Goal: Task Accomplishment & Management: Use online tool/utility

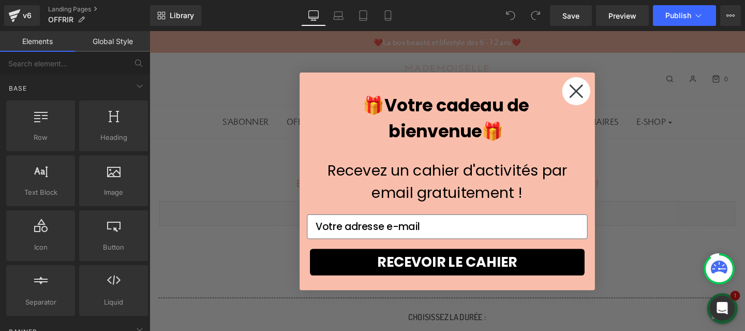
click at [604, 99] on circle "Close dialog" at bounding box center [597, 93] width 29 height 29
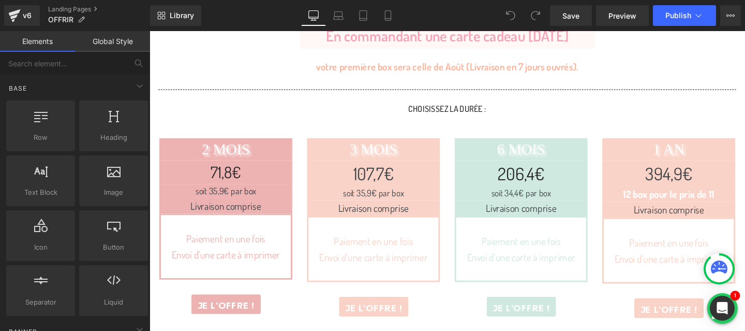
scroll to position [230, 0]
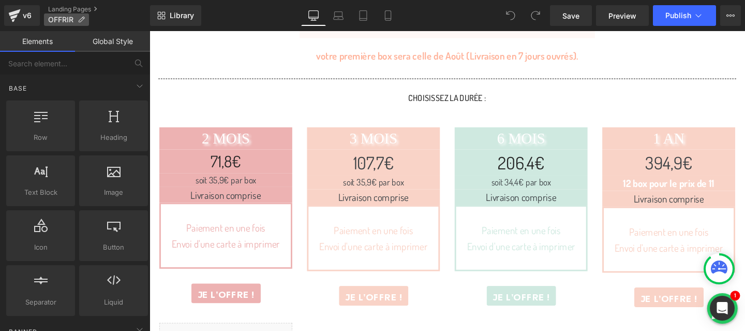
click at [57, 13] on p "OFFRIR" at bounding box center [66, 19] width 45 height 12
click at [22, 15] on div "v6" at bounding box center [27, 15] width 13 height 13
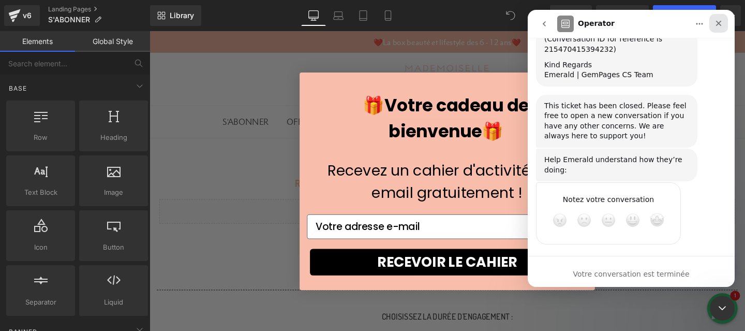
click at [716, 24] on icon "Fermer" at bounding box center [718, 23] width 8 height 8
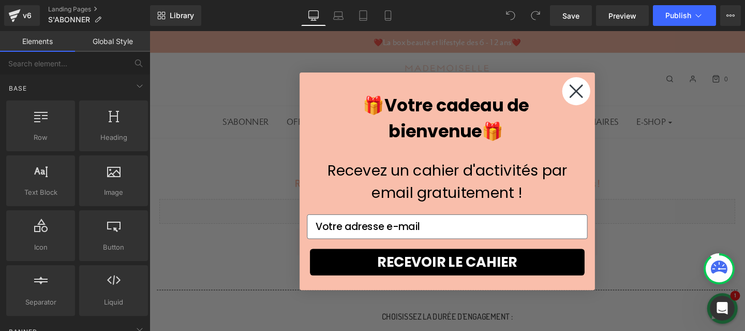
click at [603, 103] on circle "Close dialog" at bounding box center [597, 93] width 29 height 29
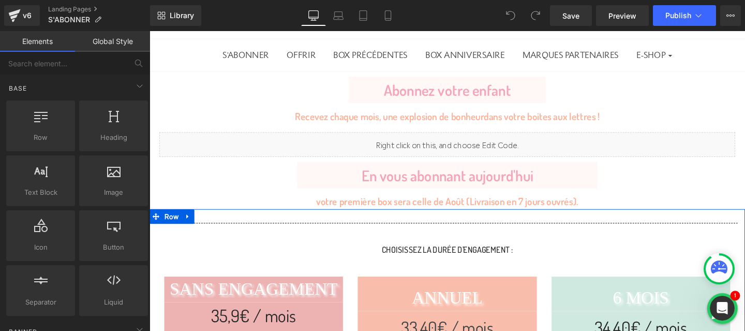
scroll to position [124, 0]
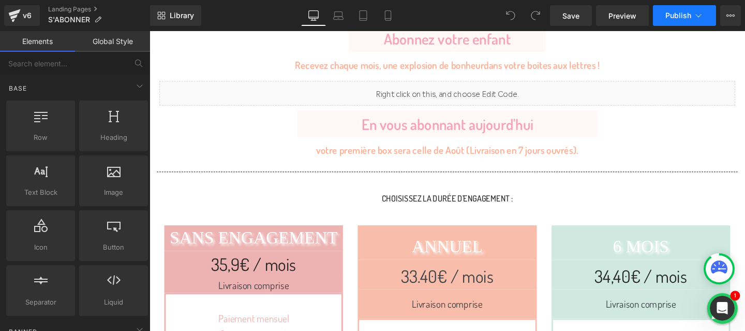
click at [701, 10] on icon at bounding box center [698, 15] width 10 height 10
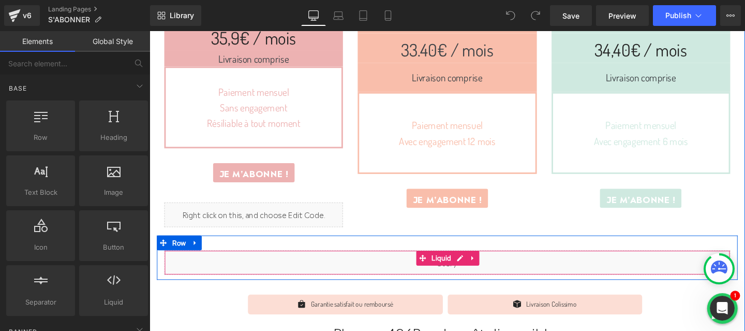
scroll to position [0, 0]
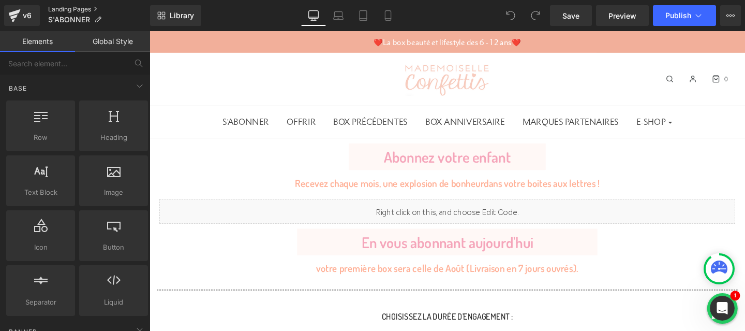
click at [64, 12] on link "Landing Pages" at bounding box center [99, 9] width 102 height 8
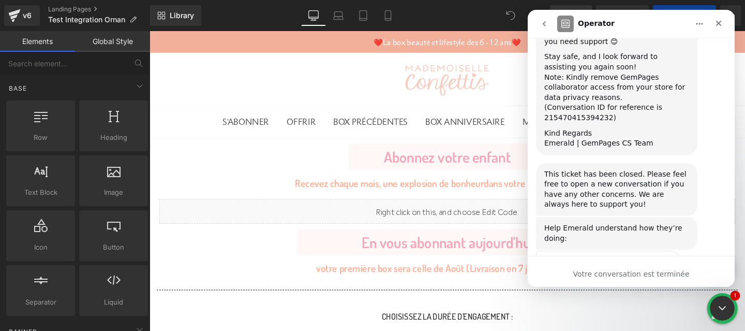
scroll to position [1900, 0]
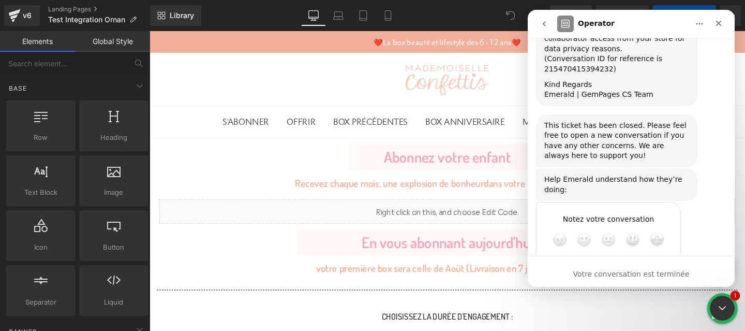
click at [0, 0] on div at bounding box center [0, 0] width 0 height 0
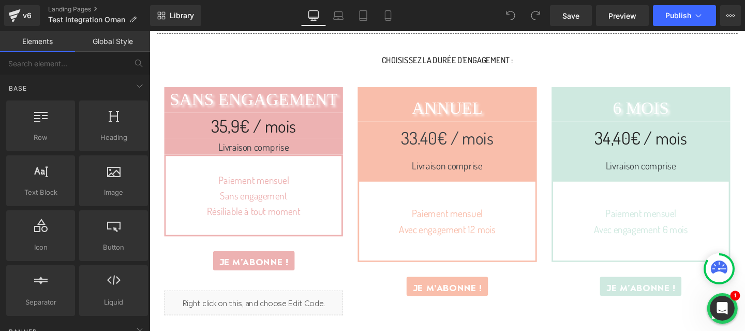
scroll to position [270, 0]
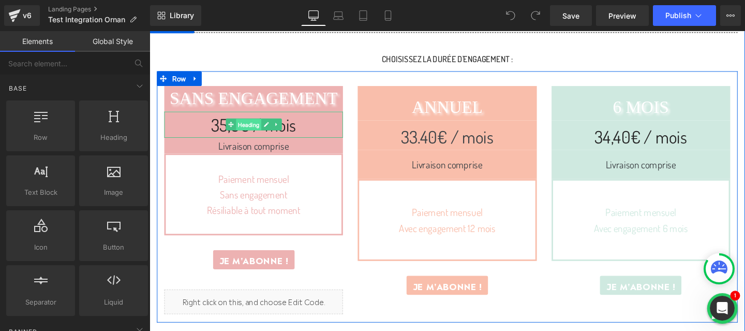
click at [246, 127] on span "Heading" at bounding box center [254, 130] width 26 height 12
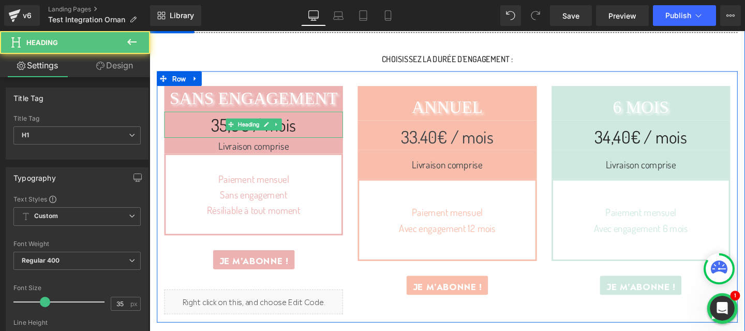
click at [220, 127] on h1 "35,9€ / mois" at bounding box center [259, 129] width 188 height 27
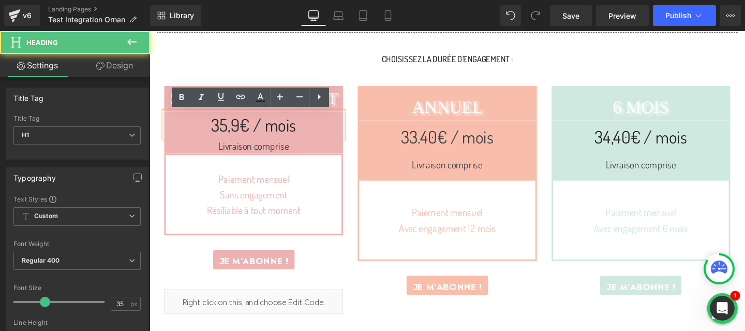
click at [244, 126] on h1 "35,9€ / mois" at bounding box center [259, 129] width 188 height 27
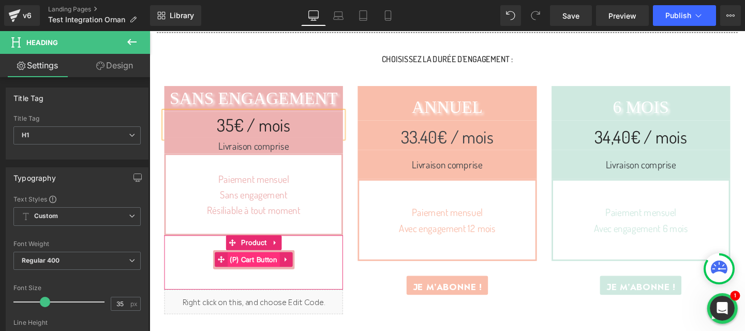
click at [258, 265] on span "(P) Cart Button" at bounding box center [258, 271] width 55 height 16
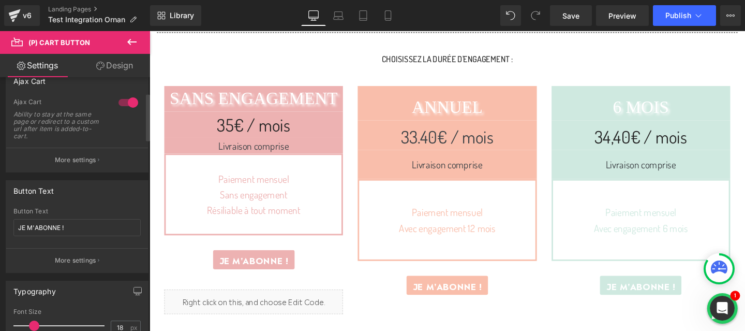
scroll to position [0, 0]
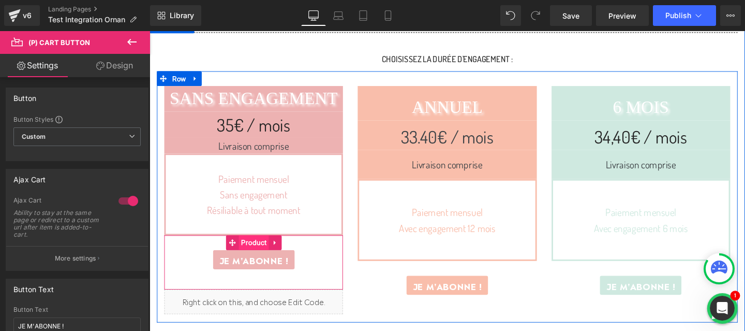
click at [258, 252] on span "Product" at bounding box center [259, 254] width 32 height 16
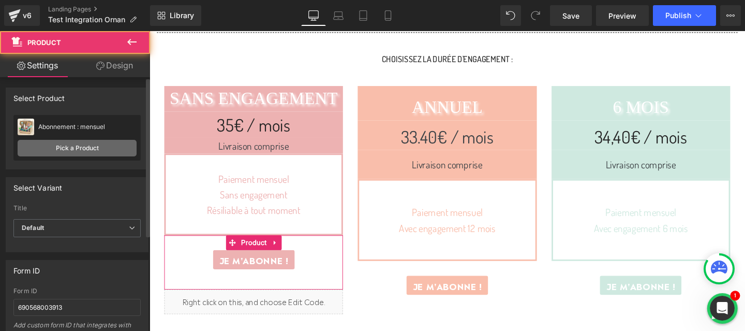
click at [89, 153] on link "Pick a Product" at bounding box center [77, 148] width 119 height 17
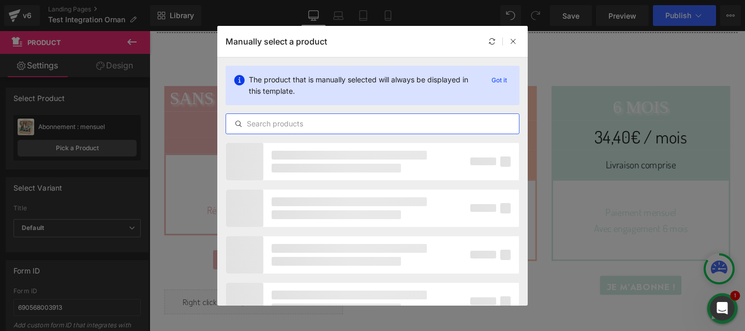
click at [0, 0] on input "text" at bounding box center [0, 0] width 0 height 0
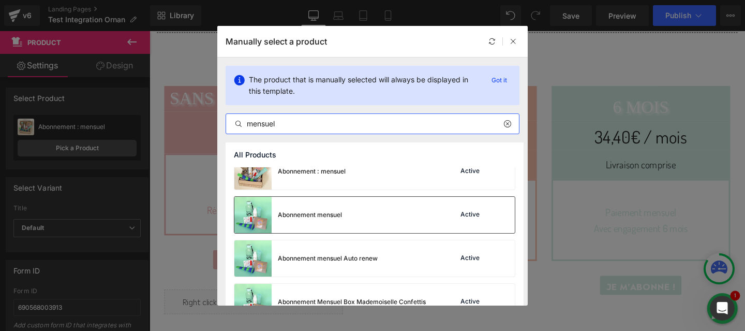
scroll to position [168, 0]
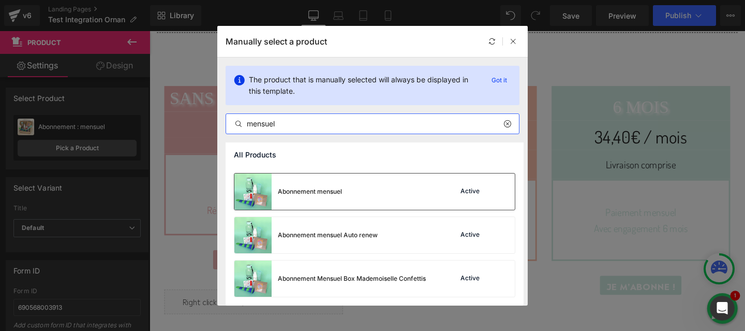
type input "mensuel"
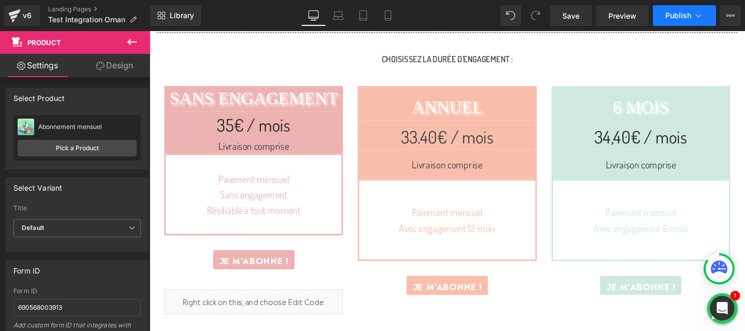
click at [700, 15] on icon at bounding box center [699, 15] width 6 height 3
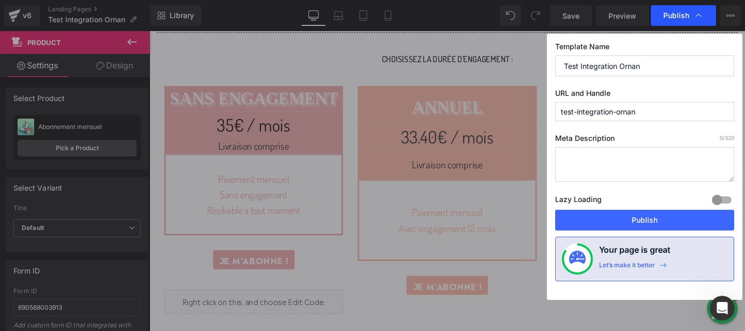
click at [0, 0] on span "Publish" at bounding box center [0, 0] width 0 height 0
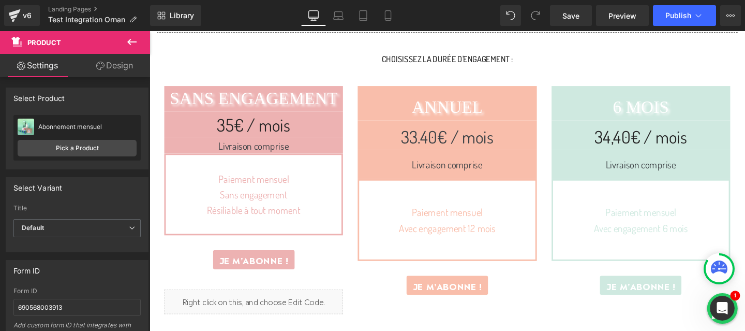
click at [671, 18] on span "Publish" at bounding box center [678, 15] width 26 height 8
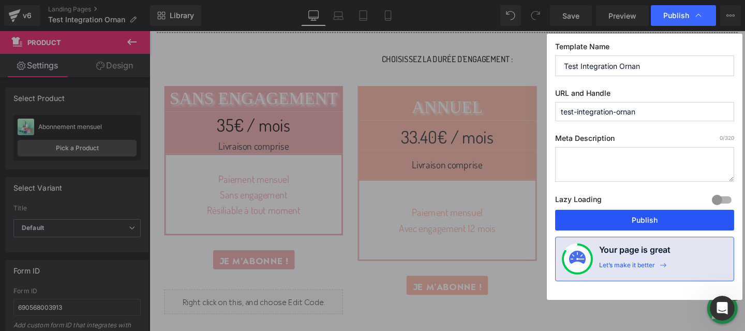
click at [0, 0] on button "Publish" at bounding box center [0, 0] width 0 height 0
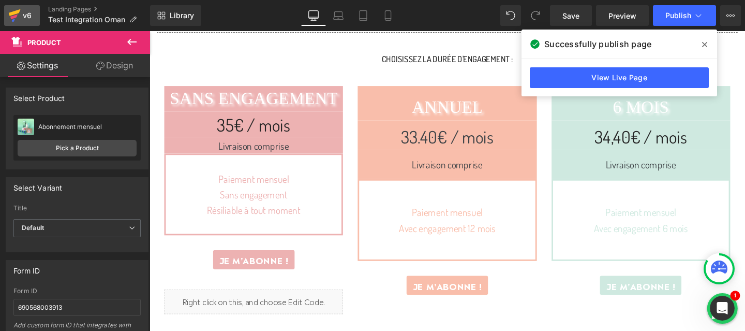
click at [27, 14] on div "v6" at bounding box center [27, 15] width 13 height 13
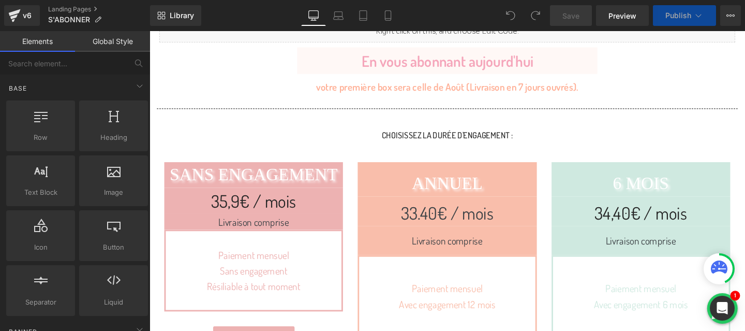
scroll to position [231, 0]
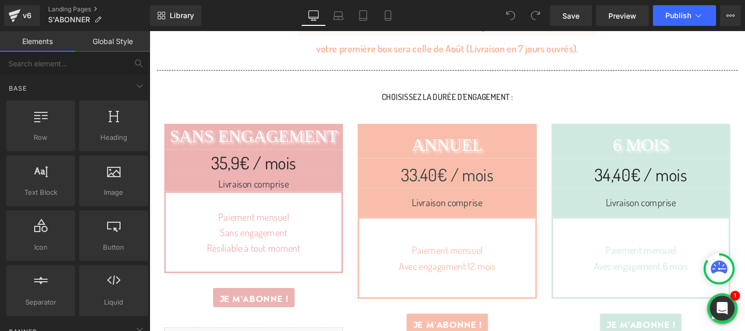
click at [243, 162] on h1 "35,9€ / mois" at bounding box center [259, 168] width 188 height 27
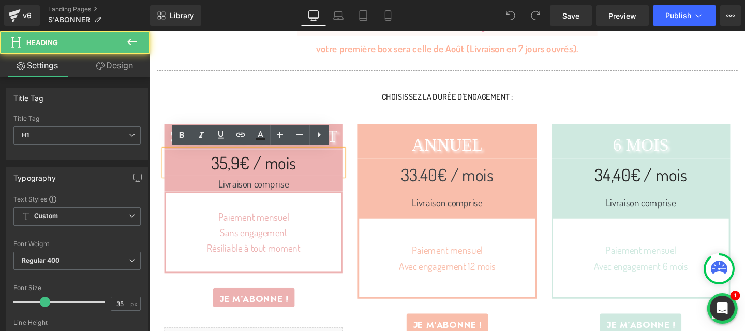
click at [243, 167] on h1 "35,9€ / mois" at bounding box center [259, 168] width 188 height 27
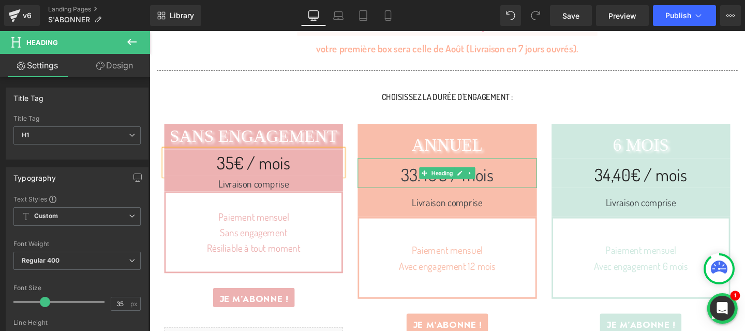
click at [428, 183] on h1 "33.40€ / mois" at bounding box center [462, 181] width 188 height 27
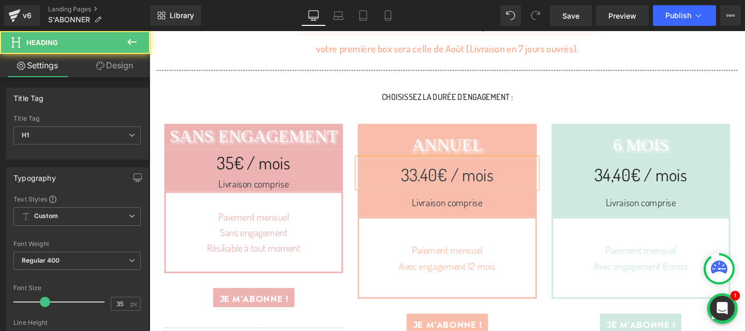
click at [432, 185] on h1 "33.40€ / mois" at bounding box center [462, 181] width 188 height 27
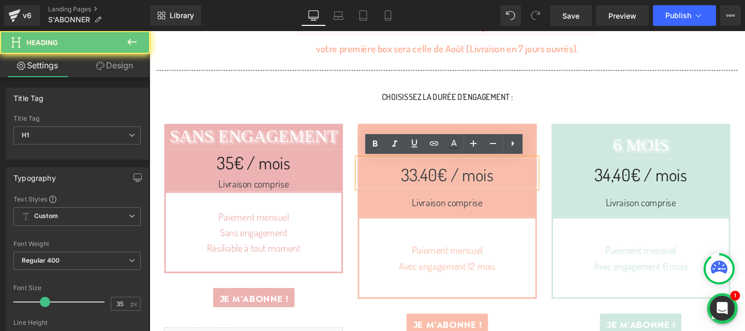
click at [430, 183] on h1 "33.40€ / mois" at bounding box center [462, 181] width 188 height 27
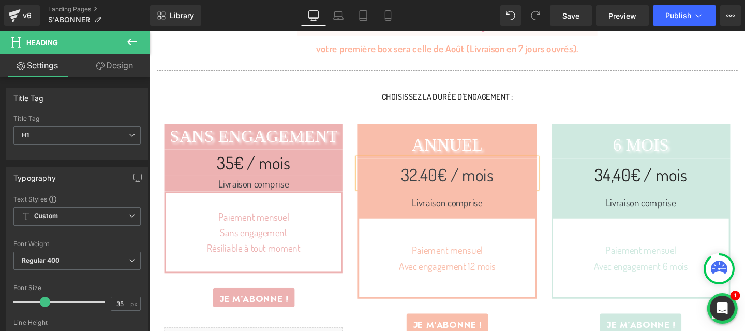
click at [440, 183] on h1 "32.40€ / mois" at bounding box center [462, 181] width 188 height 27
click at [630, 181] on h1 "34,40€ / mois" at bounding box center [666, 181] width 188 height 27
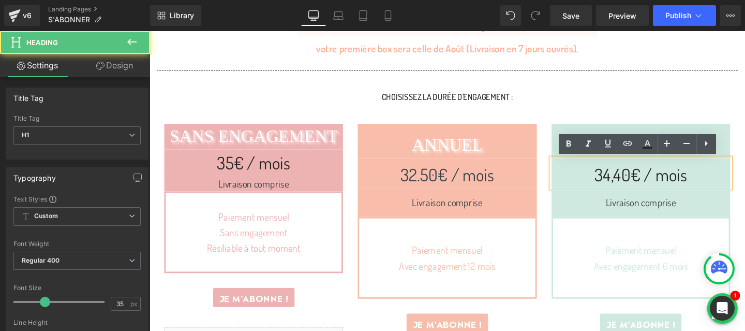
click at [633, 181] on h1 "34,40€ / mois" at bounding box center [666, 181] width 188 height 27
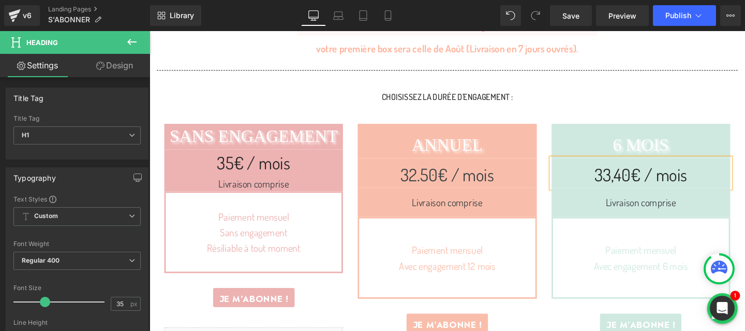
click at [643, 181] on h1 "33,40€ / mois" at bounding box center [666, 181] width 188 height 27
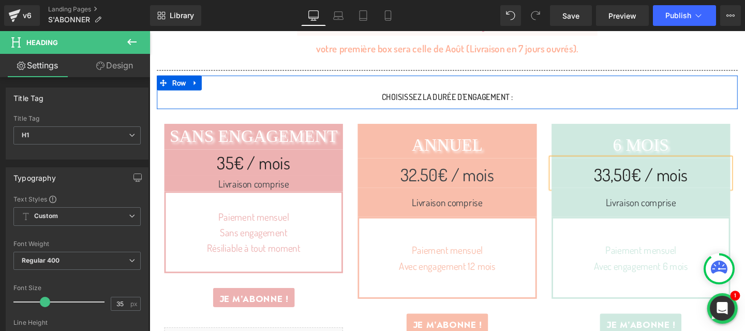
click at [592, 99] on p "Choisissez LA DURÉE D'ENGAGEMENT :" at bounding box center [462, 100] width 595 height 14
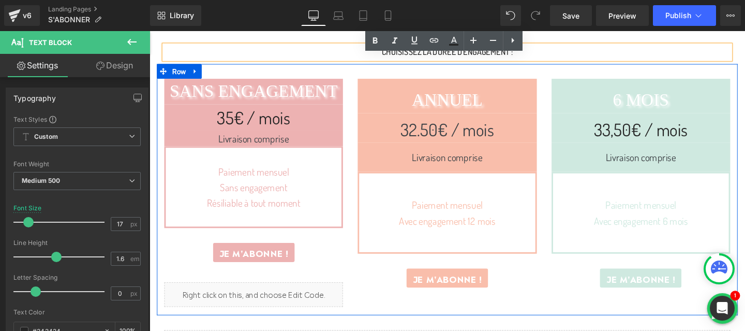
scroll to position [321, 0]
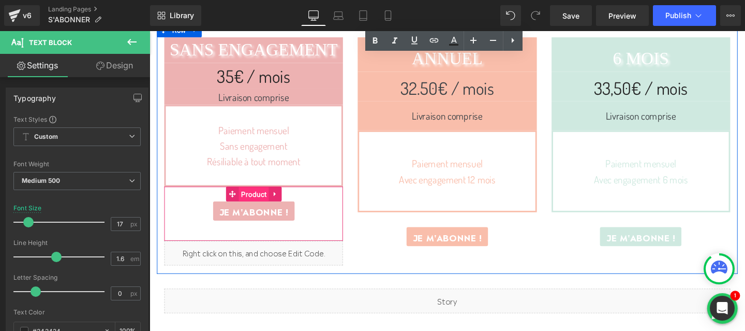
click at [257, 202] on span "Product" at bounding box center [259, 203] width 32 height 16
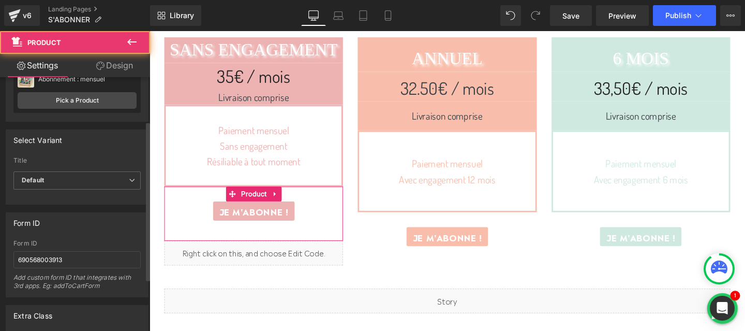
scroll to position [114, 0]
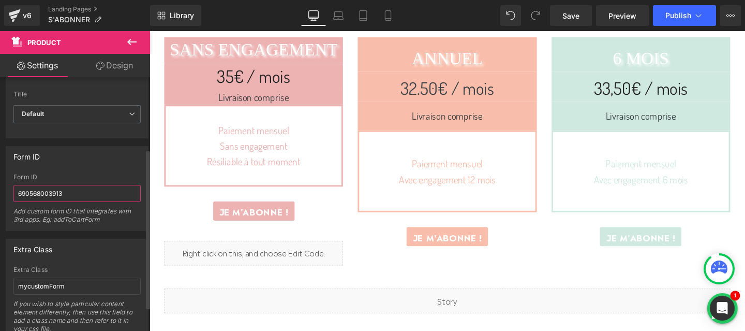
click at [64, 190] on input "690568003913" at bounding box center [76, 193] width 127 height 17
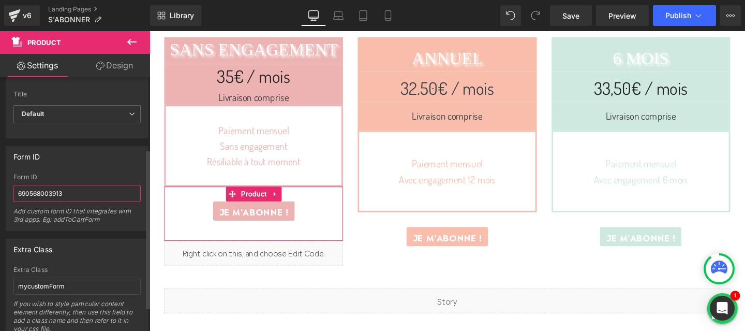
click at [64, 190] on input "690568003913" at bounding box center [76, 193] width 127 height 17
paste input "89662361929"
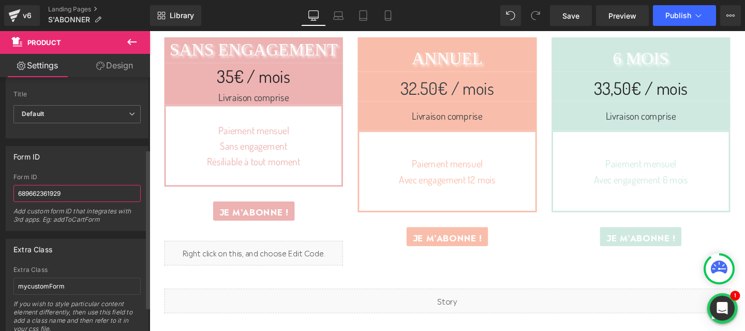
type input "689662361929"
click at [115, 169] on div "Form ID 690568003913 Form ID 689662361929 Add custom form ID that integrates wi…" at bounding box center [77, 188] width 143 height 85
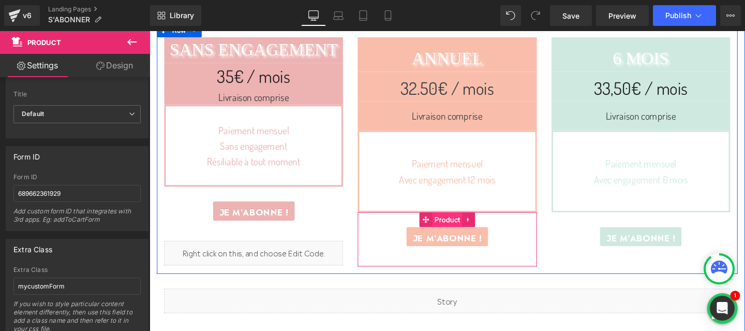
click at [463, 228] on span "Product" at bounding box center [462, 229] width 32 height 16
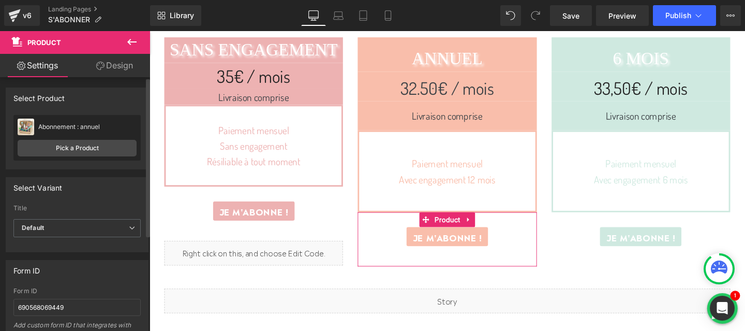
scroll to position [83, 0]
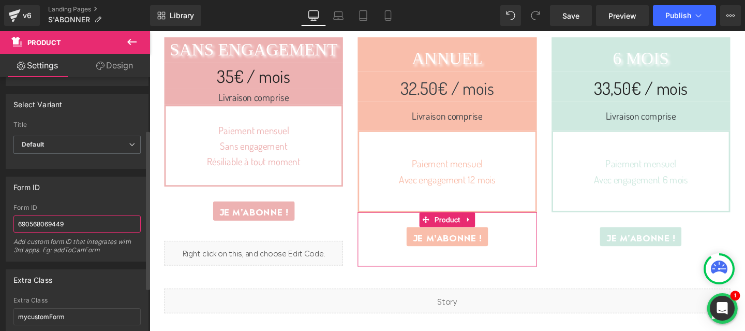
click at [64, 224] on input "690568069449" at bounding box center [76, 223] width 127 height 17
paste input "89662460233"
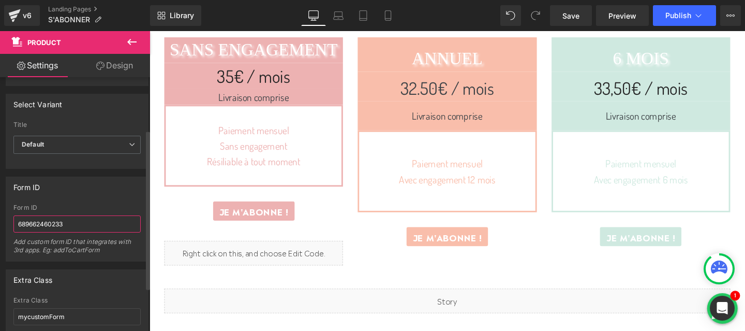
type input "689662460233"
click at [127, 253] on div "Add custom form ID that integrates with 3rd apps. Eg: addToCartForm" at bounding box center [76, 248] width 127 height 23
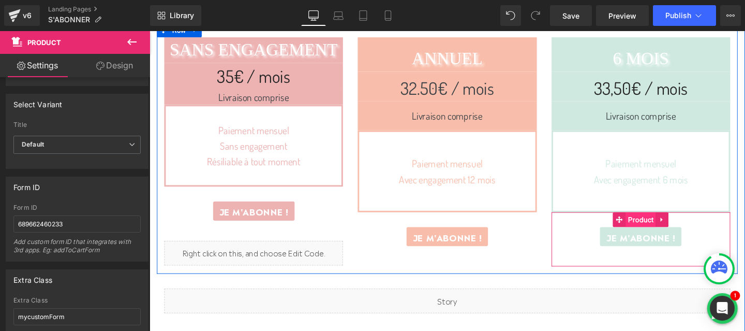
click at [668, 227] on span "Product" at bounding box center [666, 229] width 32 height 16
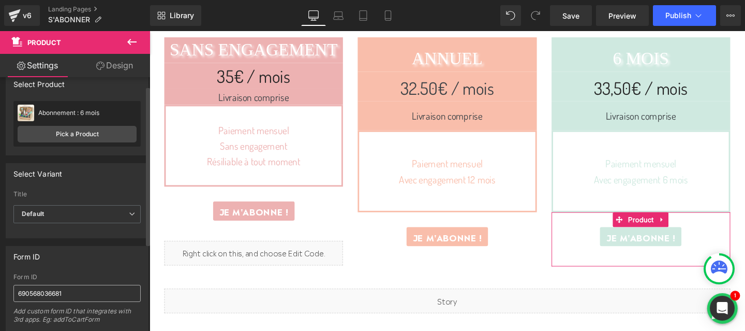
scroll to position [22, 0]
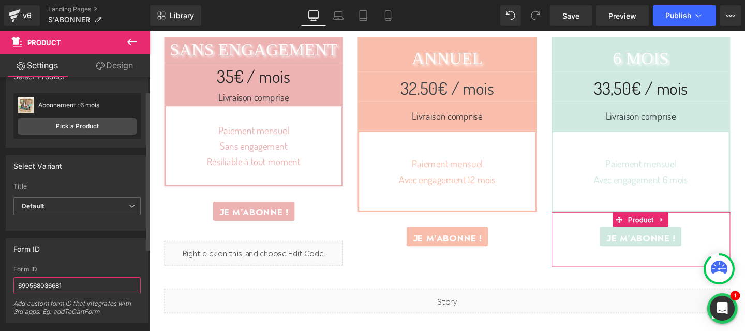
click at [70, 281] on input "690568036681" at bounding box center [76, 285] width 127 height 17
paste input "89663017289"
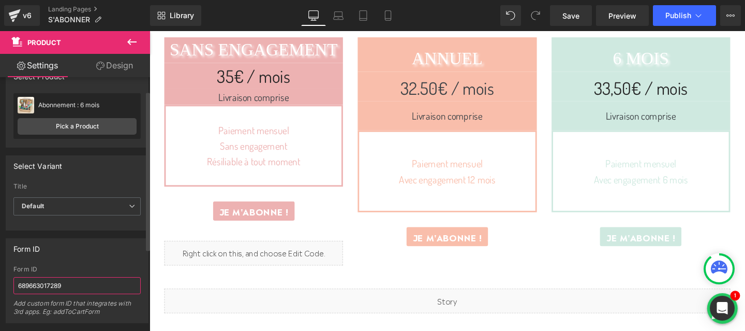
scroll to position [0, 0]
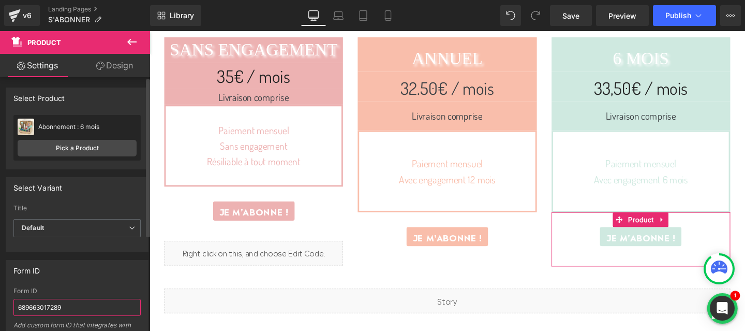
type input "689663017289"
click at [58, 156] on div "Abonnement : 6 mois Abonnement : 6 mois Pick a Product" at bounding box center [76, 138] width 127 height 46
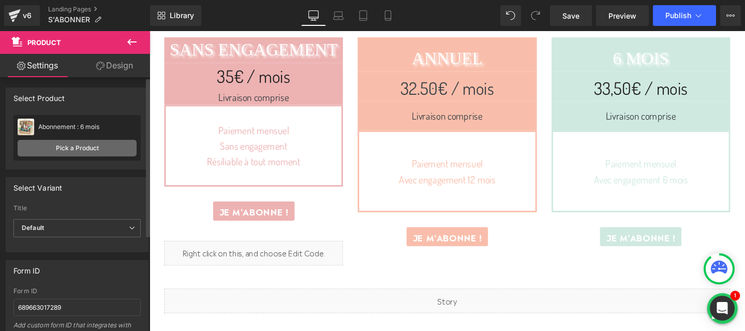
click at [67, 149] on link "Pick a Product" at bounding box center [77, 148] width 119 height 17
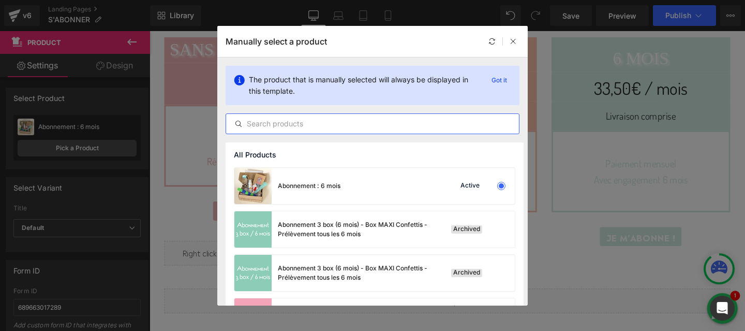
click at [0, 0] on input "text" at bounding box center [0, 0] width 0 height 0
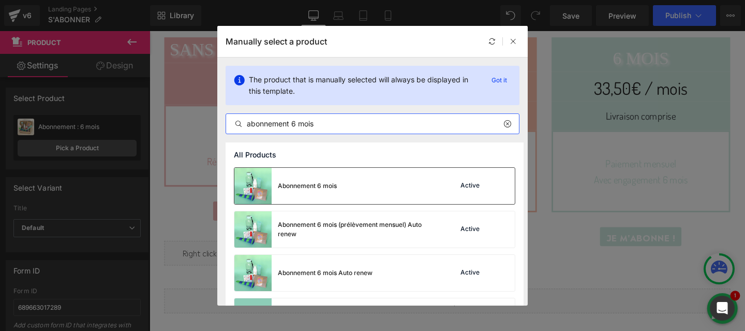
type input "abonnement 6 mois"
click at [0, 0] on div "Abonnement 6 mois" at bounding box center [0, 0] width 0 height 0
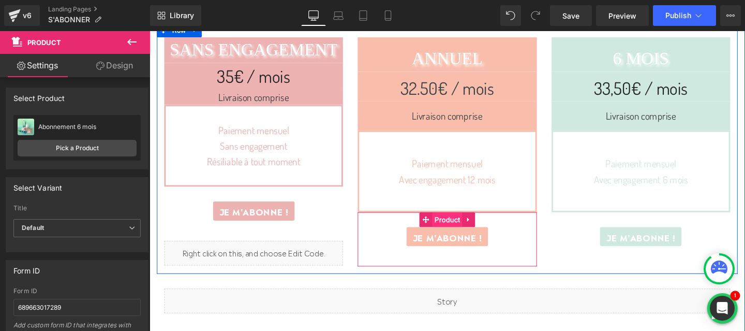
click at [459, 226] on span "Product" at bounding box center [462, 229] width 32 height 16
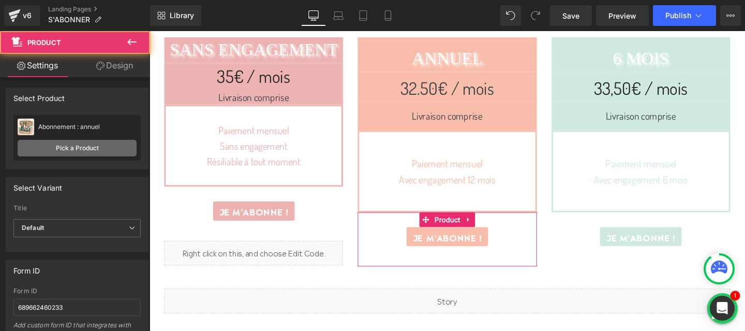
click at [92, 146] on link "Pick a Product" at bounding box center [77, 148] width 119 height 17
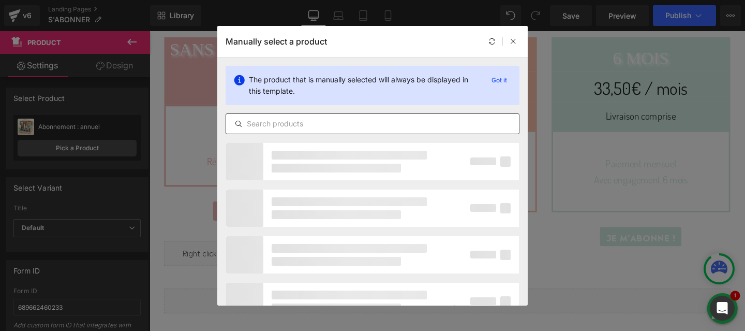
click at [0, 0] on input "text" at bounding box center [0, 0] width 0 height 0
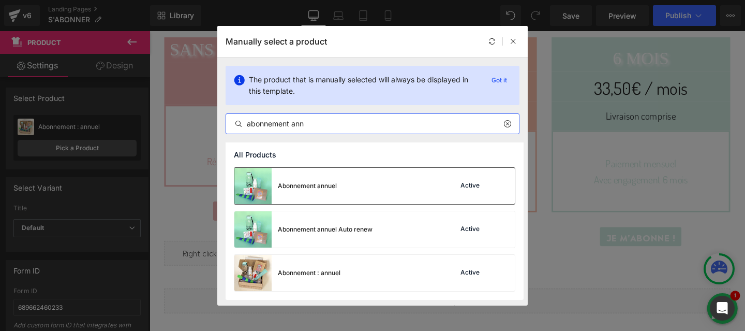
type input "abonnement ann"
click at [0, 0] on div "Abonnement annuel" at bounding box center [0, 0] width 0 height 0
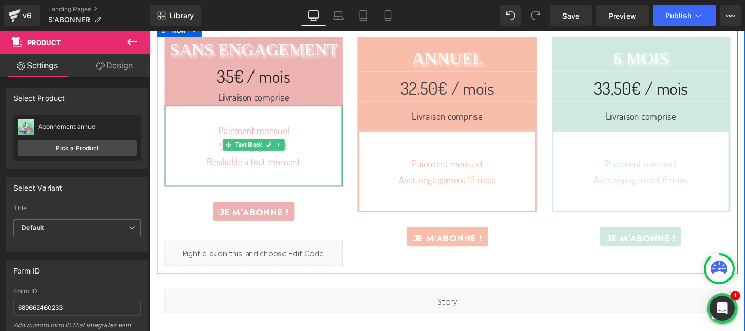
scroll to position [318, 0]
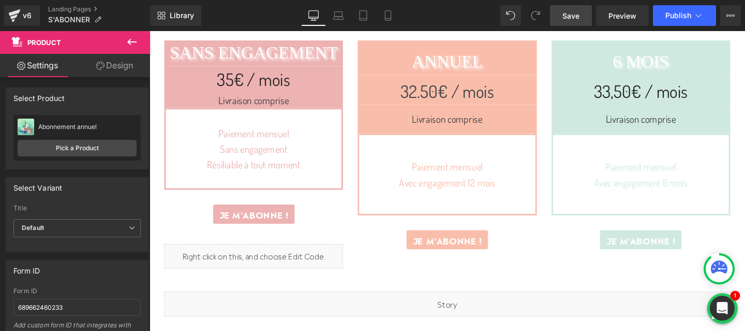
click at [567, 16] on span "Save" at bounding box center [570, 15] width 17 height 11
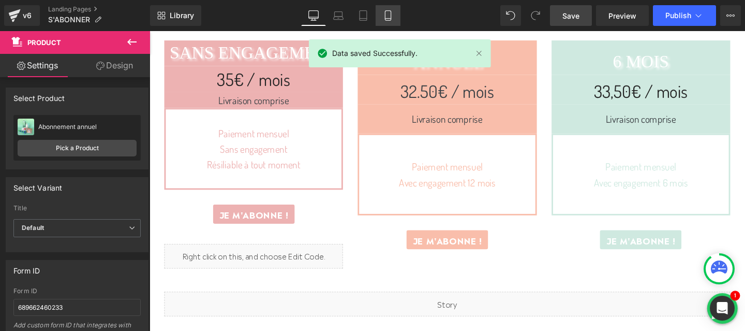
click at [385, 14] on icon at bounding box center [388, 16] width 6 height 10
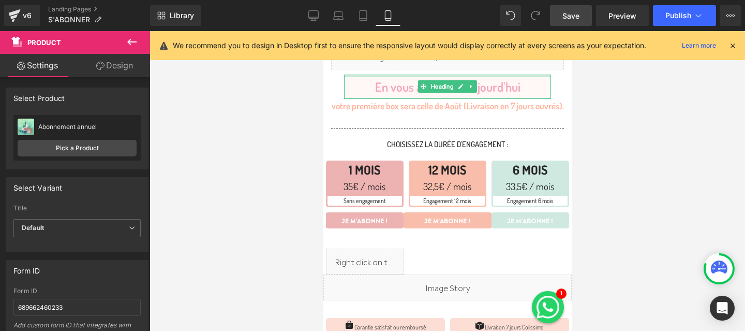
scroll to position [156, 0]
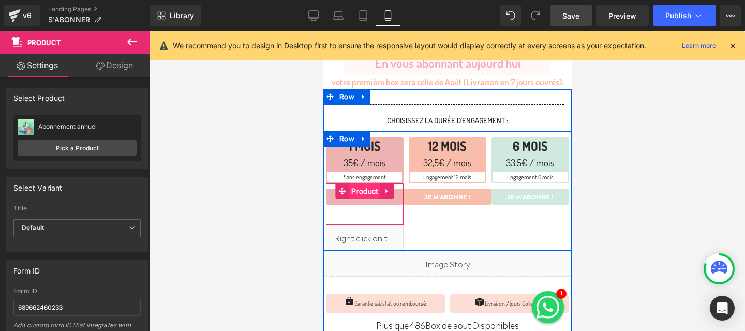
click at [364, 186] on span "Product" at bounding box center [364, 191] width 32 height 16
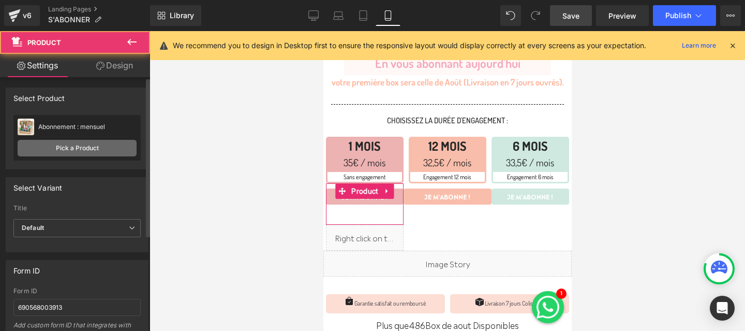
click at [91, 152] on link "Pick a Product" at bounding box center [77, 148] width 119 height 17
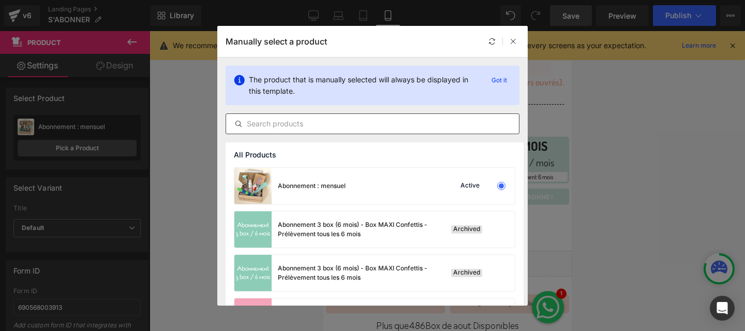
click at [0, 0] on input "text" at bounding box center [0, 0] width 0 height 0
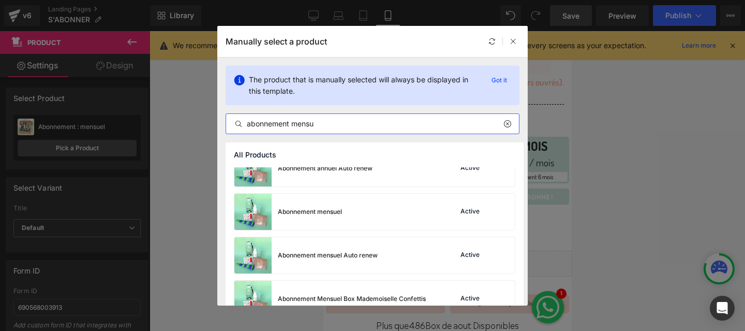
scroll to position [500, 0]
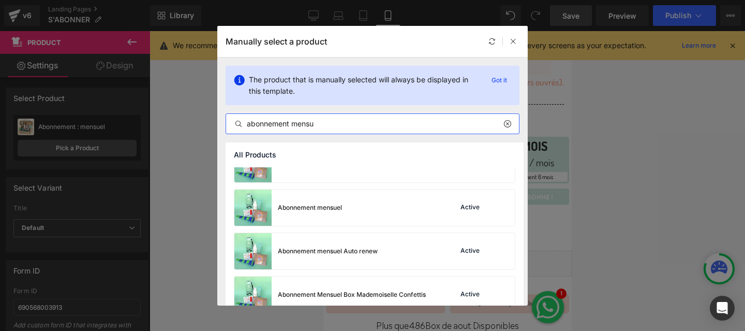
type input "abonnement mensu"
click at [0, 0] on div "Abonnement mensuel" at bounding box center [0, 0] width 0 height 0
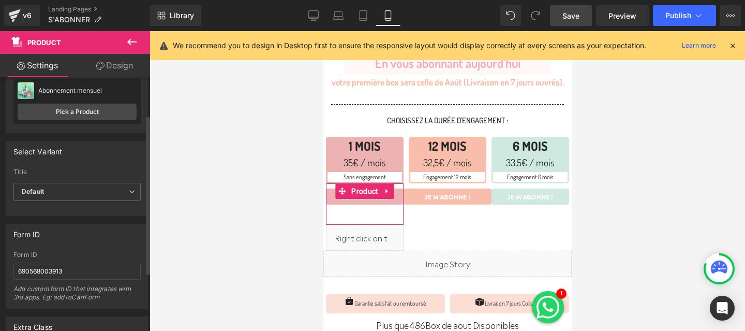
scroll to position [59, 0]
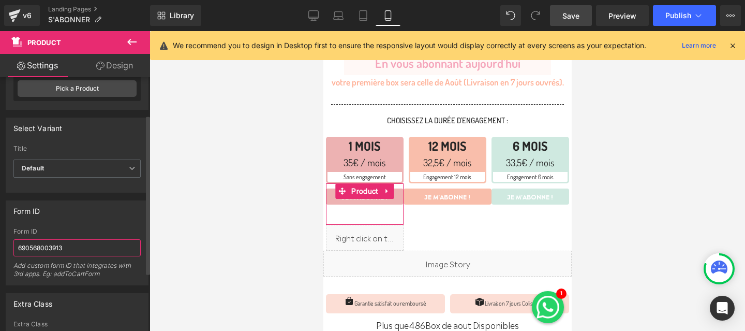
click at [67, 246] on input "690568003913" at bounding box center [76, 247] width 127 height 17
paste input "89662361929"
type input "689662361929"
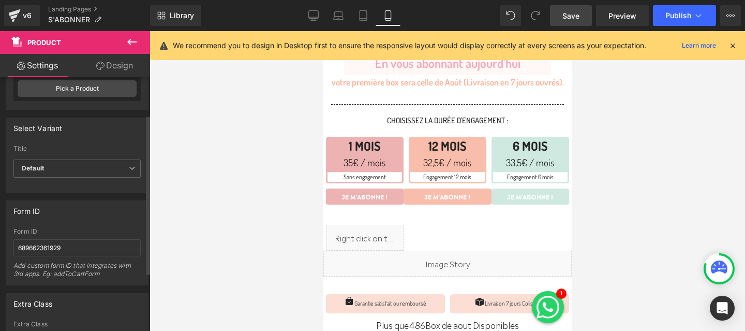
click at [114, 223] on div "Form ID 690568003913 Form ID 689662361929 Add custom form ID that integrates wi…" at bounding box center [77, 242] width 143 height 85
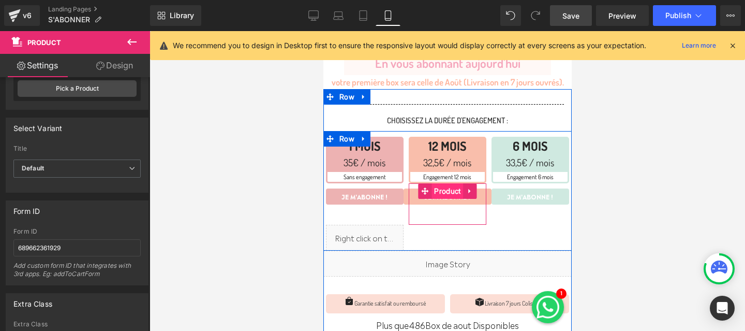
click at [444, 189] on span "Product" at bounding box center [447, 191] width 32 height 16
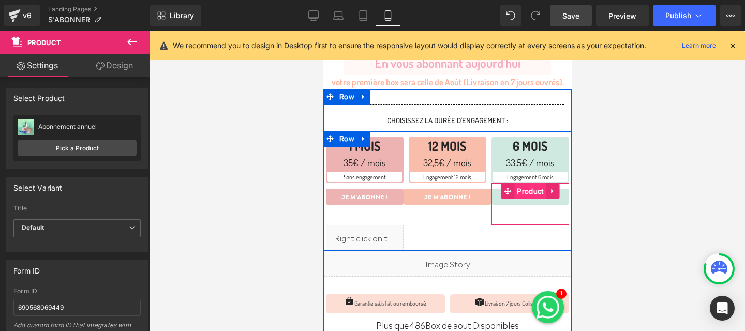
click at [529, 189] on span "Product" at bounding box center [530, 191] width 32 height 16
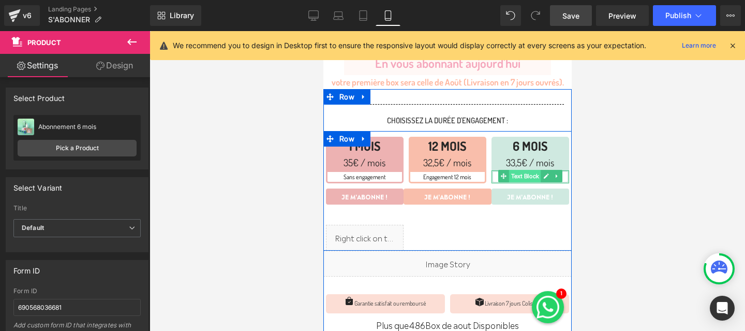
click at [529, 175] on span "Text Block" at bounding box center [524, 176] width 32 height 12
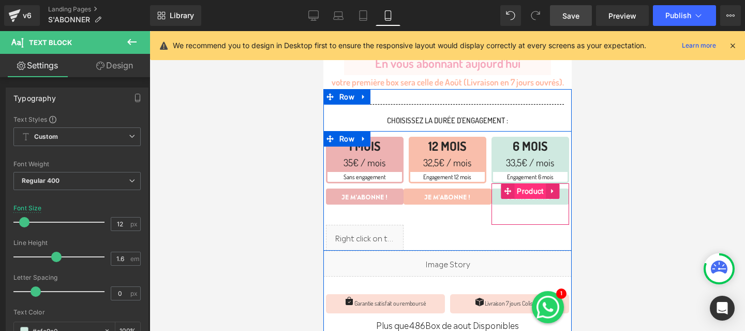
click at [529, 187] on span "Product" at bounding box center [530, 191] width 32 height 16
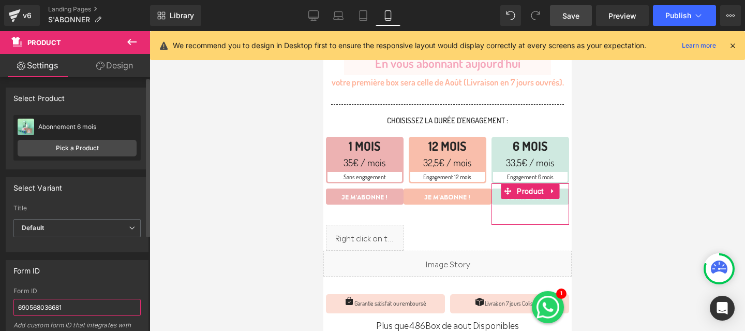
click at [72, 309] on input "690568036681" at bounding box center [76, 306] width 127 height 17
paste input "89663017289"
type input "689663017289"
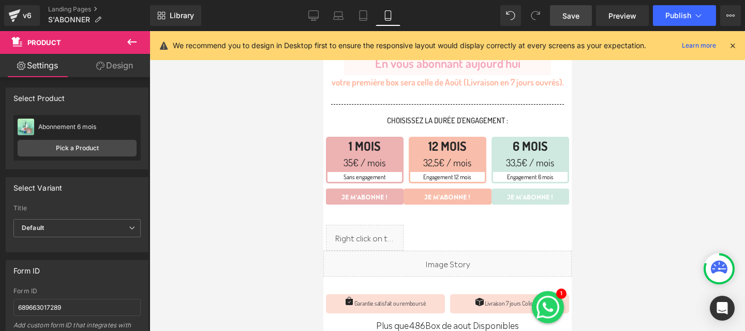
click at [260, 258] on div at bounding box center [446, 180] width 595 height 299
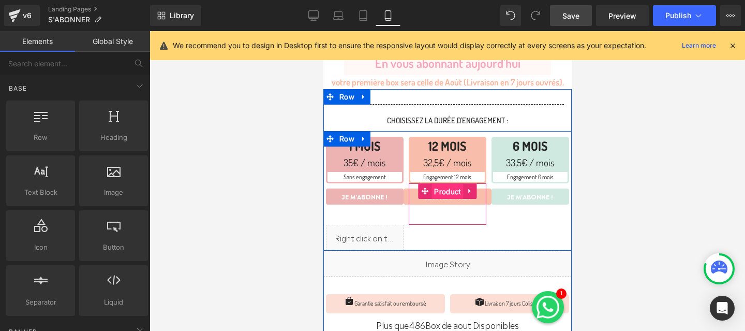
click at [443, 187] on span "Product" at bounding box center [447, 192] width 32 height 16
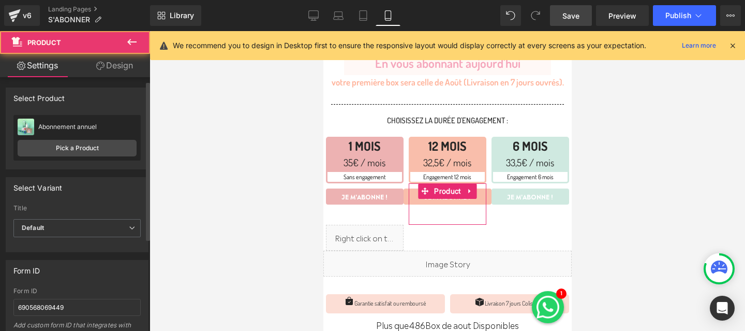
scroll to position [39, 0]
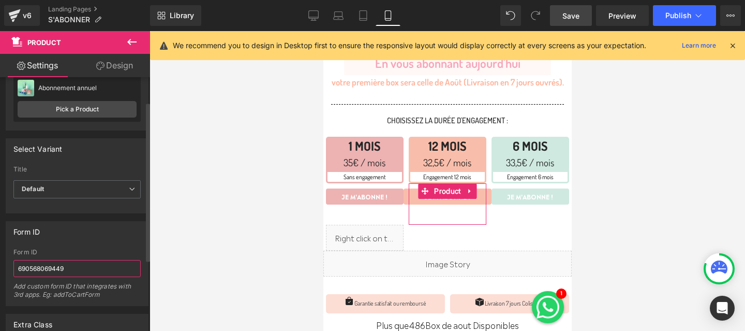
click at [72, 269] on input "690568069449" at bounding box center [76, 268] width 127 height 17
paste input "89662460233"
type input "689662460233"
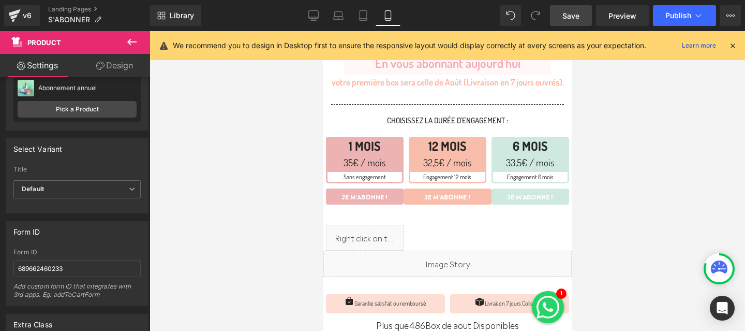
click at [213, 233] on div at bounding box center [446, 180] width 595 height 299
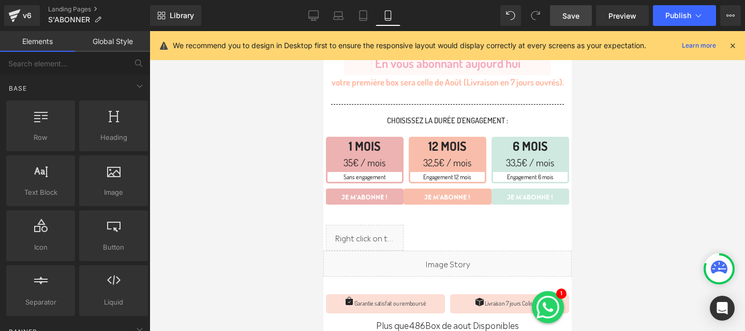
click at [568, 17] on span "Save" at bounding box center [570, 15] width 17 height 11
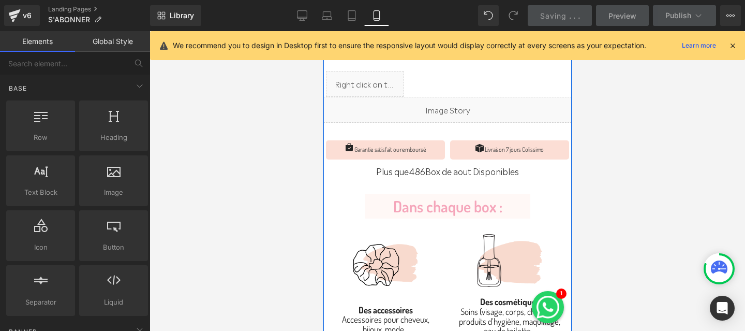
scroll to position [312, 0]
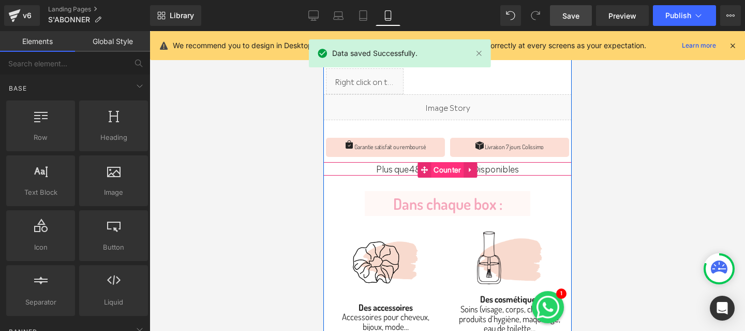
click at [444, 167] on span "Counter" at bounding box center [446, 170] width 33 height 16
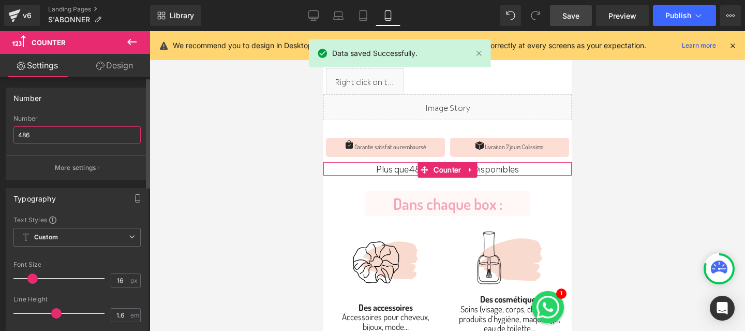
click at [47, 133] on input "486" at bounding box center [76, 134] width 127 height 17
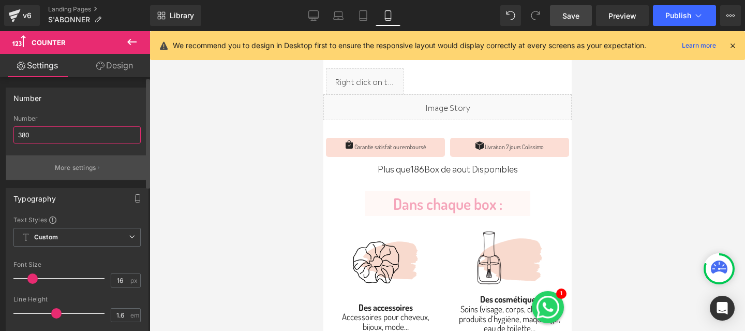
type input "380"
click at [65, 174] on button "More settings" at bounding box center [77, 167] width 142 height 24
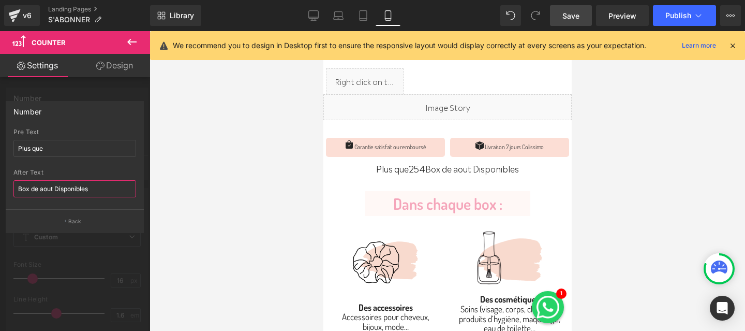
click at [76, 190] on input "Box de aout Disponibles" at bounding box center [74, 188] width 123 height 17
click at [42, 188] on input "Box de aout Disponibles" at bounding box center [74, 188] width 123 height 17
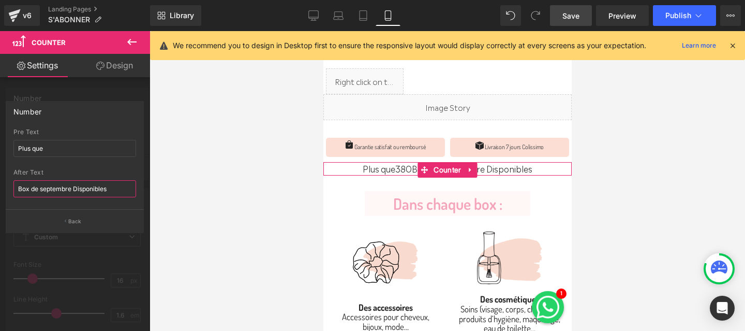
click at [42, 187] on input "Box de septembre Disponibles" at bounding box center [74, 188] width 123 height 17
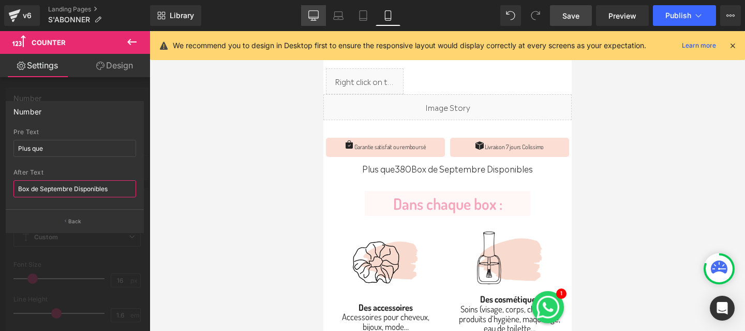
type input "Box de Septembre Disponibles"
click at [309, 16] on icon at bounding box center [314, 15] width 10 height 8
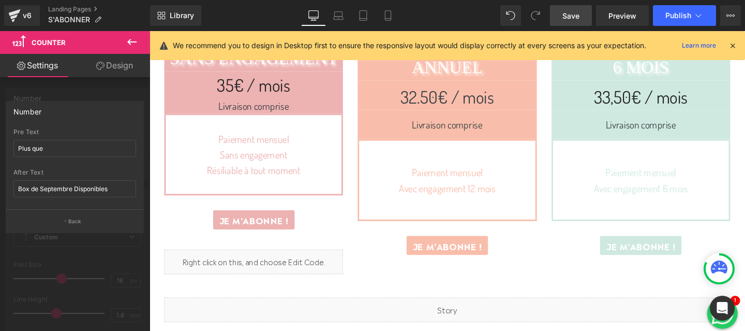
scroll to position [0, 0]
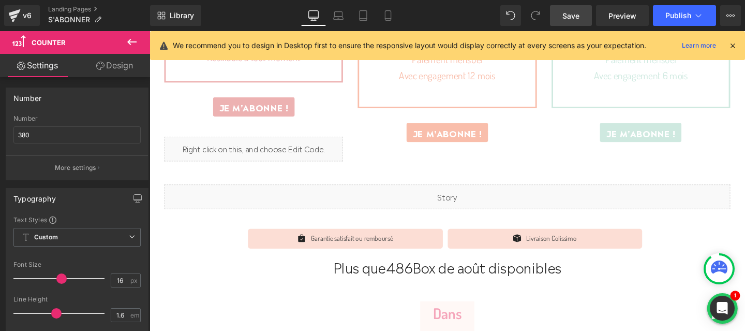
scroll to position [442, 0]
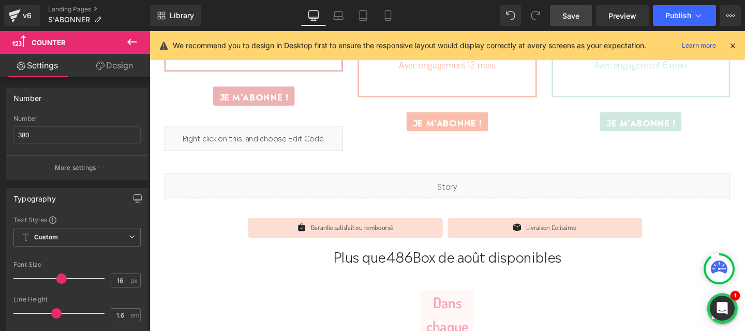
click at [401, 267] on span "486" at bounding box center [412, 267] width 28 height 20
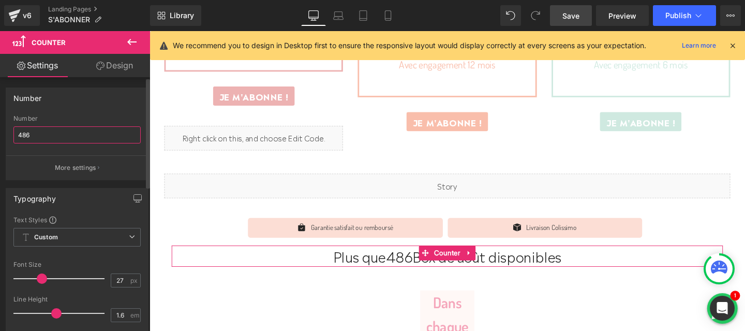
click at [32, 136] on input "486" at bounding box center [76, 134] width 127 height 17
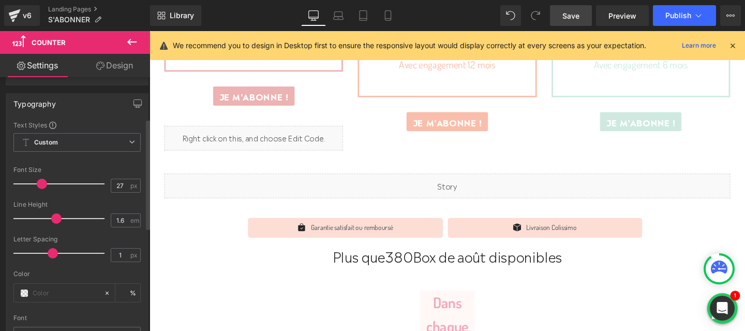
scroll to position [72, 0]
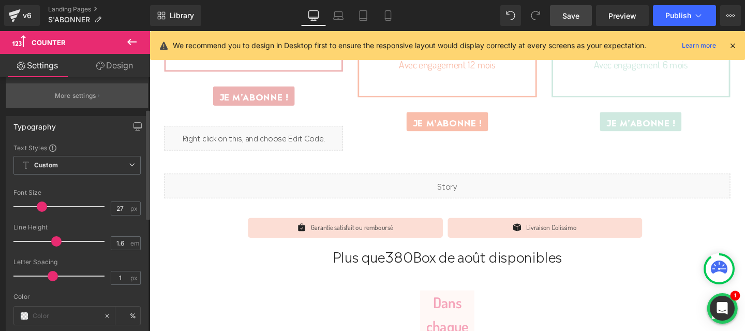
type input "380"
click at [72, 91] on p "More settings" at bounding box center [75, 95] width 41 height 9
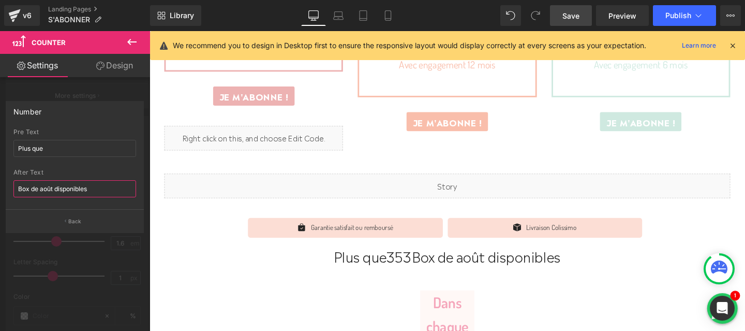
click at [49, 188] on input "Box de août disponibles" at bounding box center [74, 188] width 123 height 17
type input "Box de Septembre disponibles"
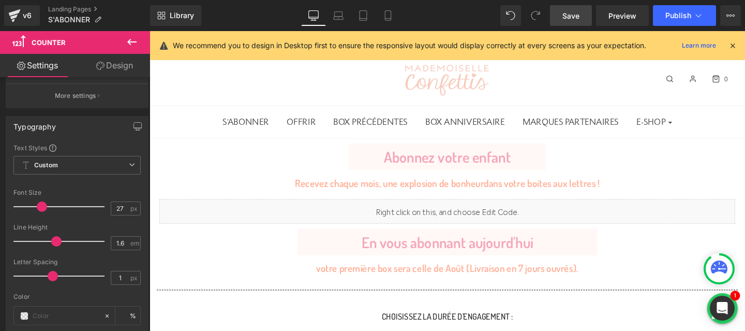
scroll to position [31, 0]
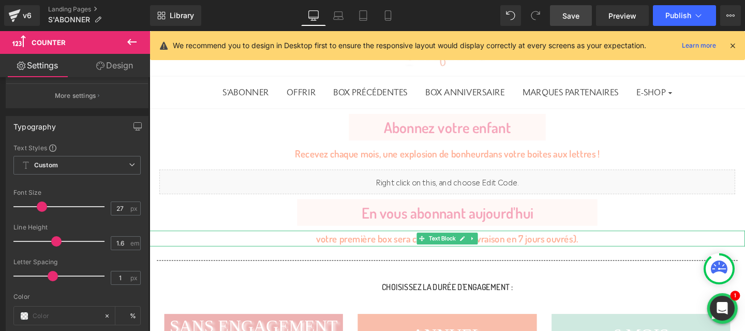
click at [405, 249] on p "votre première box sera celle de Août (Livraison en 7 jours ouvrés)." at bounding box center [462, 249] width 626 height 17
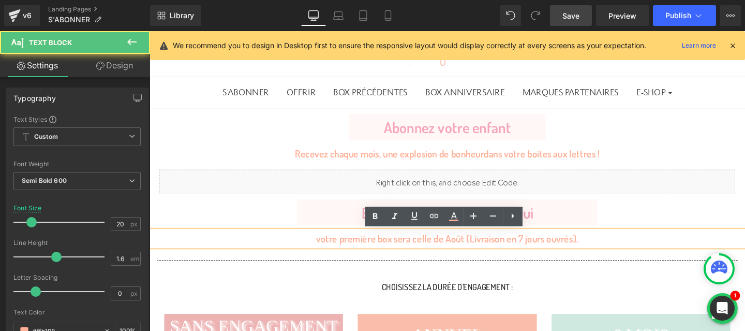
click at [468, 252] on p "votre première box sera celle de Août (Livraison en 7 jours ouvrés)." at bounding box center [462, 249] width 626 height 17
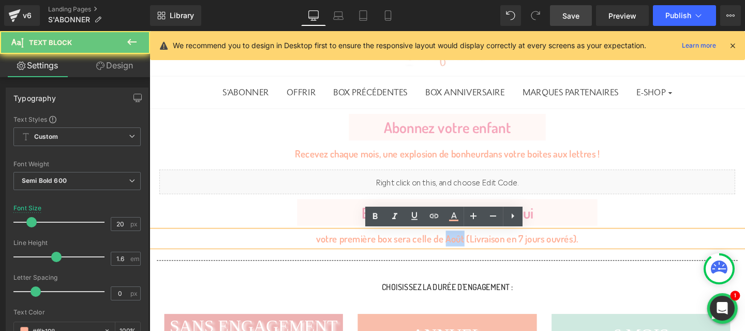
click at [468, 252] on p "votre première box sera celle de Août (Livraison en 7 jours ouvrés)." at bounding box center [462, 249] width 626 height 17
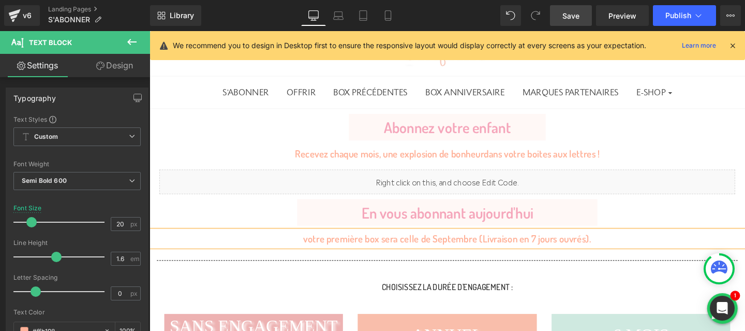
click at [465, 253] on p "votre première box sera celle de Septembre (Livraison en 7 jours ouvrés)." at bounding box center [462, 249] width 626 height 17
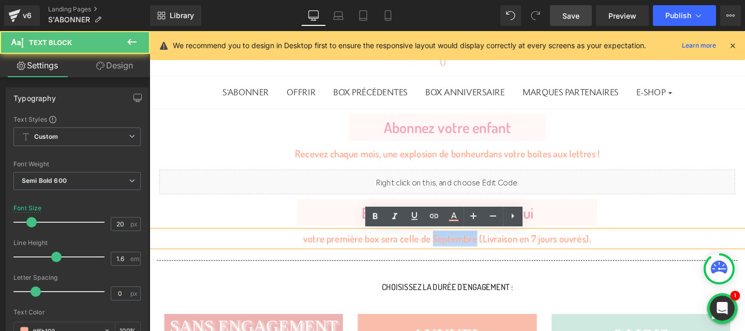
click at [465, 253] on p "votre première box sera celle de Septembre (Livraison en 7 jours ouvrés)." at bounding box center [462, 249] width 626 height 17
copy p "Septembre"
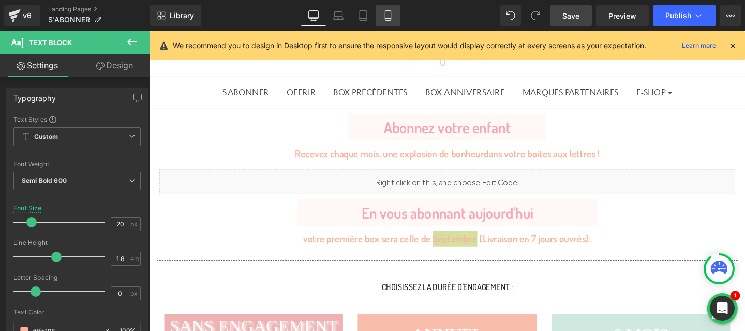
click at [388, 13] on icon at bounding box center [388, 15] width 10 height 10
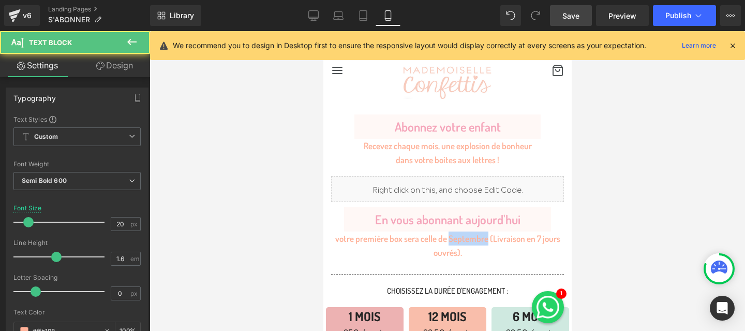
click at [463, 237] on p "votre première box sera celle de Septembre (Livraison en 7 jours ouvrés)." at bounding box center [447, 245] width 248 height 28
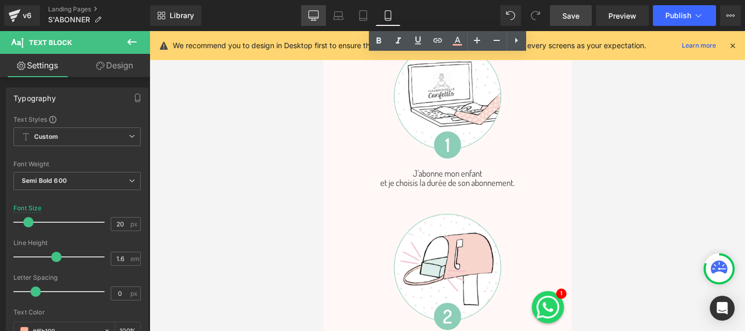
click at [310, 12] on icon at bounding box center [313, 15] width 10 height 10
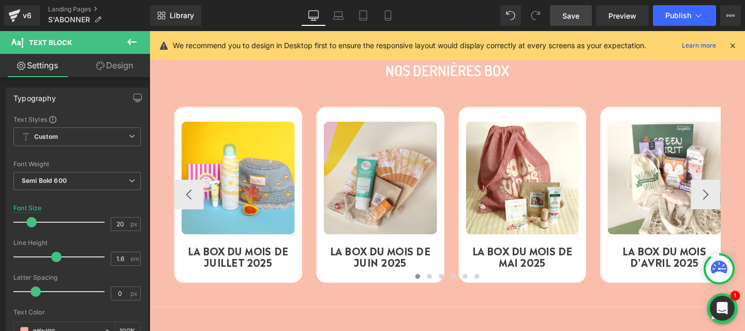
scroll to position [1644, 0]
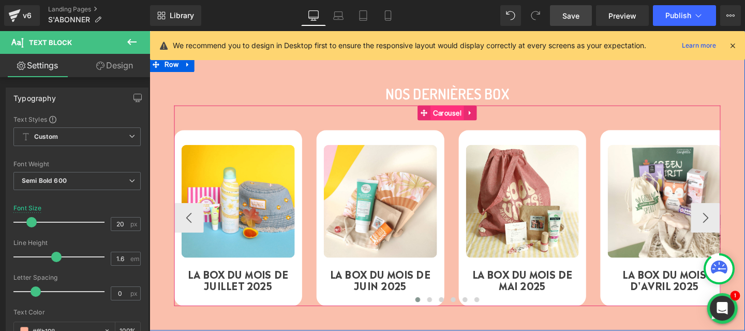
click at [459, 117] on span "Carousel" at bounding box center [462, 117] width 35 height 16
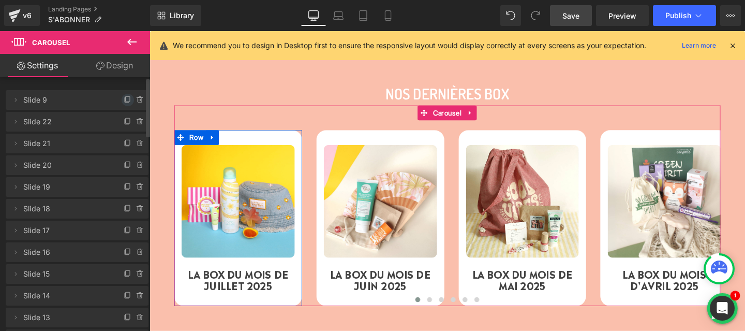
click at [124, 100] on icon at bounding box center [128, 100] width 8 height 8
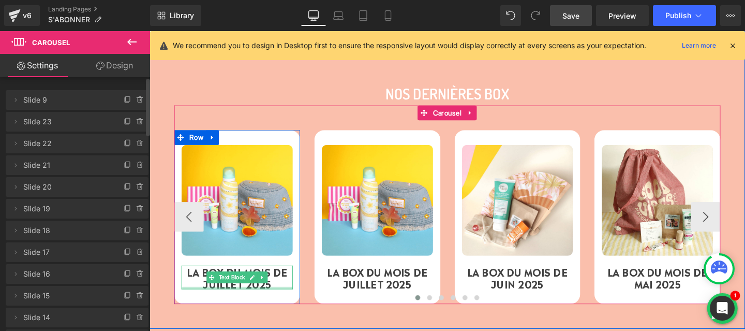
click at [226, 299] on div at bounding box center [241, 300] width 117 height 3
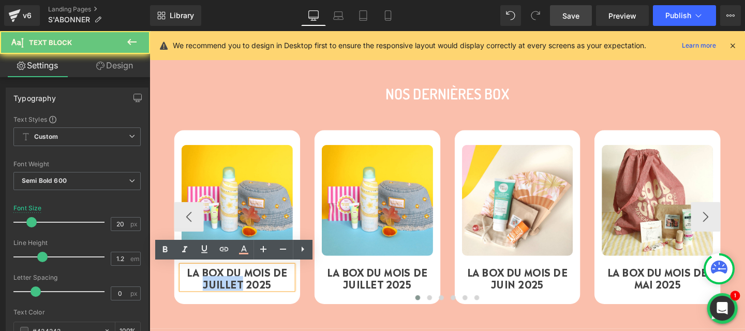
click at [226, 297] on p "LA BOX DU MOIS DE JUILLET 2025" at bounding box center [241, 289] width 117 height 25
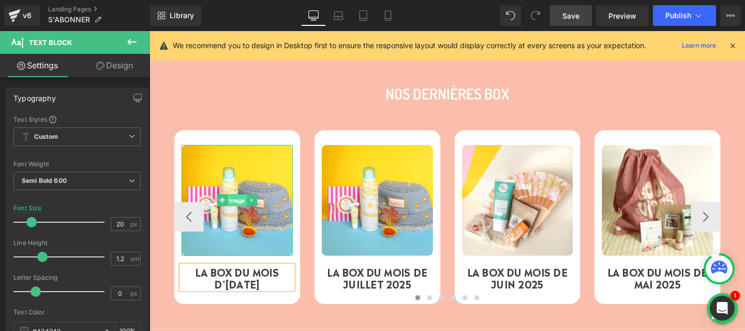
click at [244, 204] on span "Image" at bounding box center [241, 209] width 21 height 12
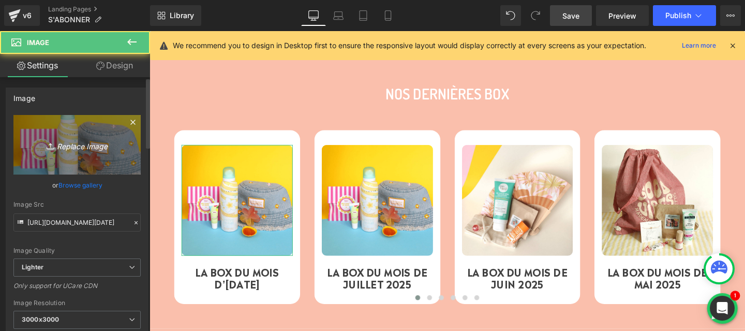
click at [68, 141] on icon "Replace Image" at bounding box center [77, 144] width 83 height 13
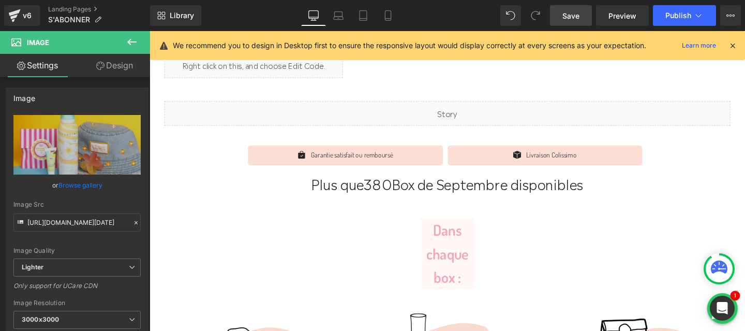
scroll to position [0, 0]
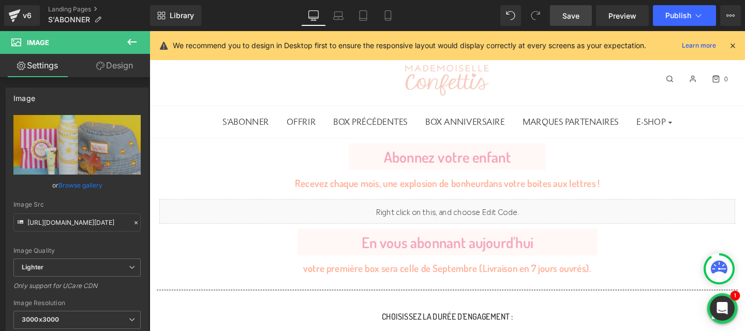
click at [733, 46] on icon at bounding box center [732, 45] width 9 height 9
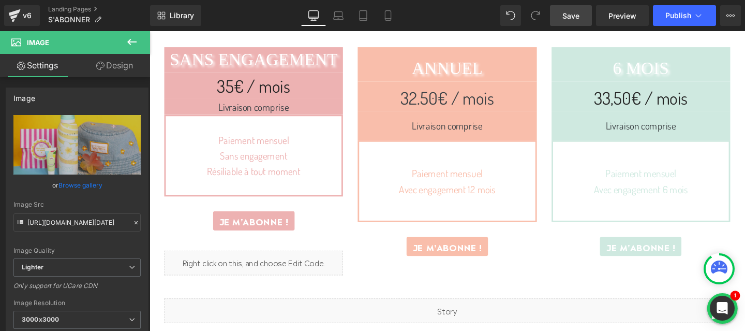
scroll to position [329, 0]
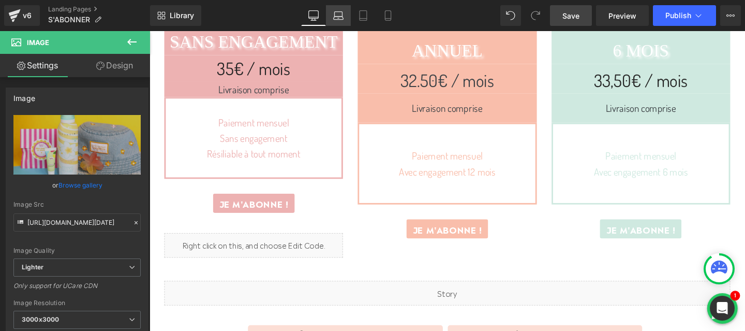
click at [341, 17] on icon at bounding box center [339, 18] width 10 height 3
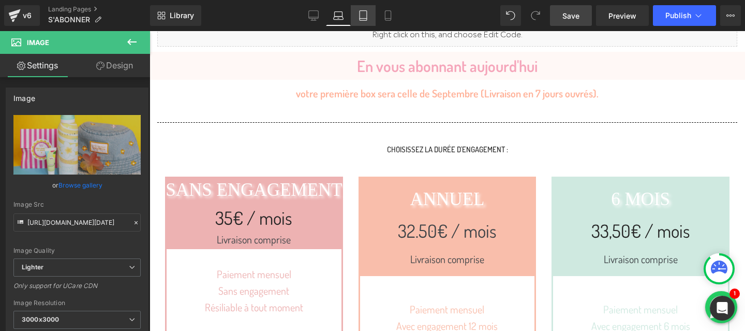
click at [364, 19] on icon at bounding box center [362, 19] width 7 height 0
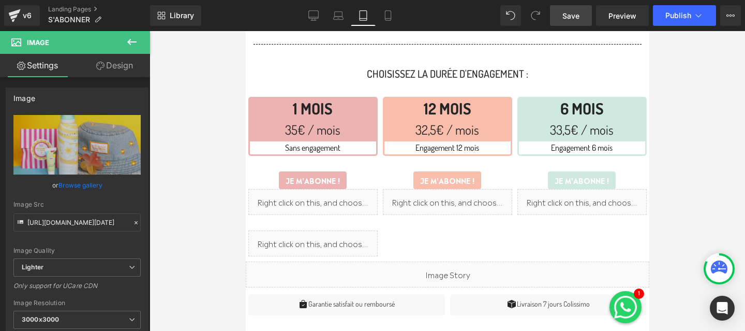
scroll to position [359, 0]
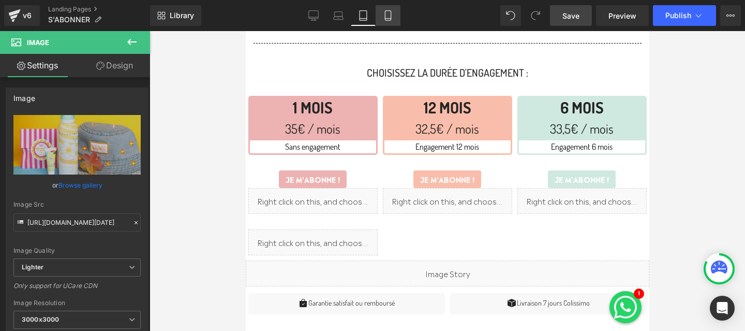
click at [387, 21] on link "Mobile" at bounding box center [388, 15] width 25 height 21
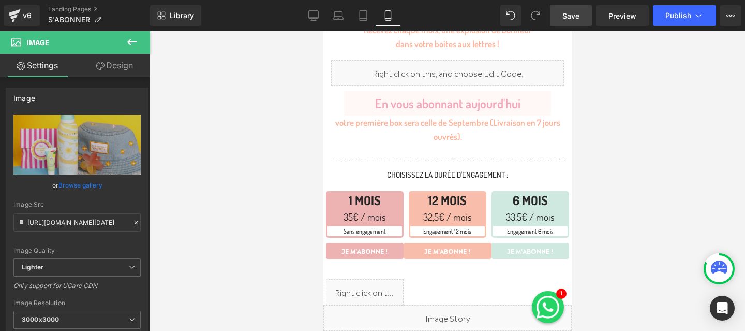
scroll to position [176, 0]
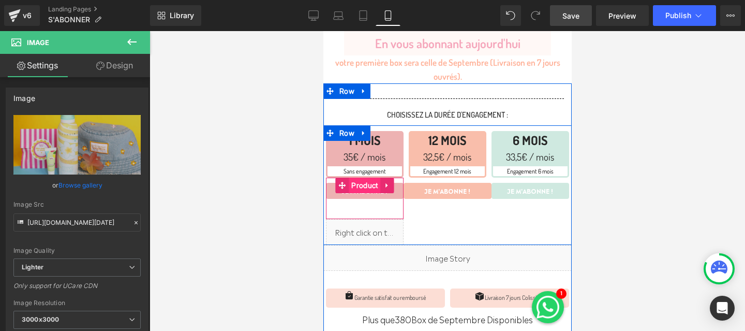
click at [358, 181] on span "Product" at bounding box center [364, 185] width 32 height 16
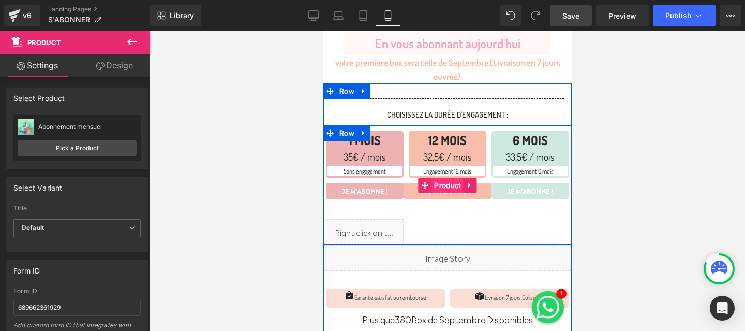
click at [443, 183] on span "Product" at bounding box center [447, 185] width 32 height 16
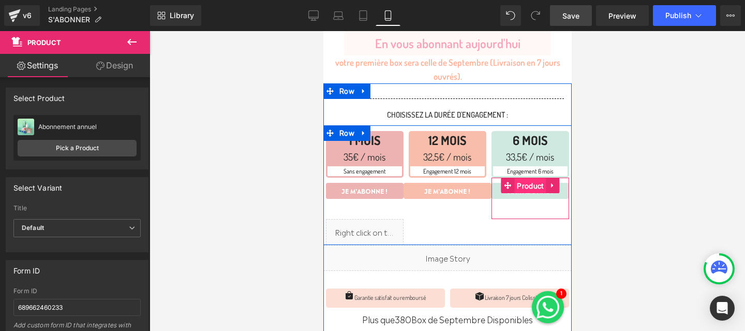
click at [533, 183] on span "Product" at bounding box center [530, 186] width 32 height 16
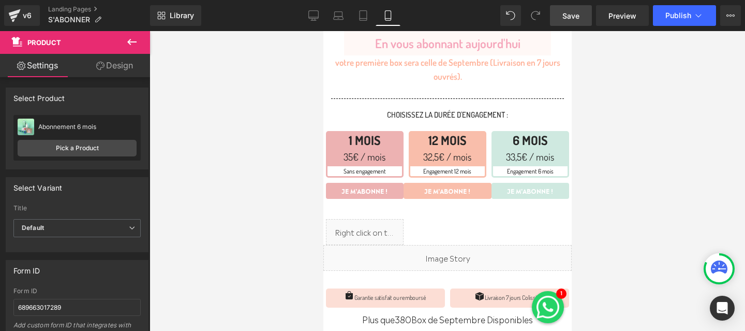
click at [235, 159] on div at bounding box center [446, 180] width 595 height 299
click at [313, 13] on icon at bounding box center [313, 15] width 10 height 10
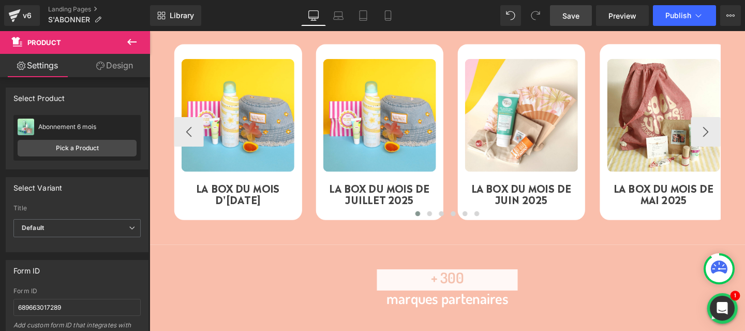
scroll to position [1664, 0]
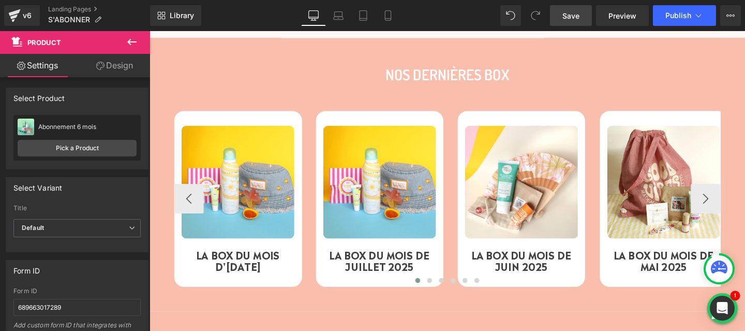
click at [236, 190] on div "Image" at bounding box center [242, 189] width 118 height 118
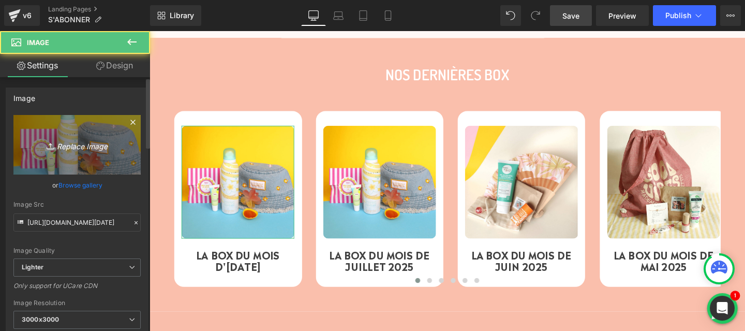
click at [55, 143] on icon "Replace Image" at bounding box center [77, 144] width 83 height 13
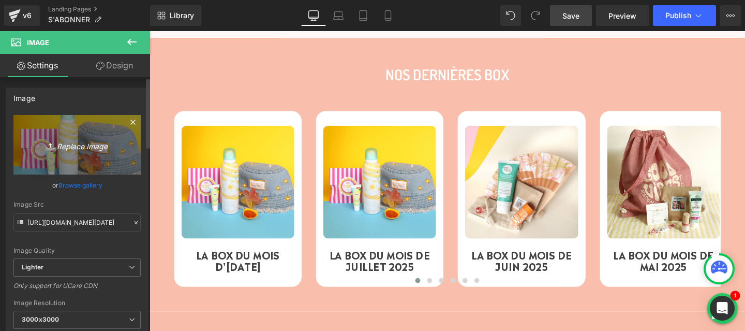
type input "C:\fakepath\Box Aout MC Carré.png"
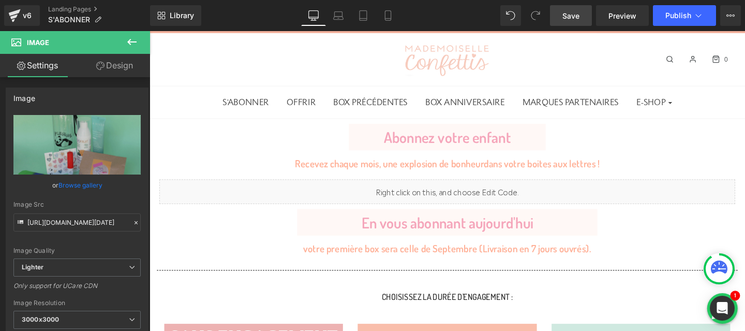
scroll to position [0, 0]
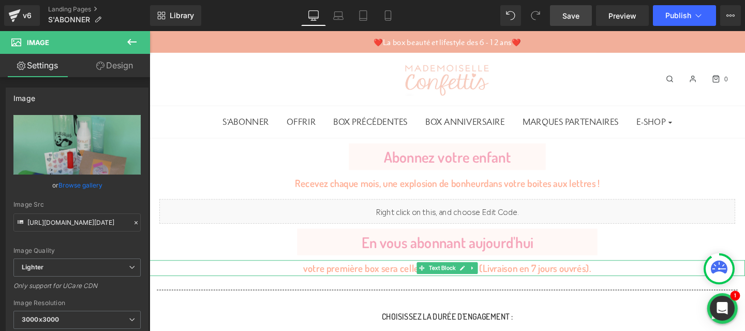
click at [318, 282] on p "votre première box sera celle de Septembre (Livraison en 7 jours ouvrés)." at bounding box center [462, 280] width 626 height 17
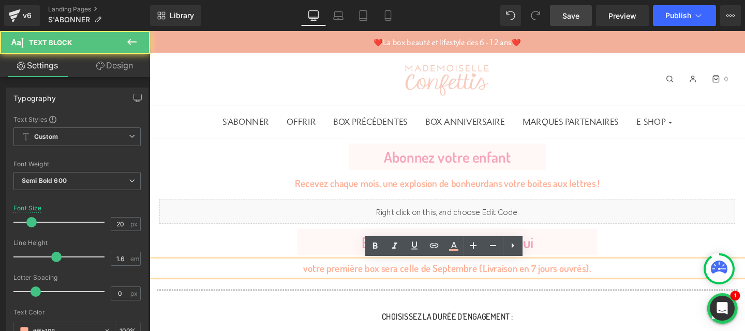
click at [566, 278] on p "votre première box sera celle de Septembre (Livraison en 7 jours ouvrés)." at bounding box center [462, 280] width 626 height 17
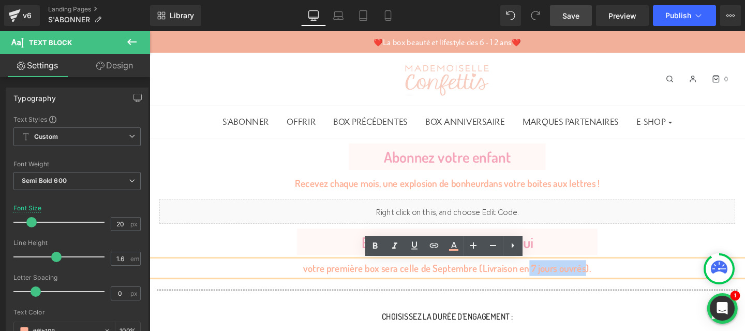
drag, startPoint x: 606, startPoint y: 281, endPoint x: 545, endPoint y: 280, distance: 61.0
click at [545, 280] on p "votre première box sera celle de Septembre (Livraison en 7 jours ouvrés)." at bounding box center [462, 280] width 626 height 17
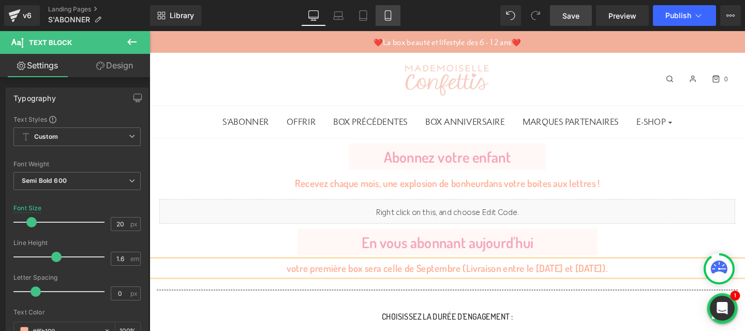
click at [387, 16] on icon at bounding box center [388, 15] width 10 height 10
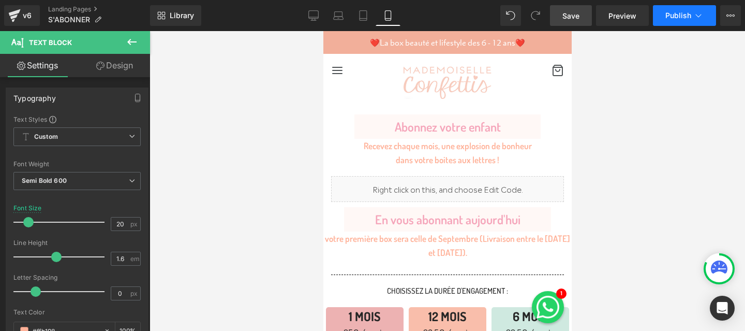
click at [680, 18] on span "Publish" at bounding box center [678, 15] width 26 height 8
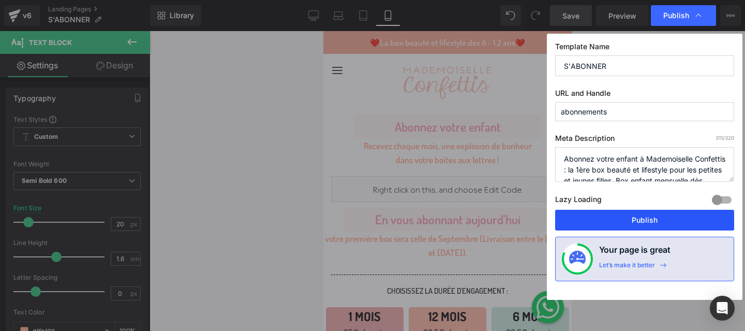
click at [633, 227] on button "Publish" at bounding box center [644, 219] width 179 height 21
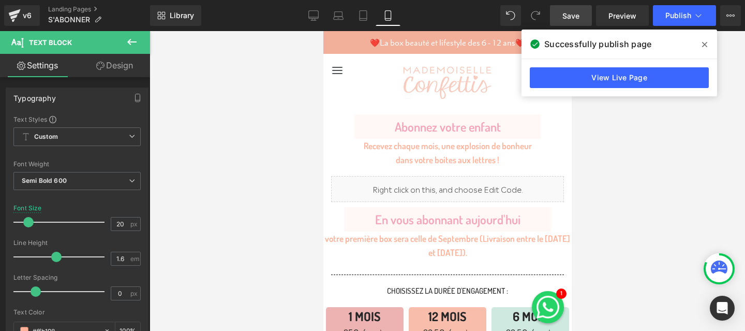
click at [607, 166] on div at bounding box center [446, 180] width 595 height 299
click at [700, 41] on span at bounding box center [704, 44] width 17 height 17
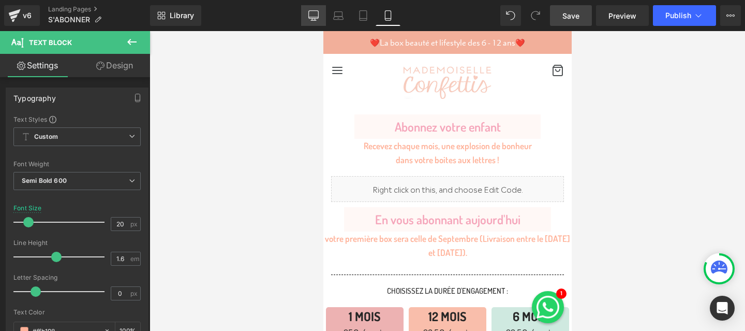
click at [311, 20] on icon at bounding box center [313, 15] width 10 height 10
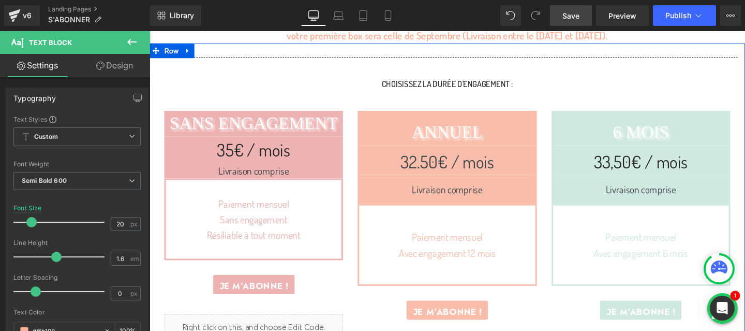
scroll to position [254, 0]
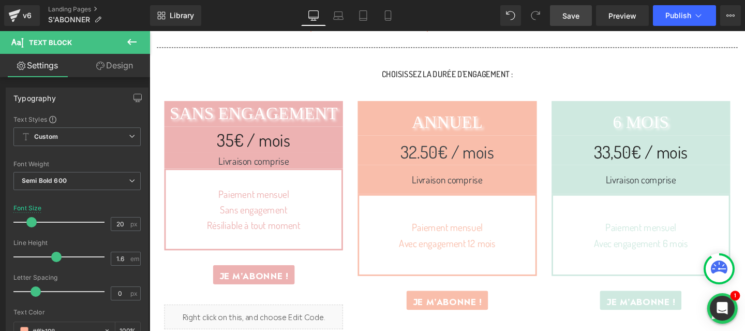
click at [62, 4] on div "v6 Landing Pages S'ABONNER" at bounding box center [75, 15] width 150 height 31
click at [59, 9] on link "Landing Pages" at bounding box center [99, 9] width 102 height 8
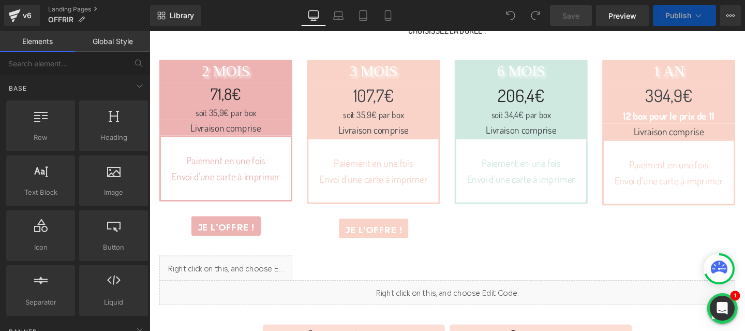
scroll to position [310, 0]
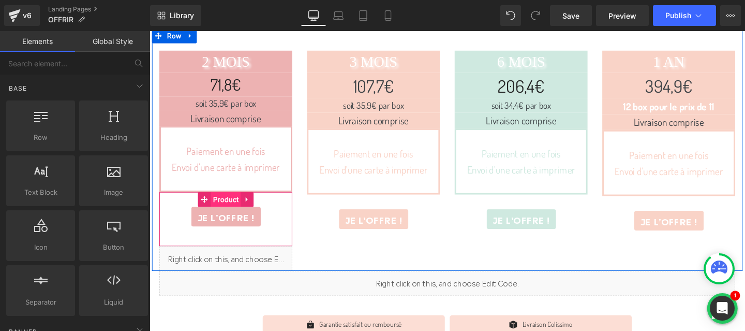
click at [229, 209] on span "Product" at bounding box center [230, 208] width 32 height 16
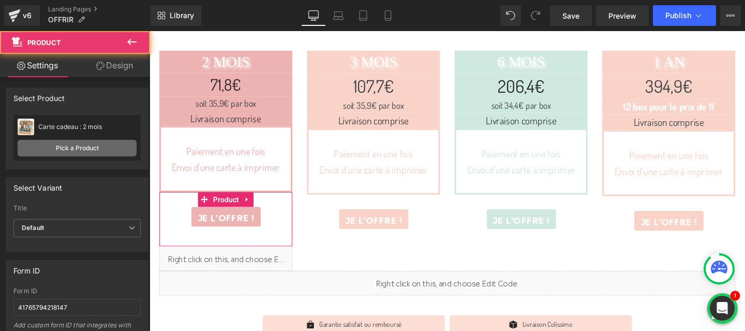
click at [87, 153] on link "Pick a Product" at bounding box center [77, 148] width 119 height 17
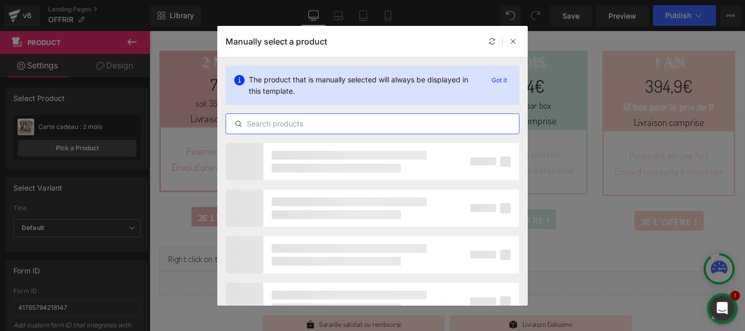
click at [298, 127] on input "text" at bounding box center [372, 123] width 293 height 12
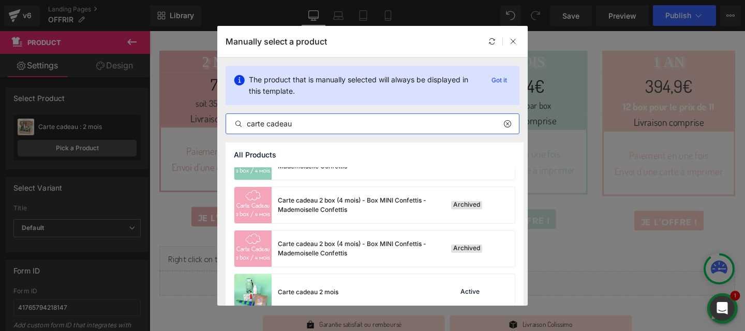
scroll to position [375, 0]
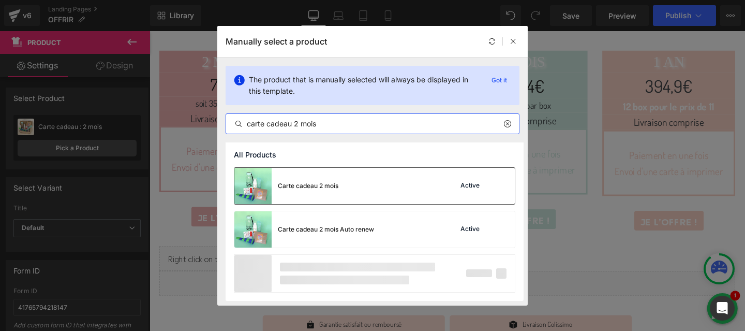
type input "carte cadeau 2 mois"
click at [319, 188] on div "Carte cadeau 2 mois" at bounding box center [308, 185] width 61 height 9
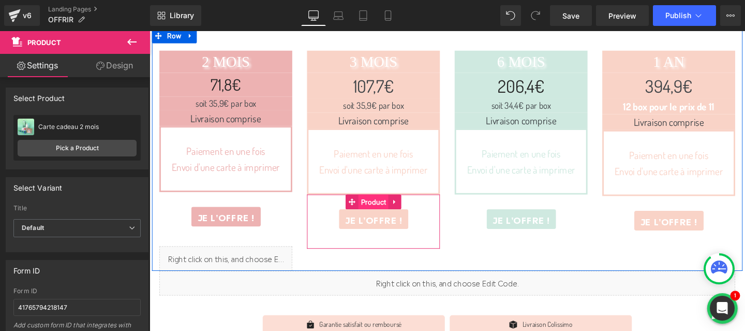
click at [389, 211] on span "Product" at bounding box center [385, 211] width 32 height 16
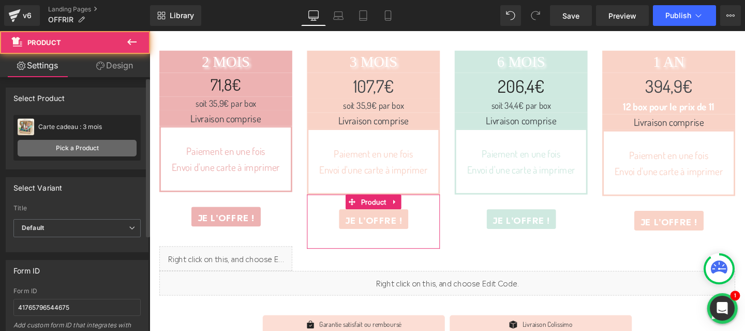
click at [92, 151] on link "Pick a Product" at bounding box center [77, 148] width 119 height 17
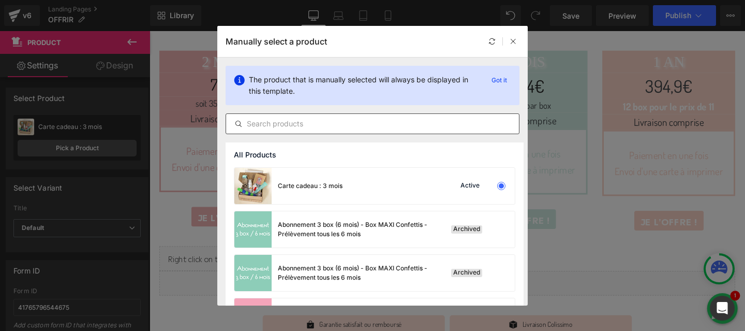
click at [303, 124] on input "text" at bounding box center [372, 123] width 293 height 12
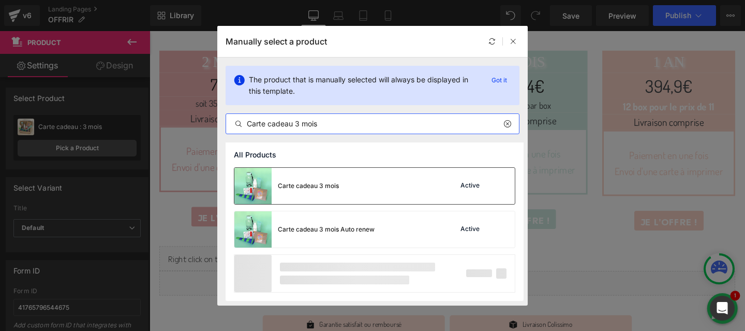
type input "Carte cadeau 3 mois"
click at [298, 183] on div "Carte cadeau 3 mois" at bounding box center [308, 185] width 61 height 9
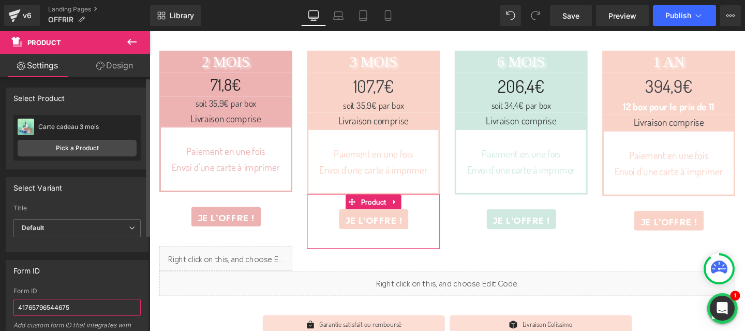
click at [51, 311] on input "41765796544675" at bounding box center [76, 306] width 127 height 17
paste input "689662951753"
type input "689662951753"
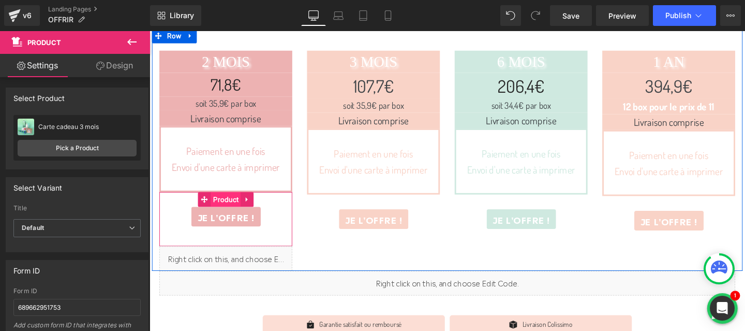
click at [226, 208] on span "Product" at bounding box center [230, 208] width 32 height 16
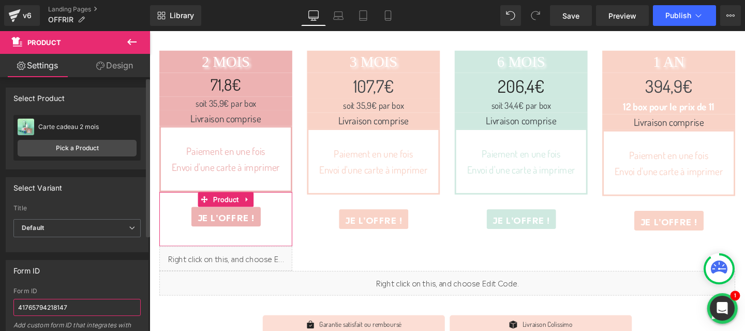
click at [47, 306] on input "41765794218147" at bounding box center [76, 306] width 127 height 17
paste input "68966305005"
type input "689663050057"
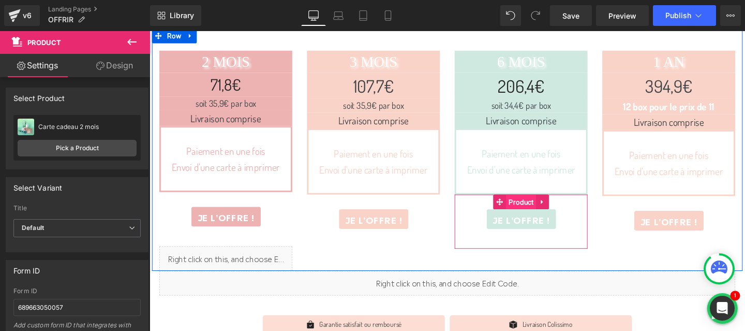
click at [539, 208] on span "Product" at bounding box center [540, 211] width 32 height 16
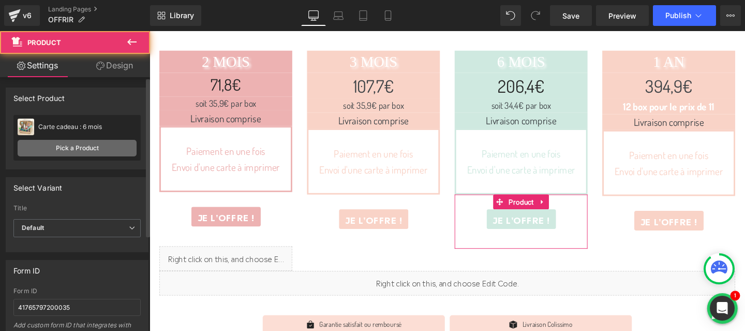
click at [80, 147] on link "Pick a Product" at bounding box center [77, 148] width 119 height 17
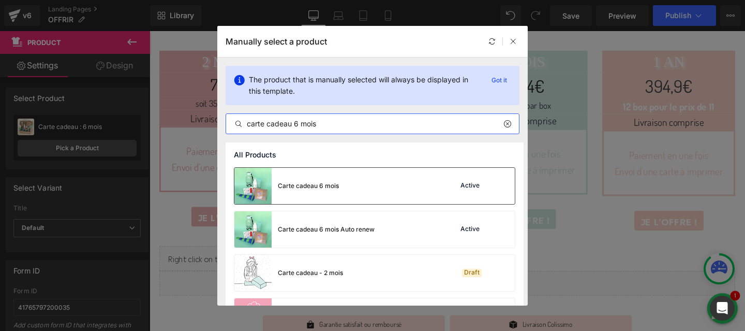
type input "carte cadeau 6 mois"
click at [0, 0] on div "Carte cadeau 6 mois" at bounding box center [0, 0] width 0 height 0
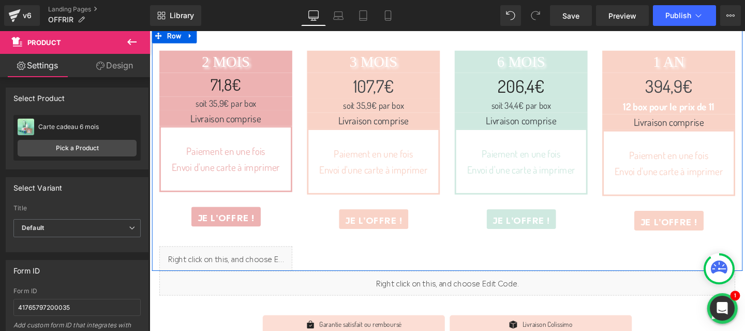
scroll to position [309, 0]
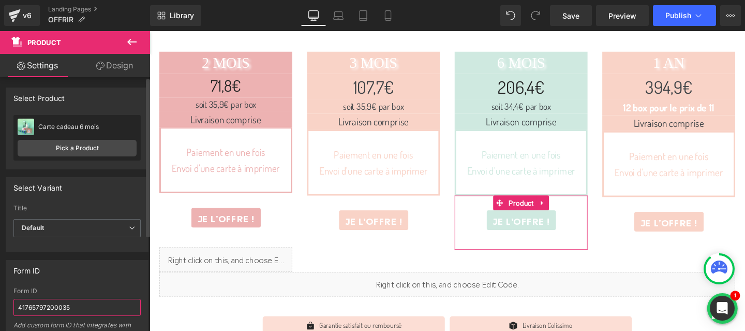
click at [72, 302] on input "41765797200035" at bounding box center [76, 306] width 127 height 17
paste input ": 689662722377"
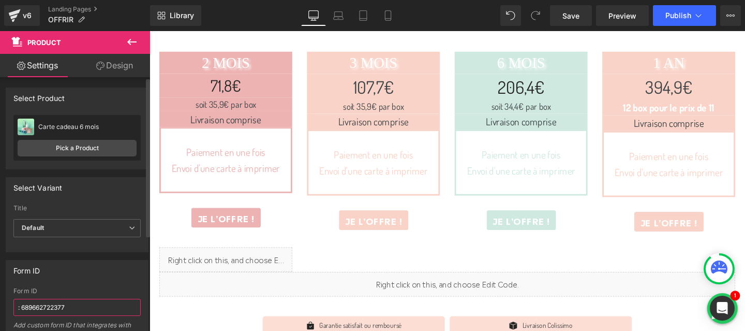
drag, startPoint x: 22, startPoint y: 307, endPoint x: 0, endPoint y: 307, distance: 21.7
click at [0, 307] on div "Form ID 41765797200035 Form ID : 689662722377 Add custom form ID that integrate…" at bounding box center [77, 298] width 155 height 93
type input "689662722377"
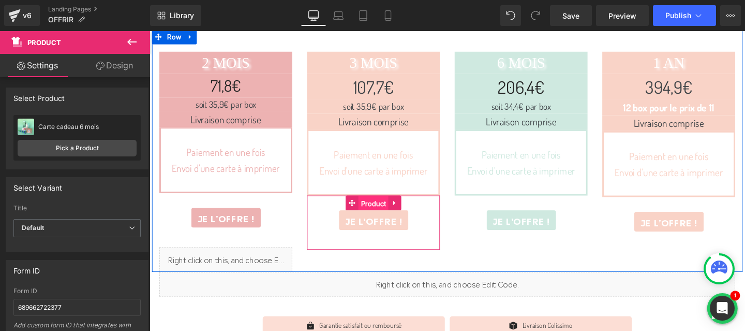
click at [385, 208] on span "Product" at bounding box center [385, 212] width 32 height 16
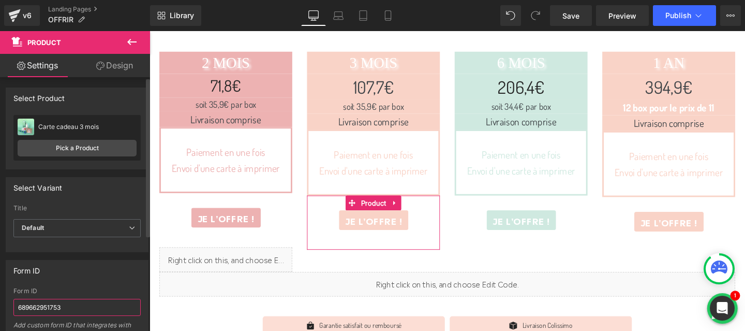
click at [18, 306] on input "689662951753" at bounding box center [76, 306] width 127 height 17
type input "689662951753"
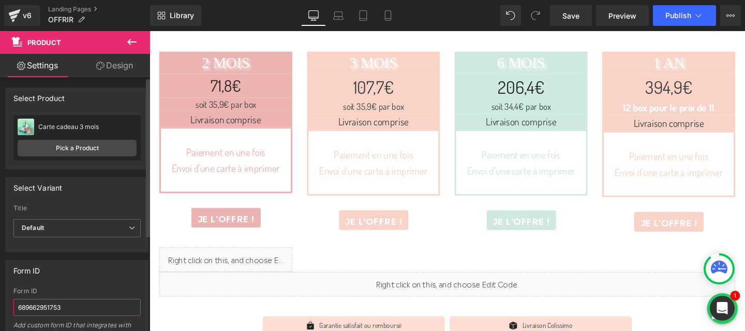
click at [96, 309] on input "689662951753" at bounding box center [76, 306] width 127 height 17
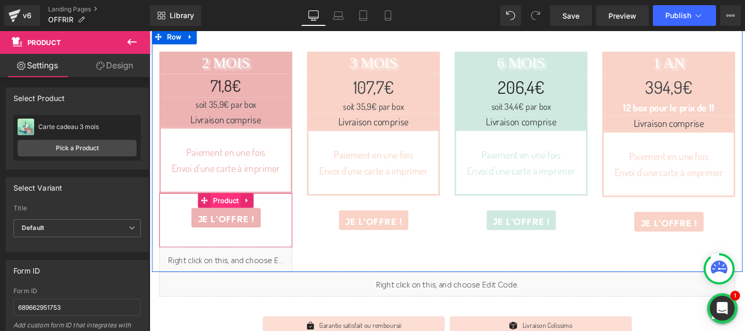
click at [226, 204] on span "Product" at bounding box center [230, 209] width 32 height 16
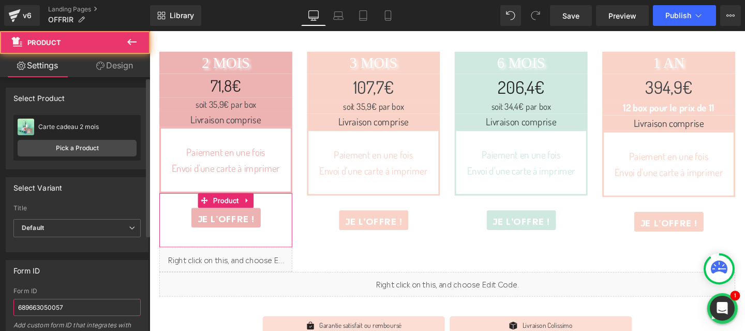
click at [20, 304] on input "689663050057" at bounding box center [76, 306] width 127 height 17
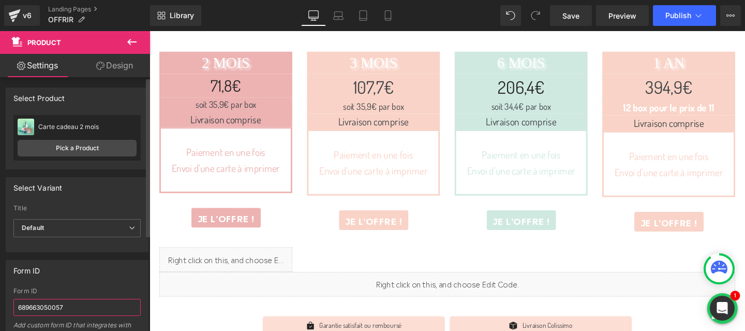
click at [100, 306] on input "689663050057" at bounding box center [76, 306] width 127 height 17
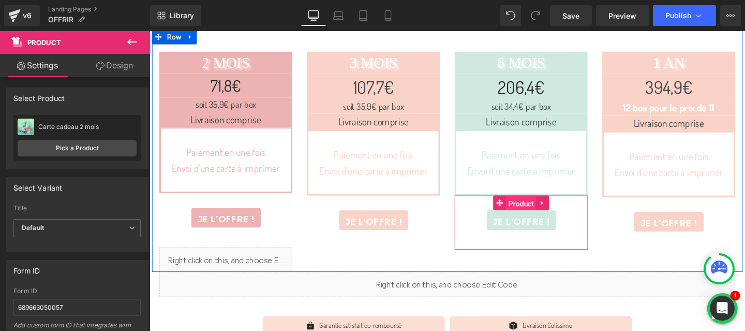
click at [538, 213] on span "Product" at bounding box center [540, 212] width 32 height 16
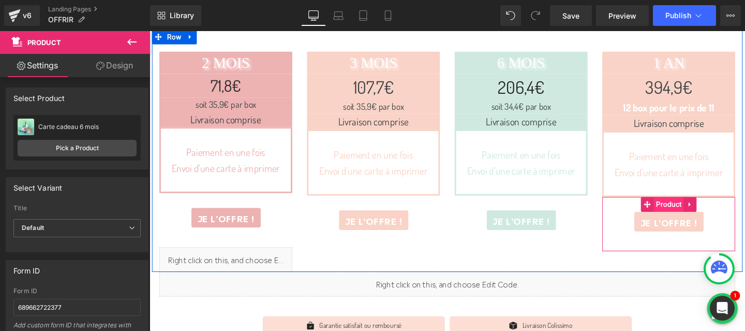
click at [693, 216] on span "Product" at bounding box center [695, 213] width 32 height 16
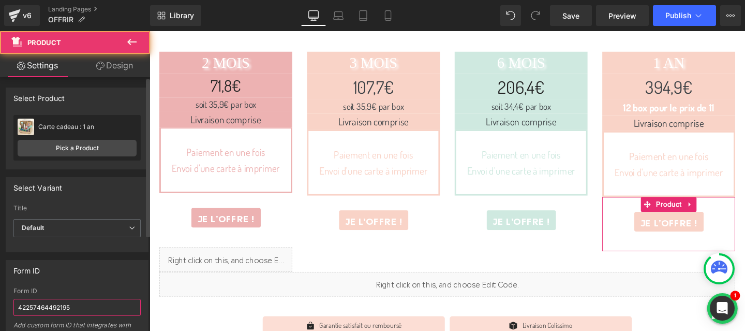
click at [69, 303] on input "42257464492195" at bounding box center [76, 306] width 127 height 17
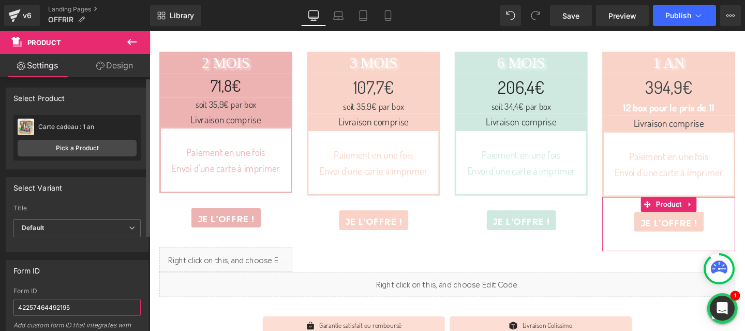
click at [69, 303] on input "42257464492195" at bounding box center [76, 306] width 127 height 17
paste input "689662886217"
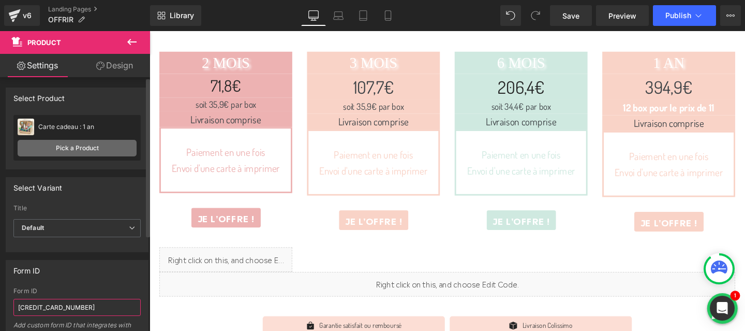
type input "689662886217"
click at [73, 148] on link "Pick a Product" at bounding box center [77, 148] width 119 height 17
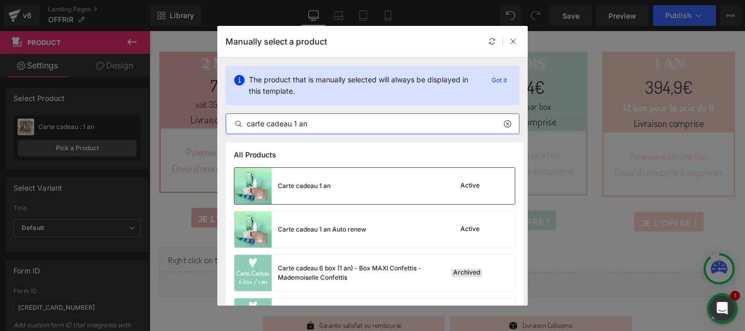
type input "carte cadeau 1 an"
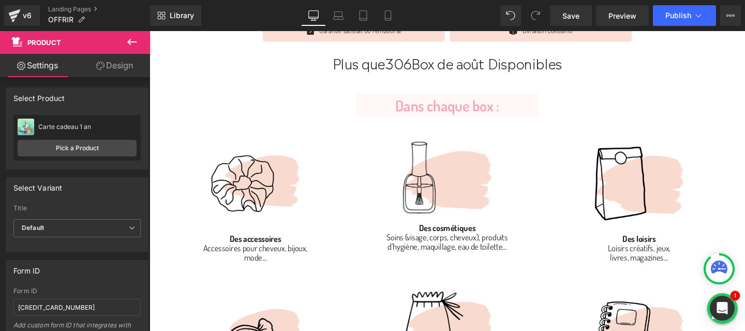
scroll to position [553, 0]
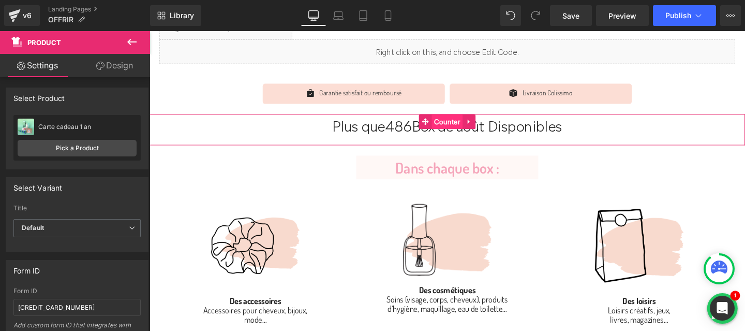
click at [453, 131] on span "Counter" at bounding box center [462, 126] width 33 height 16
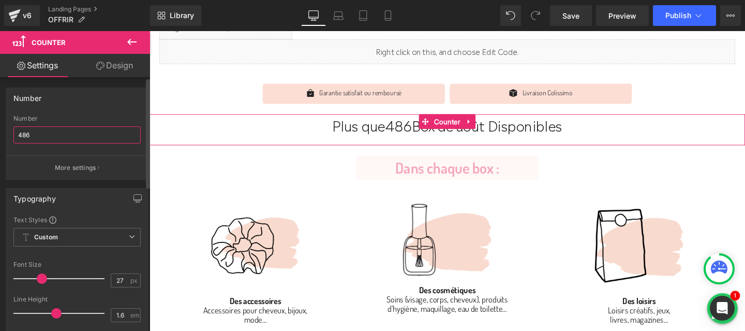
click at [27, 128] on input "486" at bounding box center [76, 134] width 127 height 17
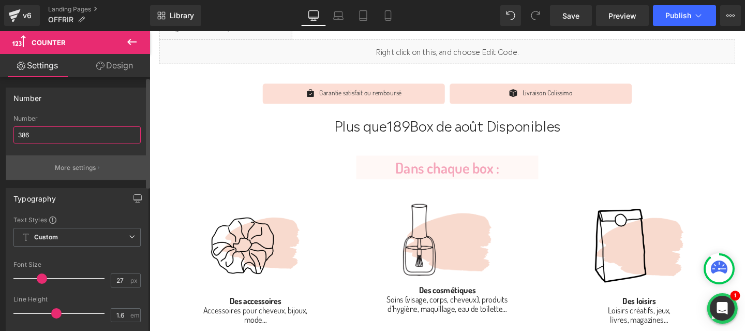
type input "386"
click at [49, 164] on button "More settings" at bounding box center [77, 167] width 142 height 24
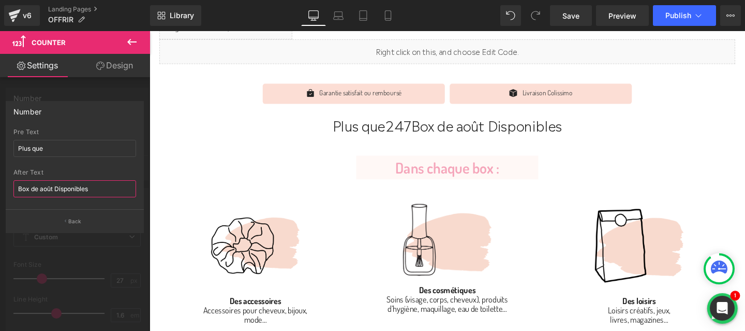
click at [53, 191] on input "Box de août Disponibles" at bounding box center [74, 188] width 123 height 17
type input "Box de septembre Disponibles"
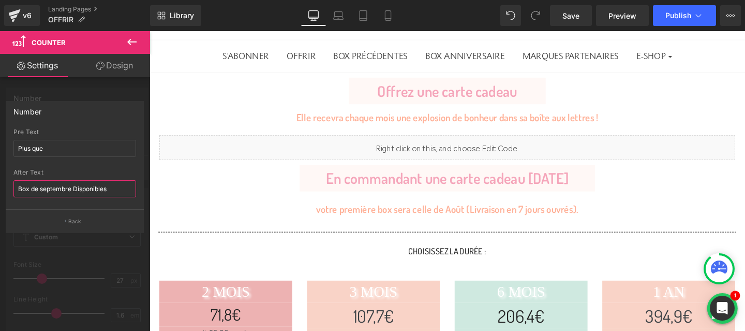
scroll to position [0, 0]
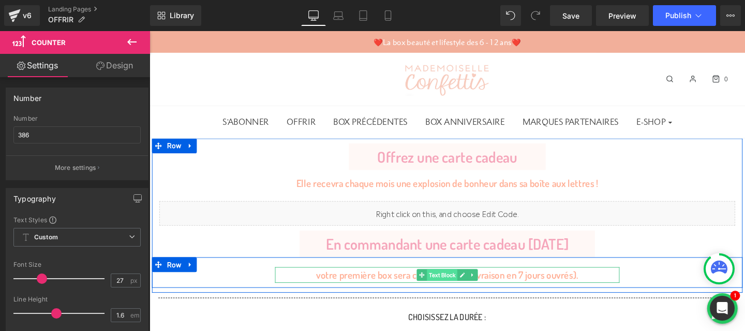
click at [453, 287] on span "Text Block" at bounding box center [457, 287] width 32 height 12
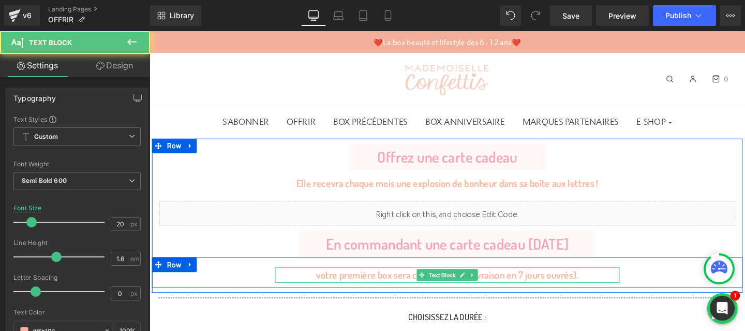
click at [514, 287] on div "votre première box sera celle de Août (Livraison en 7 jours ouvrés)." at bounding box center [462, 287] width 362 height 17
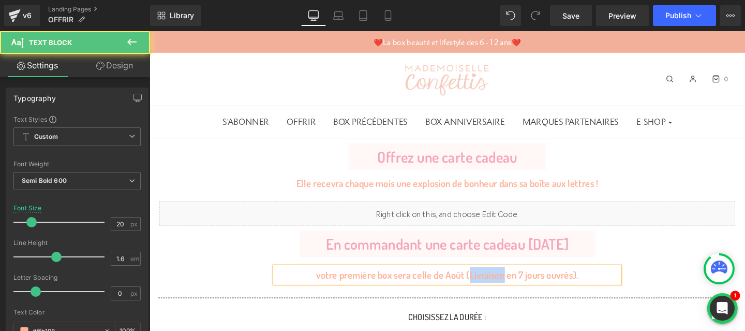
click at [514, 287] on div "votre première box sera celle de Août (Livraison en 7 jours ouvrés)." at bounding box center [462, 287] width 362 height 17
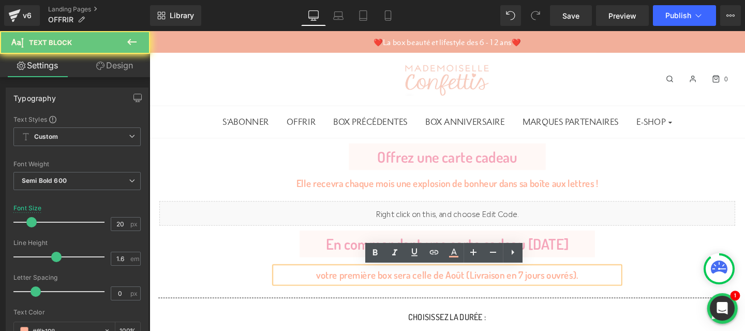
click at [464, 291] on div "votre première box sera celle de Août (Livraison en 7 jours ouvrés)." at bounding box center [462, 287] width 362 height 17
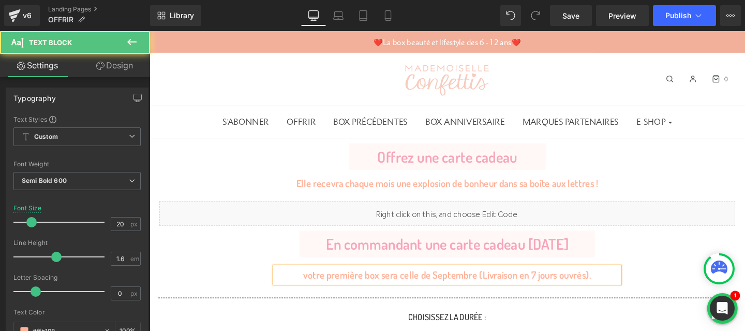
click at [545, 288] on div "votre première box sera celle de Septembre (Livraison en 7 jours ouvrés)." at bounding box center [462, 287] width 362 height 17
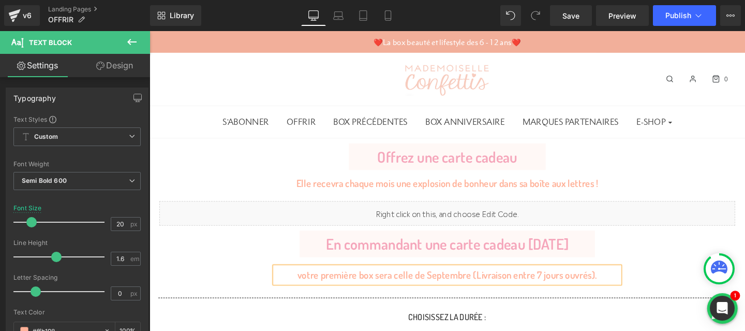
click at [558, 287] on div "votre première box sera celle de Septembre (Livraison entre 7 jours ouvrés)." at bounding box center [462, 287] width 362 height 17
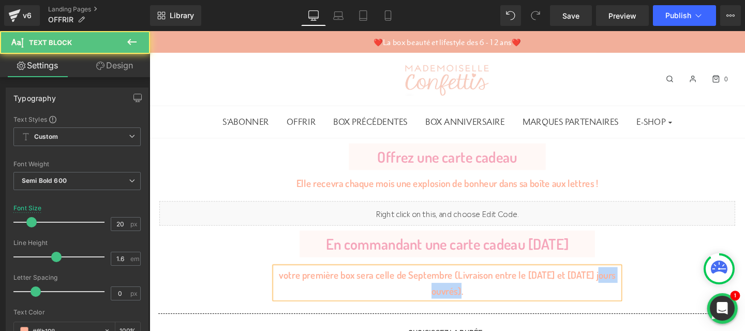
drag, startPoint x: 471, startPoint y: 305, endPoint x: 615, endPoint y: 283, distance: 146.0
click at [615, 283] on div "votre première box sera celle de Septembre (Livraison entre le 10 et 15 septemb…" at bounding box center [462, 295] width 362 height 33
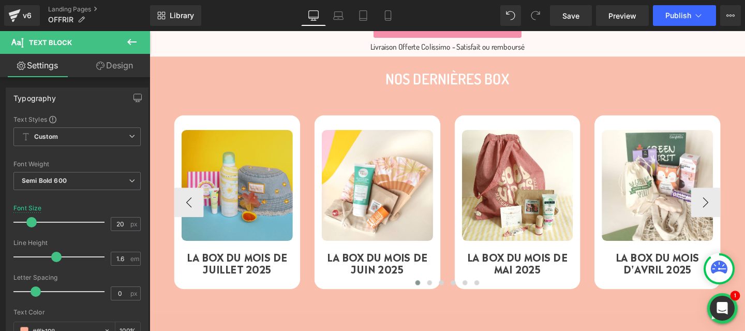
scroll to position [1596, 0]
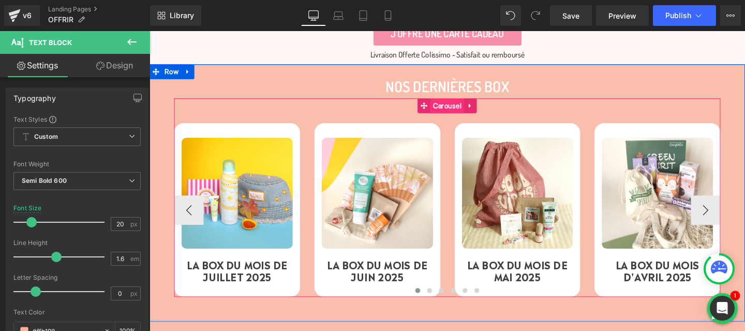
click at [461, 108] on span "Carousel" at bounding box center [462, 110] width 35 height 16
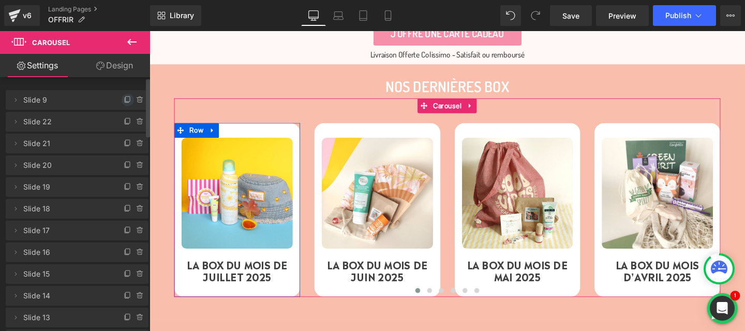
click at [124, 100] on icon at bounding box center [128, 100] width 8 height 8
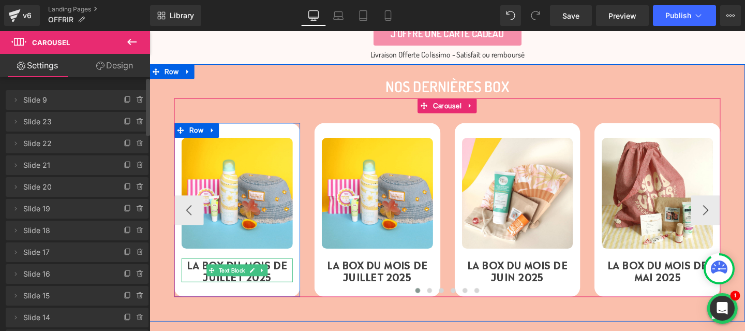
click at [238, 289] on p "LA BOX DU MOIS DE JUILLET 2025" at bounding box center [241, 282] width 117 height 25
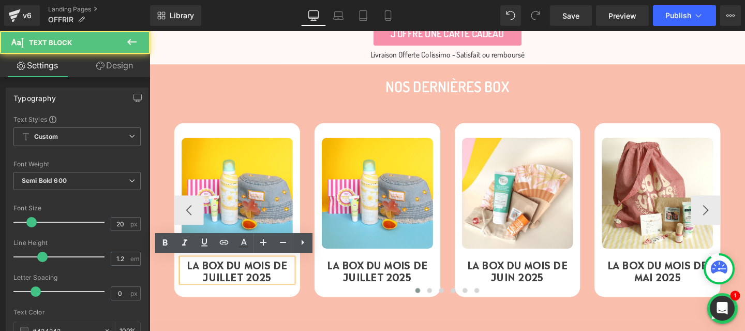
click at [234, 289] on p "LA BOX DU MOIS DE JUILLET 2025" at bounding box center [241, 282] width 117 height 25
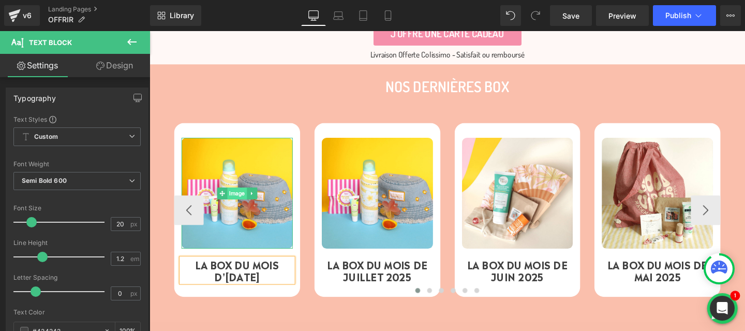
click at [245, 199] on span "Image" at bounding box center [241, 202] width 21 height 12
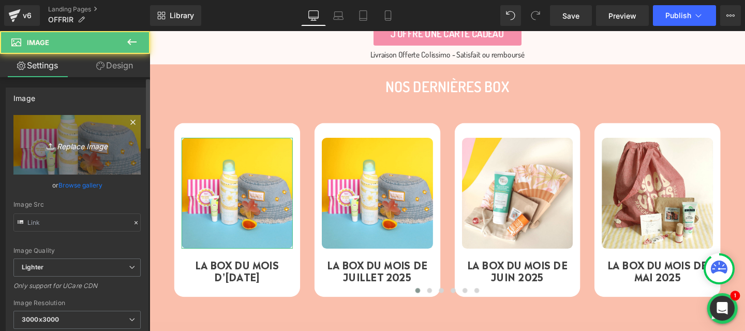
click at [66, 141] on icon "Replace Image" at bounding box center [77, 144] width 83 height 13
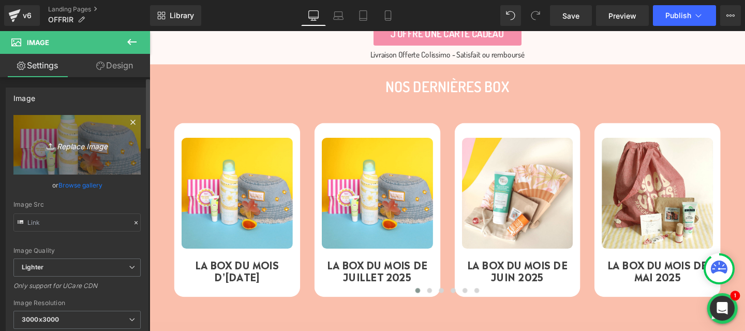
type input "C:\fakepath\Box Aout MC Carré.png"
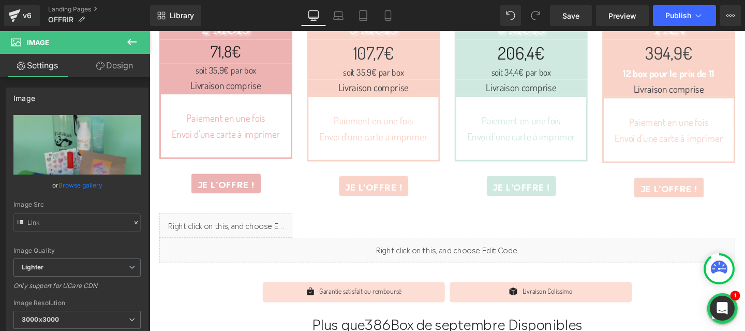
scroll to position [0, 0]
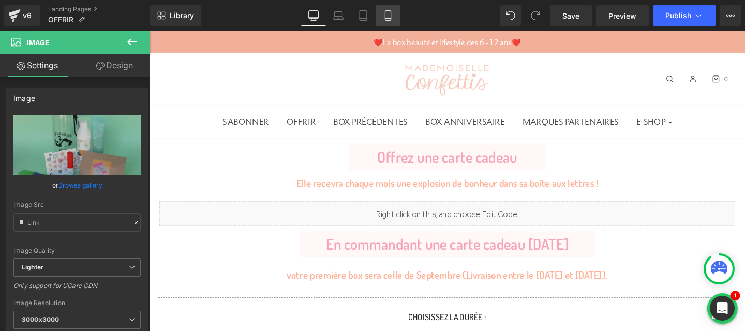
click at [389, 9] on link "Mobile" at bounding box center [388, 15] width 25 height 21
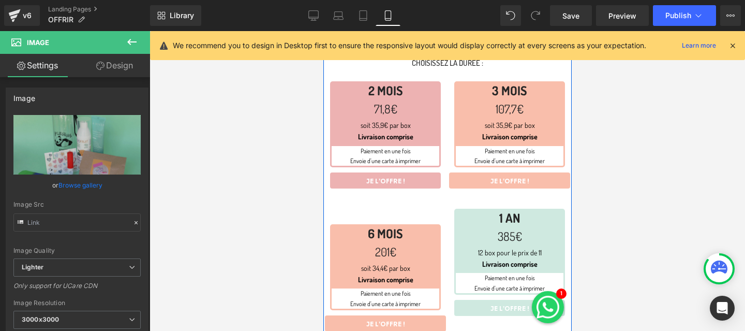
scroll to position [189, 0]
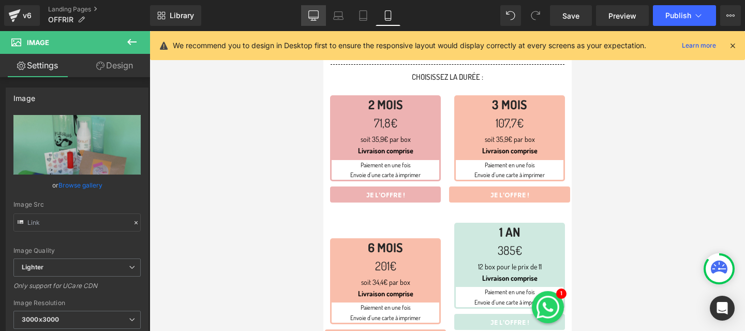
click at [308, 16] on link "Desktop" at bounding box center [313, 15] width 25 height 21
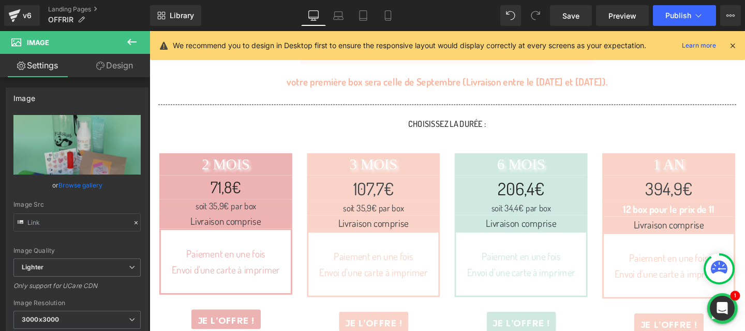
scroll to position [221, 0]
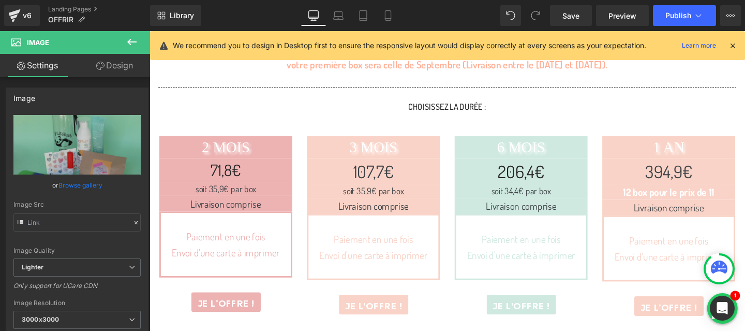
click at [236, 174] on div "71,8€ Heading" at bounding box center [230, 176] width 140 height 25
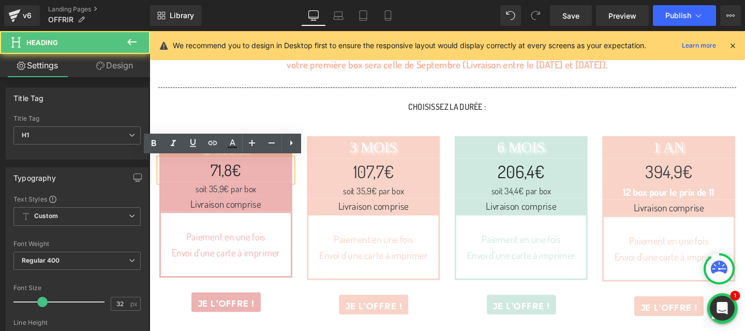
click at [235, 177] on h1 "71,8€" at bounding box center [230, 176] width 140 height 25
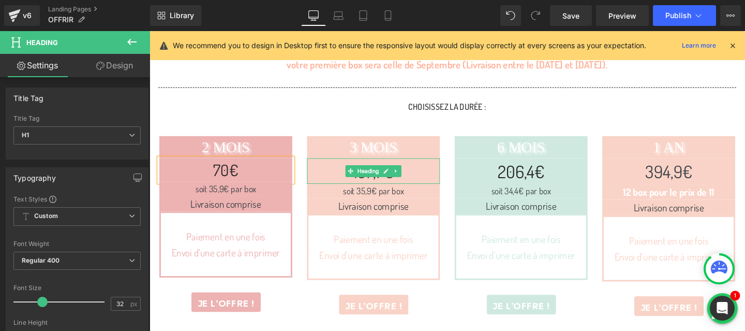
click at [368, 193] on div "soit 35,9€ par box Text Block" at bounding box center [385, 198] width 140 height 15
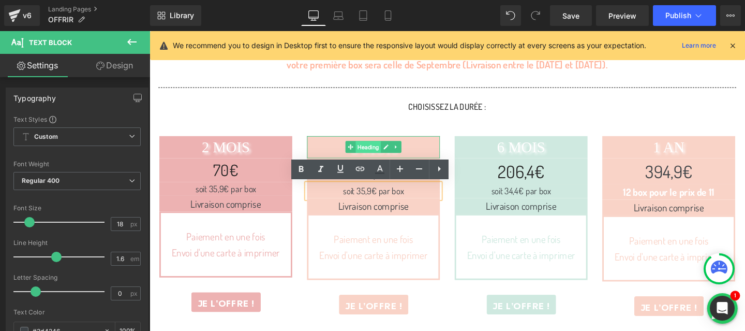
click at [383, 158] on span "Heading" at bounding box center [379, 152] width 26 height 12
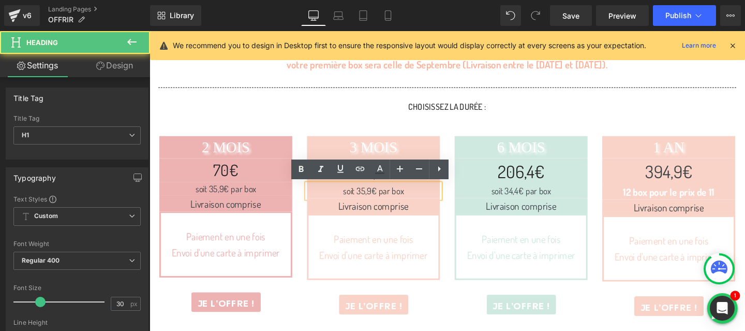
click at [334, 207] on div "Livraison comprise Text Block" at bounding box center [385, 214] width 140 height 17
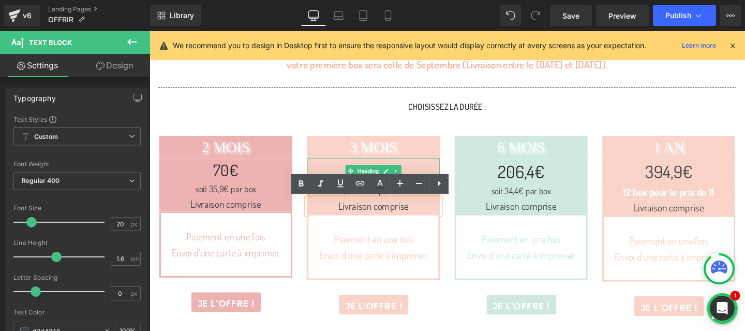
click at [393, 168] on h1 "107,7€" at bounding box center [385, 177] width 140 height 27
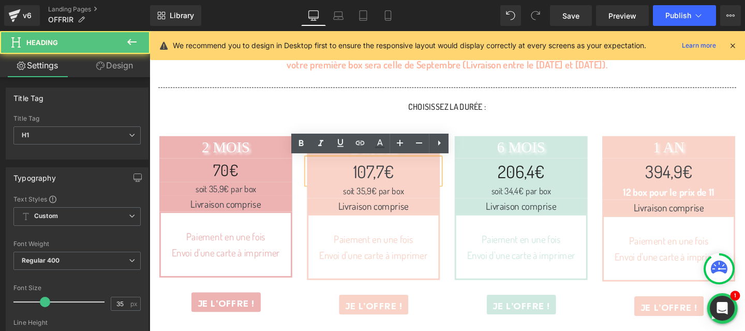
click at [396, 177] on h1 "107,7€" at bounding box center [385, 177] width 140 height 27
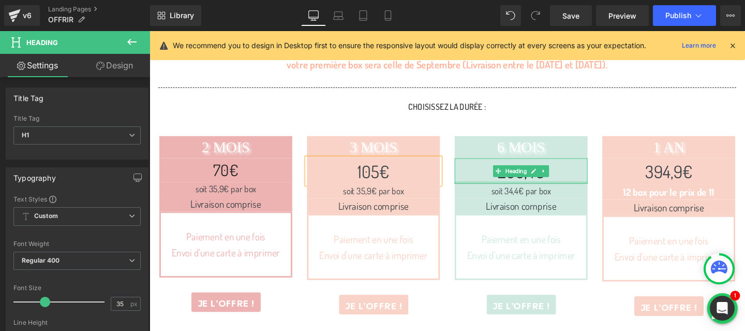
click at [565, 190] on div at bounding box center [540, 190] width 140 height 3
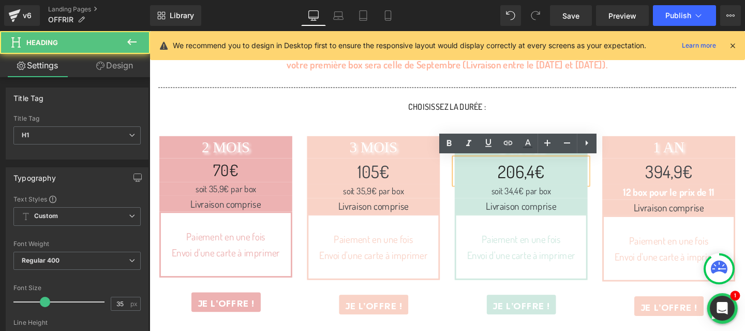
click at [554, 181] on h1 "206,4€" at bounding box center [540, 177] width 140 height 27
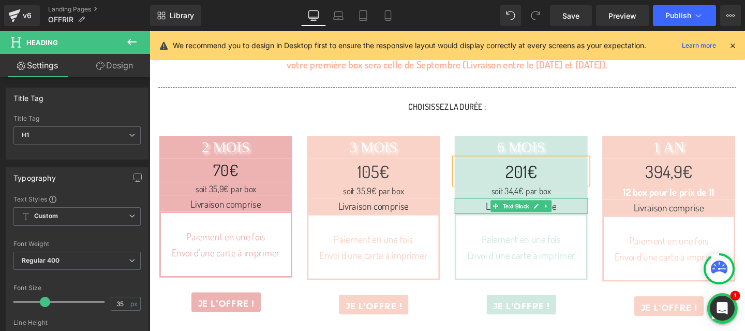
click at [588, 213] on p "Livraison comprise" at bounding box center [540, 214] width 140 height 17
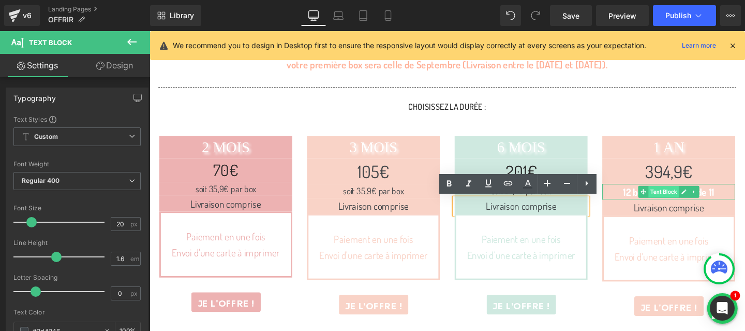
click at [705, 197] on span "Text Block" at bounding box center [690, 199] width 32 height 12
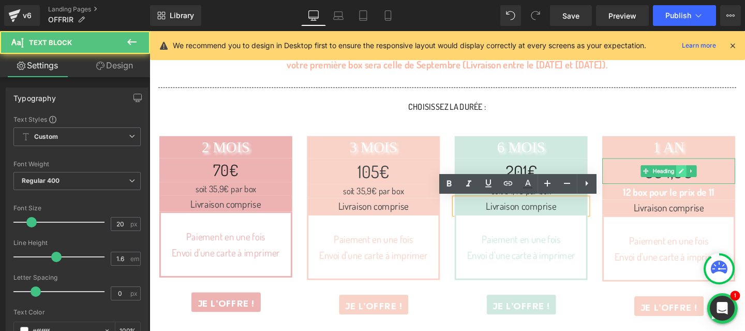
click at [711, 176] on icon at bounding box center [708, 177] width 5 height 5
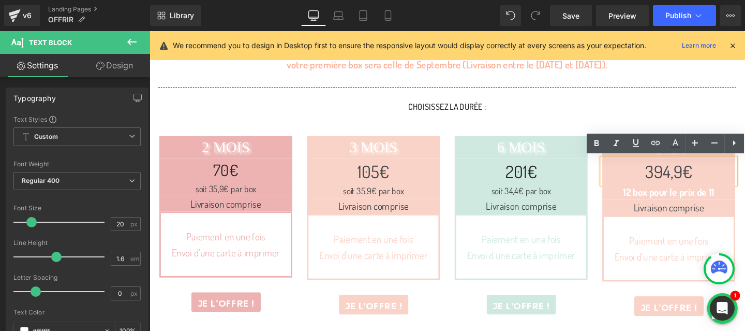
click at [711, 176] on h1 "394,9€" at bounding box center [695, 177] width 140 height 27
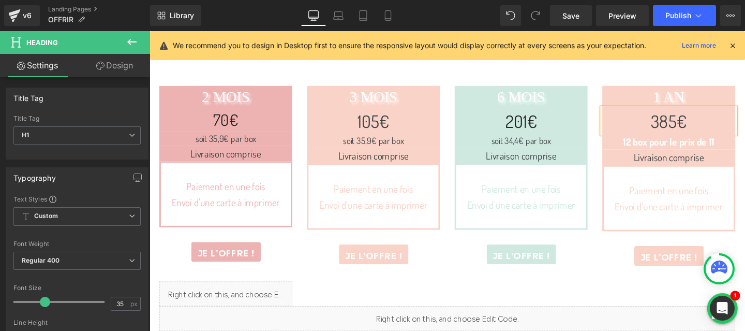
scroll to position [298, 0]
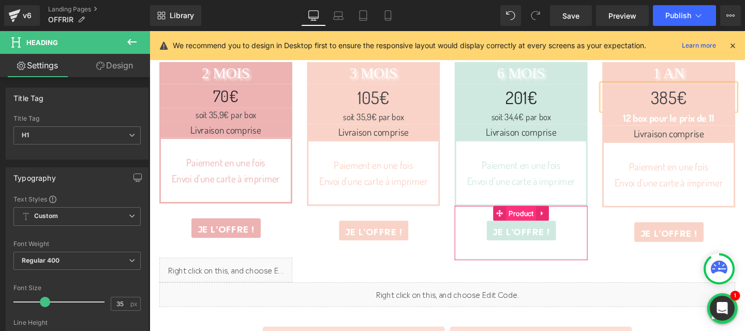
click at [542, 220] on span "Product" at bounding box center [540, 223] width 32 height 16
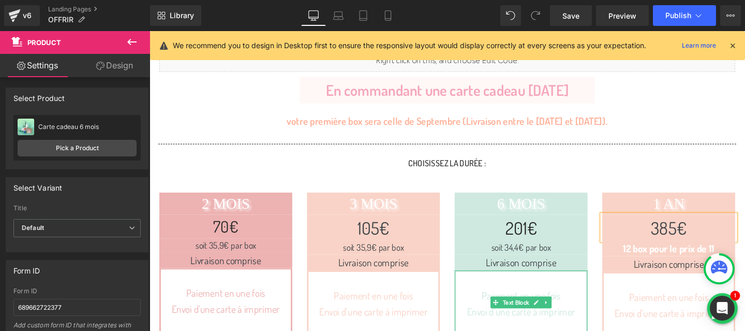
scroll to position [0, 0]
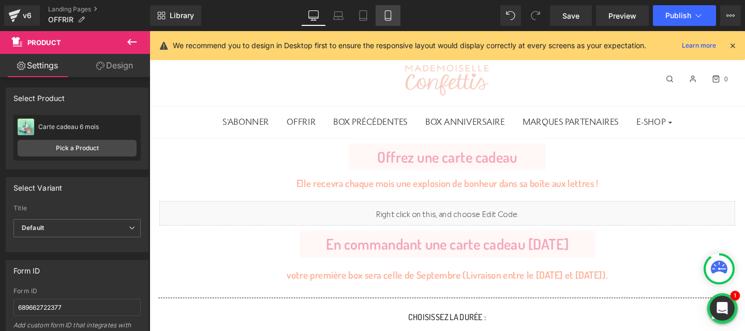
click at [388, 13] on icon at bounding box center [388, 15] width 10 height 10
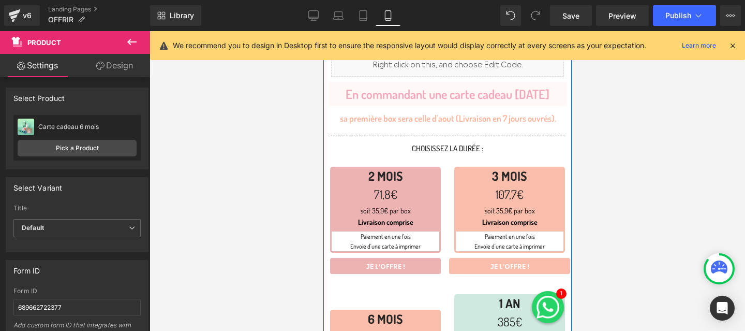
scroll to position [155, 0]
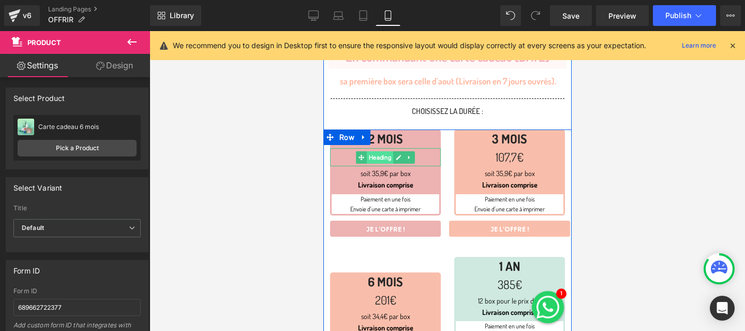
click at [388, 156] on span "Heading" at bounding box center [379, 157] width 26 height 12
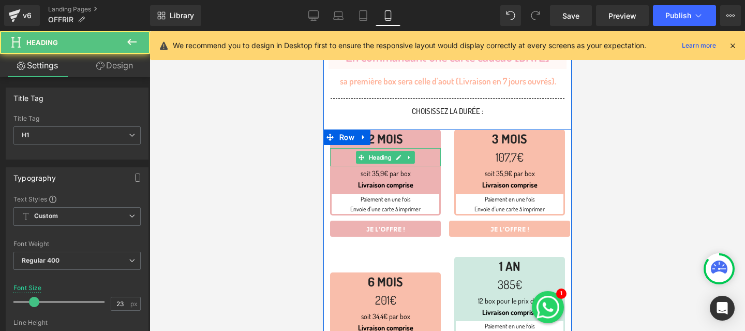
click at [422, 158] on h1 "71,8€" at bounding box center [384, 157] width 111 height 18
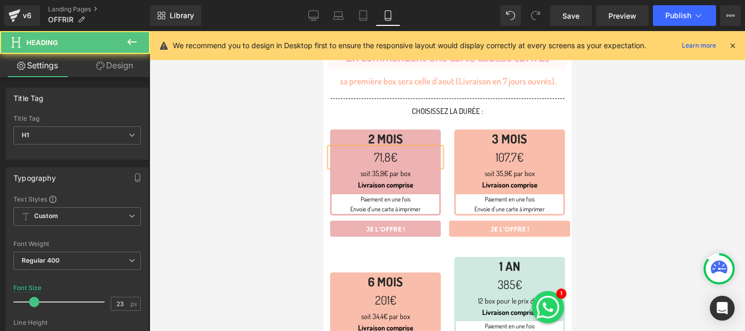
click at [422, 158] on h1 "71,8€" at bounding box center [384, 157] width 111 height 18
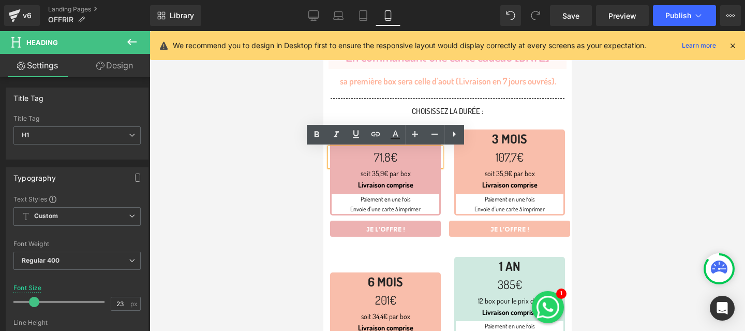
click at [388, 158] on h1 "71,8€" at bounding box center [384, 157] width 111 height 18
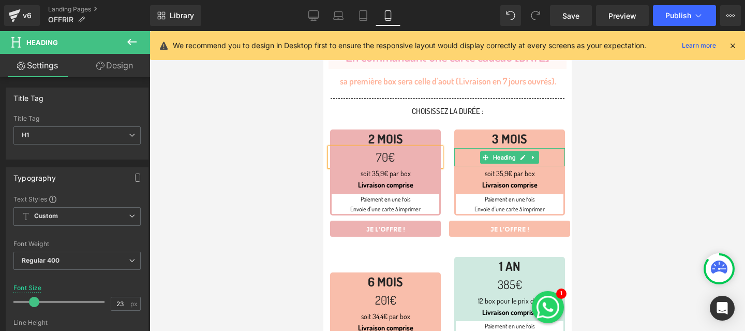
click at [554, 159] on h1 "107,7€" at bounding box center [509, 157] width 111 height 18
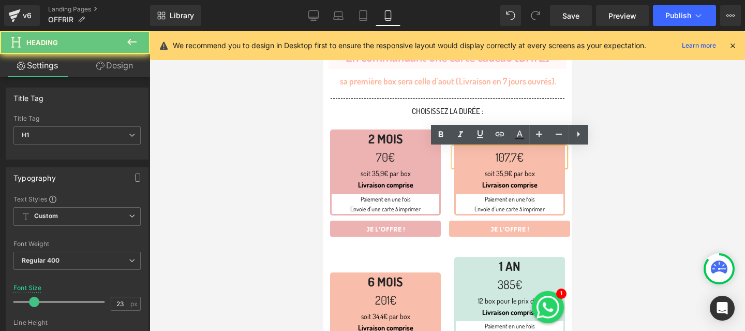
click at [517, 156] on h1 "107,7€" at bounding box center [509, 157] width 111 height 18
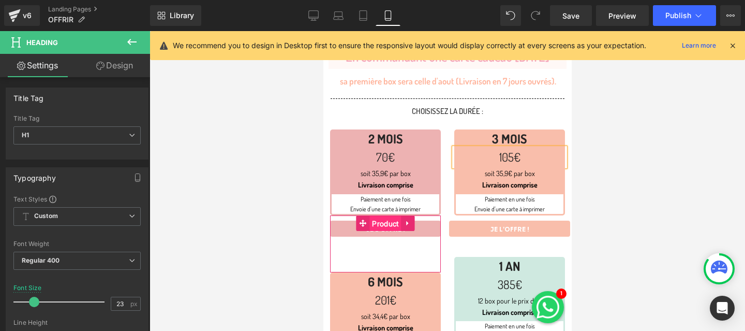
click at [382, 220] on span "Product" at bounding box center [385, 224] width 32 height 16
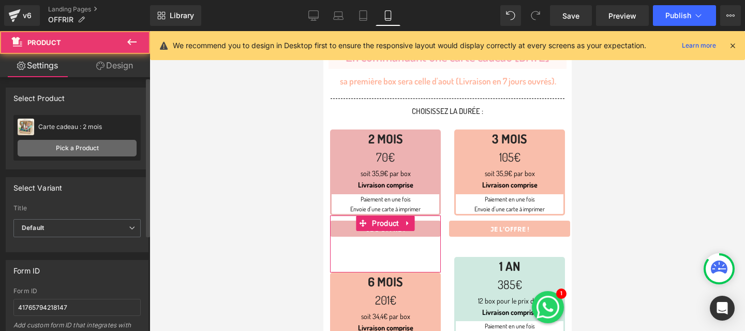
click at [77, 152] on link "Pick a Product" at bounding box center [77, 148] width 119 height 17
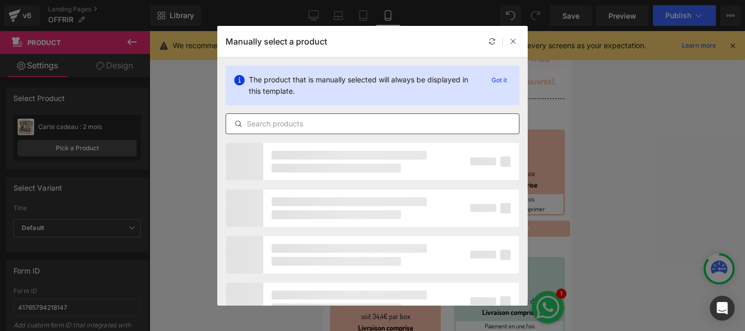
click at [252, 130] on div at bounding box center [373, 123] width 294 height 21
click at [256, 128] on input "text" at bounding box center [372, 123] width 293 height 12
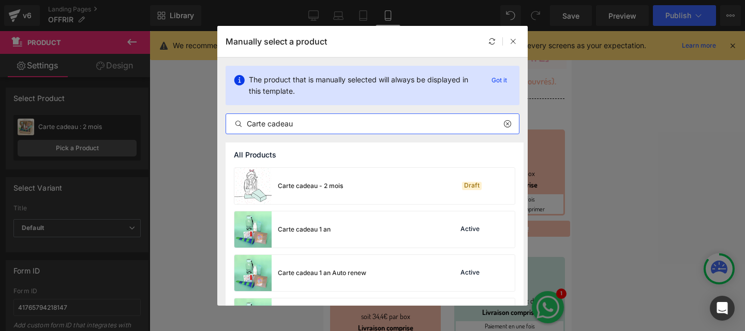
click at [253, 127] on input "Carte cadeau" at bounding box center [372, 123] width 293 height 12
click at [333, 124] on input "Carte cadeau" at bounding box center [372, 123] width 293 height 12
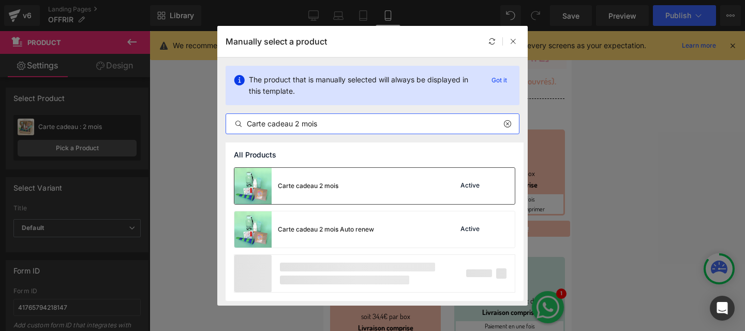
type input "Carte cadeau 2 mois"
click at [304, 185] on div "Carte cadeau 2 mois" at bounding box center [308, 185] width 61 height 9
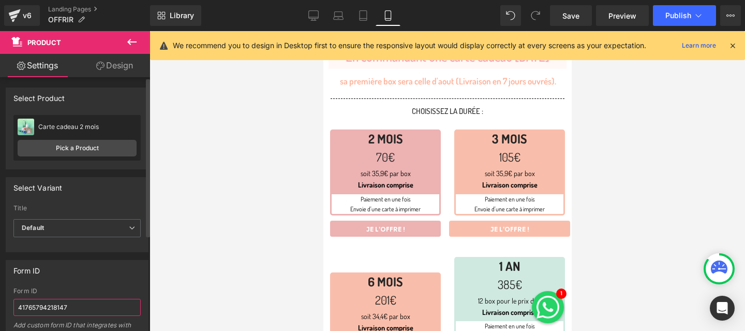
click at [37, 307] on input "41765794218147" at bounding box center [76, 306] width 127 height 17
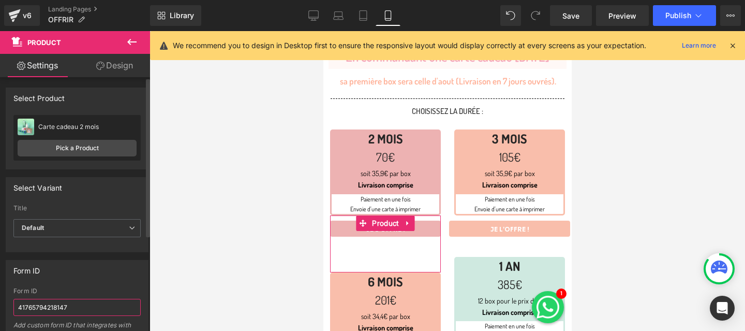
click at [37, 307] on input "41765794218147" at bounding box center [76, 306] width 127 height 17
paste input "68966305005"
type input "689663050057"
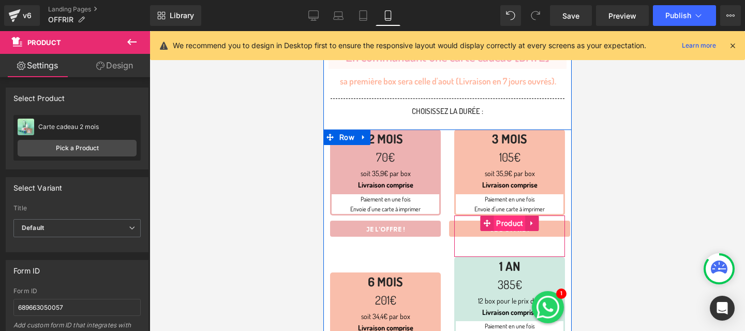
click at [511, 218] on span "Product" at bounding box center [509, 223] width 32 height 16
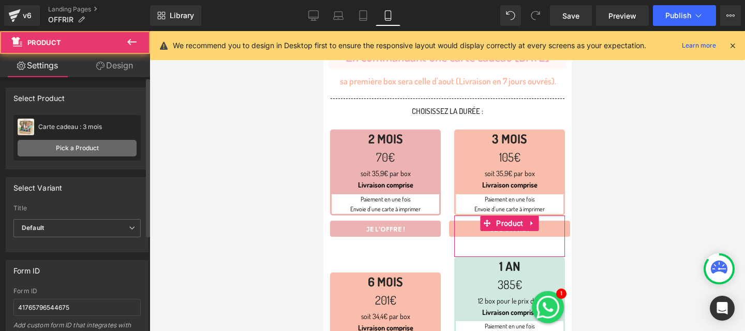
click at [62, 145] on link "Pick a Product" at bounding box center [77, 148] width 119 height 17
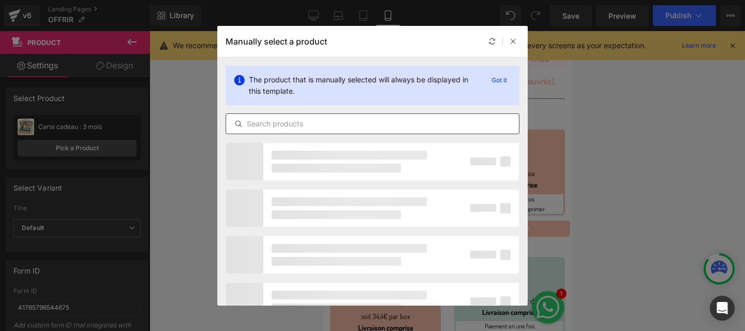
click at [295, 126] on input "text" at bounding box center [372, 123] width 293 height 12
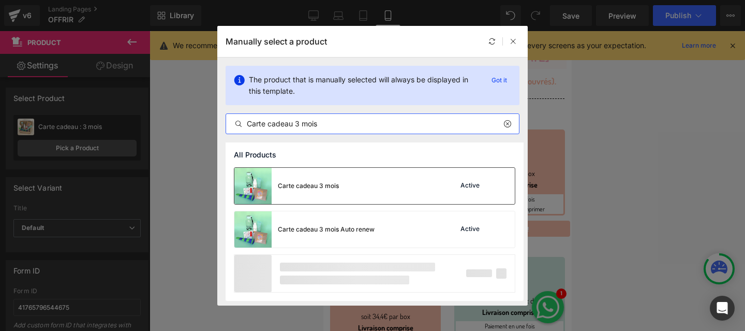
type input "Carte cadeau 3 mois"
click at [293, 187] on div "Carte cadeau 3 mois" at bounding box center [308, 185] width 61 height 9
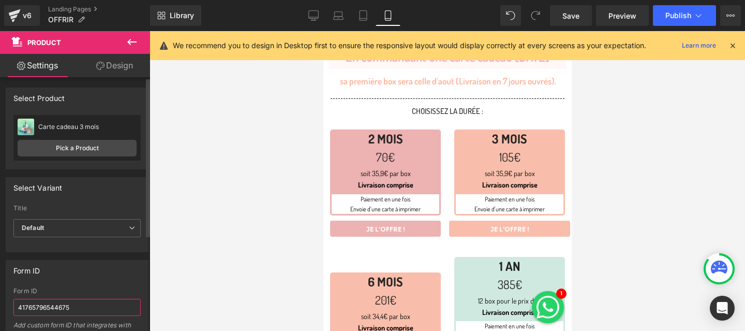
click at [34, 308] on input "41765796544675" at bounding box center [76, 306] width 127 height 17
paste input "689662951753"
type input "689662951753"
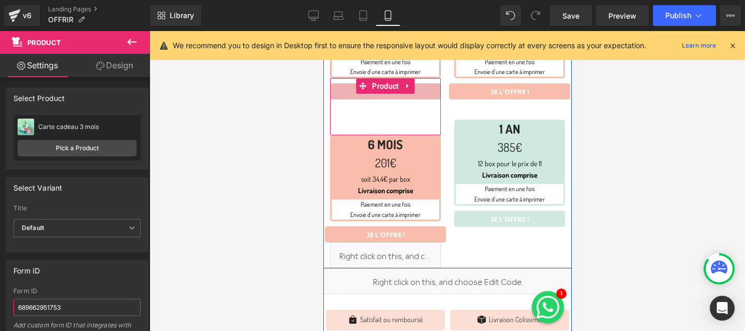
scroll to position [312, 0]
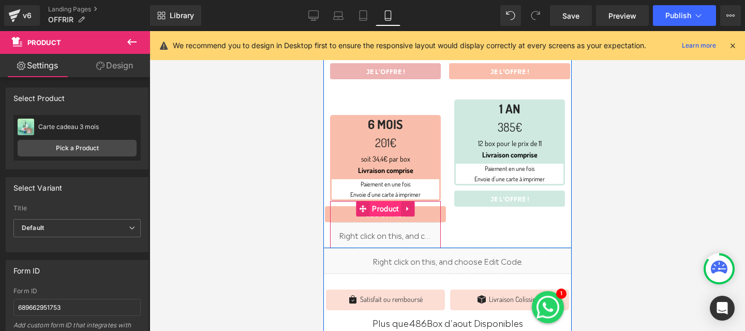
click at [383, 201] on span "Product" at bounding box center [385, 209] width 32 height 16
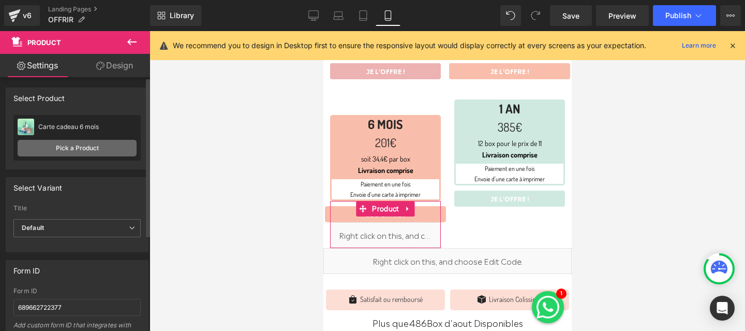
click at [73, 146] on link "Pick a Product" at bounding box center [77, 148] width 119 height 17
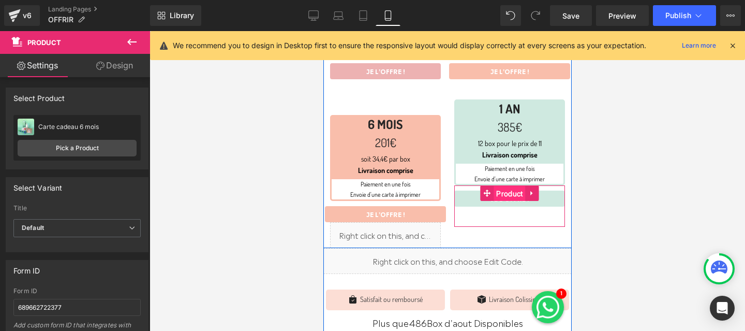
click at [514, 186] on span "Product" at bounding box center [509, 194] width 32 height 16
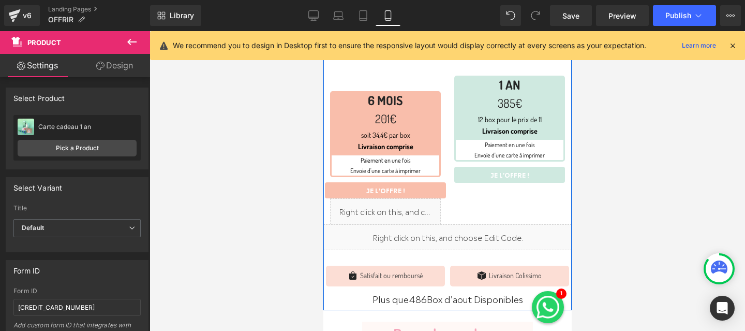
scroll to position [338, 0]
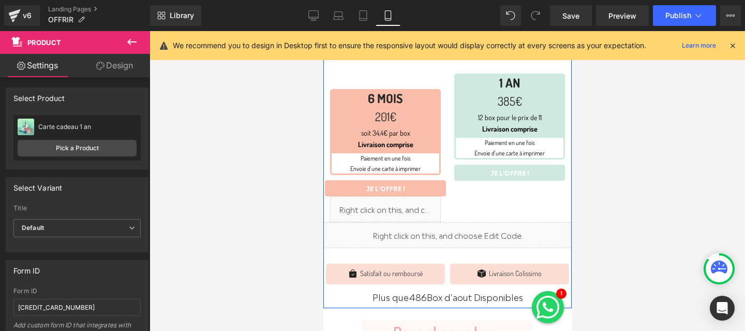
click at [451, 295] on div "Plus que 486 Box d'aout Disponibles Counter" at bounding box center [447, 296] width 248 height 14
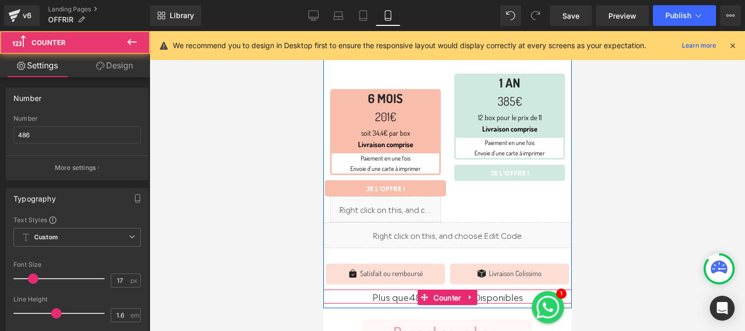
click at [451, 295] on span "Counter" at bounding box center [446, 298] width 33 height 16
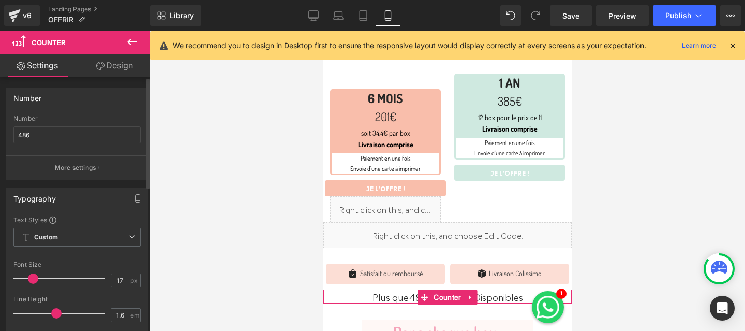
click at [44, 143] on div "Number 486" at bounding box center [76, 135] width 127 height 40
click at [46, 137] on input "486" at bounding box center [76, 134] width 127 height 17
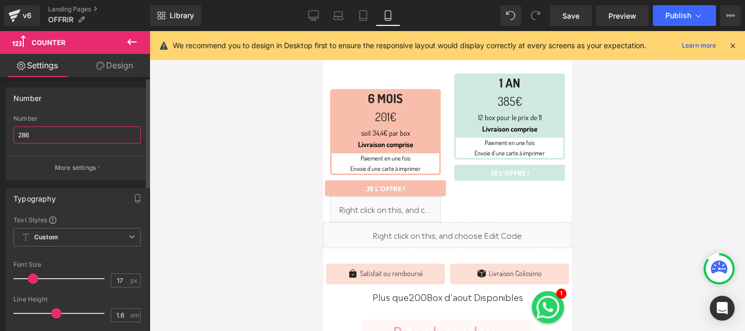
click at [22, 131] on input "286" at bounding box center [76, 134] width 127 height 17
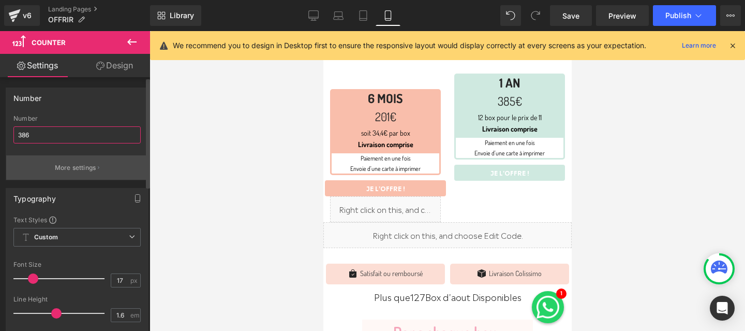
type input "386"
click at [63, 177] on button "More settings" at bounding box center [77, 167] width 142 height 24
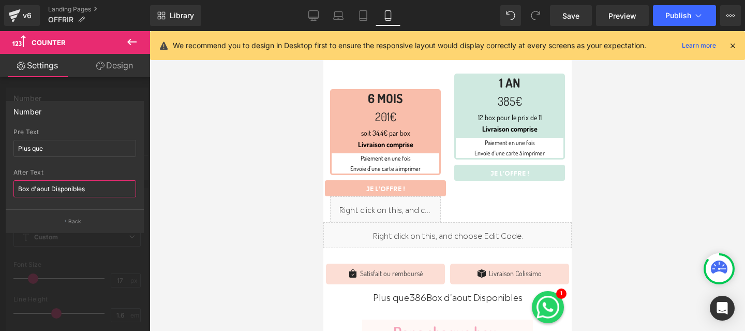
click at [42, 188] on input "Box d'aout Disponibles" at bounding box center [74, 188] width 123 height 17
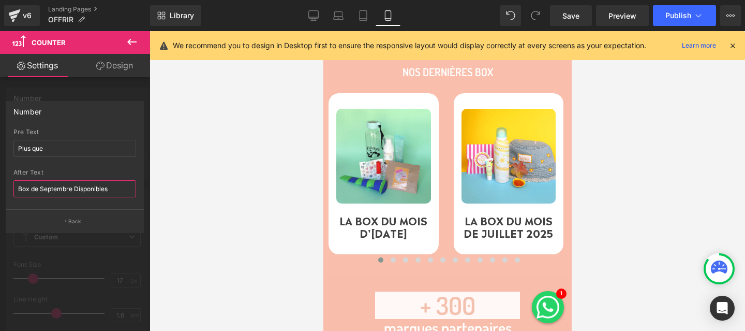
scroll to position [1837, 0]
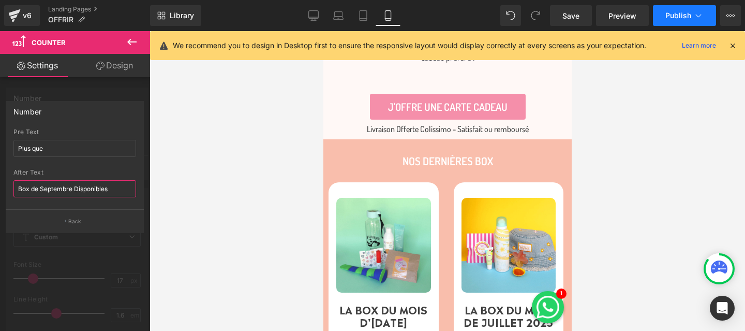
type input "Box de Septembre Disponibles"
click at [686, 18] on span "Publish" at bounding box center [678, 15] width 26 height 8
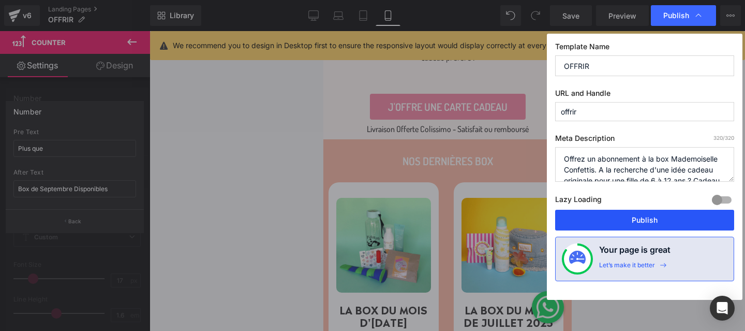
click at [625, 220] on button "Publish" at bounding box center [644, 219] width 179 height 21
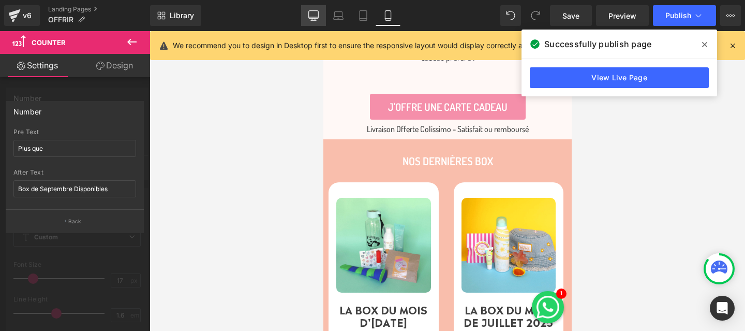
click at [310, 16] on icon at bounding box center [313, 15] width 10 height 10
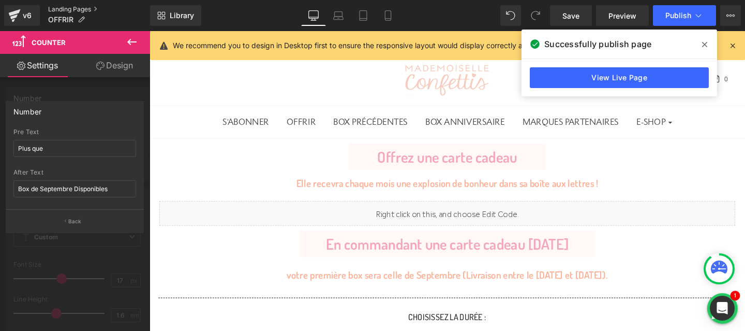
click at [63, 10] on link "Landing Pages" at bounding box center [99, 9] width 102 height 8
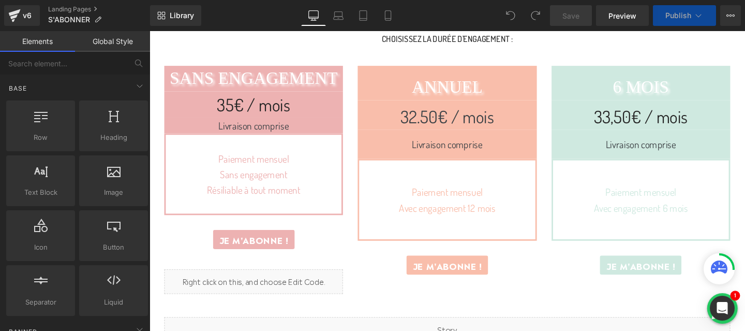
scroll to position [313, 0]
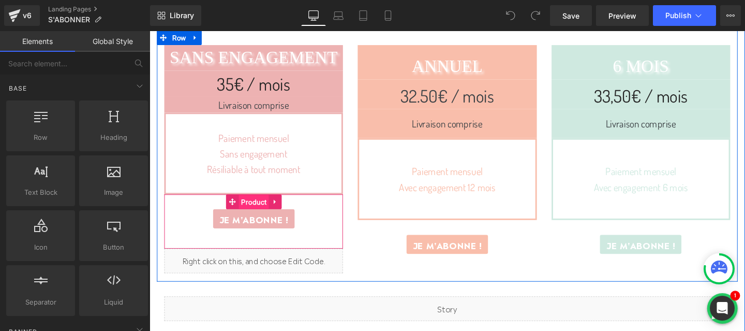
click at [262, 206] on span "Product" at bounding box center [259, 211] width 32 height 16
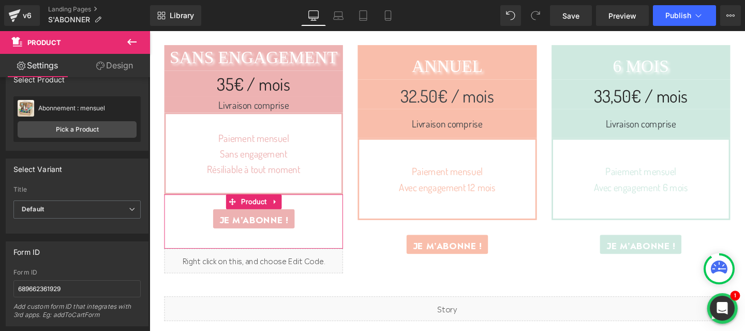
scroll to position [25, 0]
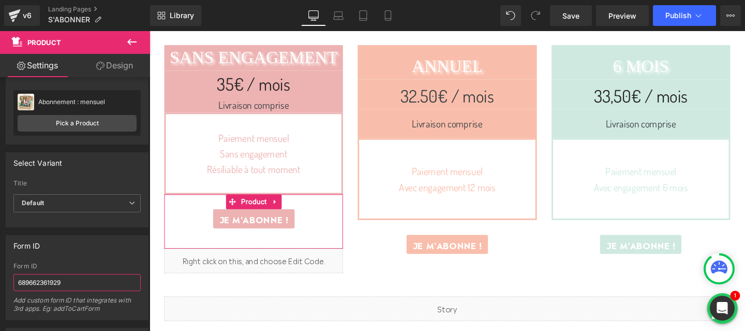
click at [68, 281] on input "689662361929" at bounding box center [76, 282] width 127 height 17
paste input "90598347081"
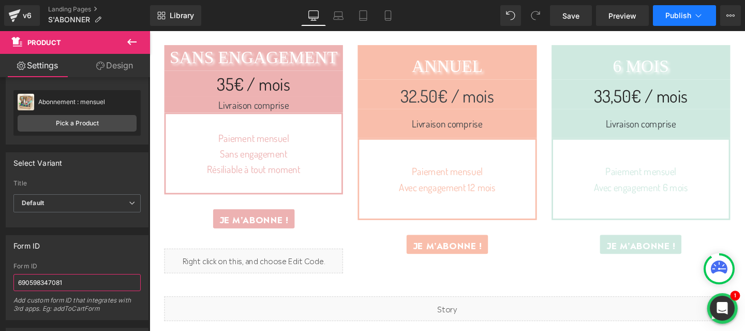
type input "690598347081"
click at [681, 18] on span "Publish" at bounding box center [678, 15] width 26 height 8
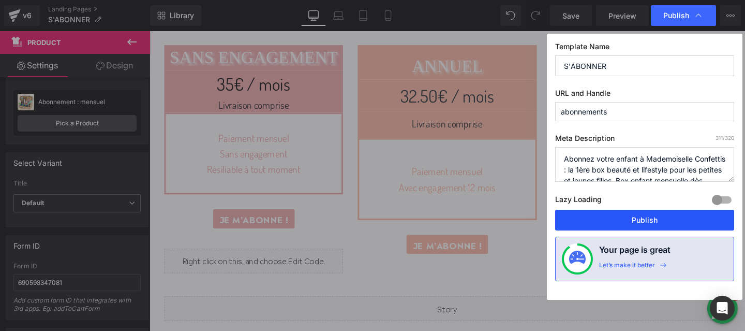
click at [628, 217] on button "Publish" at bounding box center [644, 219] width 179 height 21
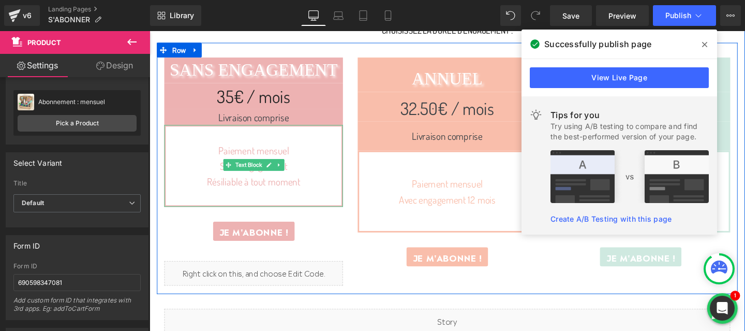
scroll to position [311, 0]
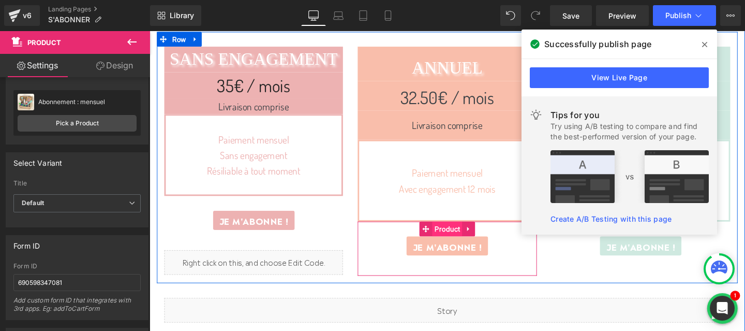
click at [464, 237] on span "Product" at bounding box center [462, 239] width 32 height 16
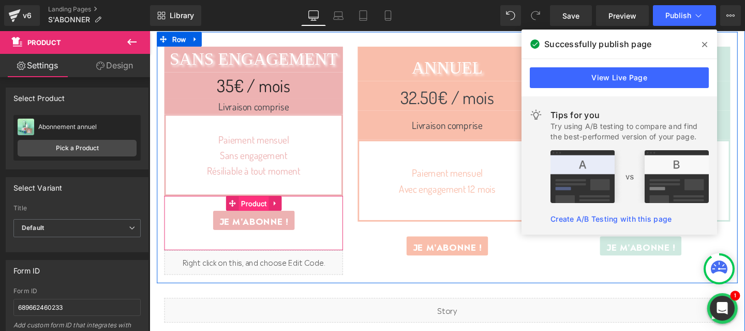
click at [259, 209] on span "Product" at bounding box center [259, 213] width 32 height 16
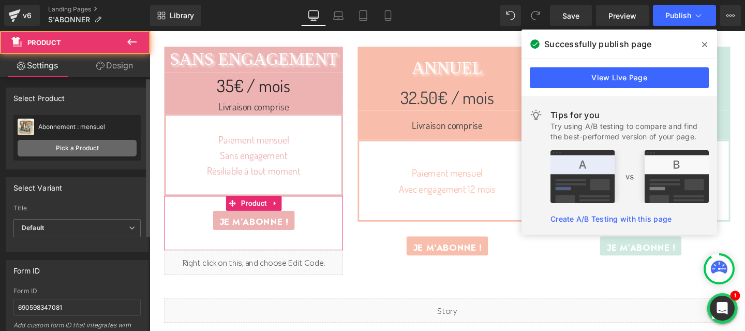
click at [104, 147] on link "Pick a Product" at bounding box center [77, 148] width 119 height 17
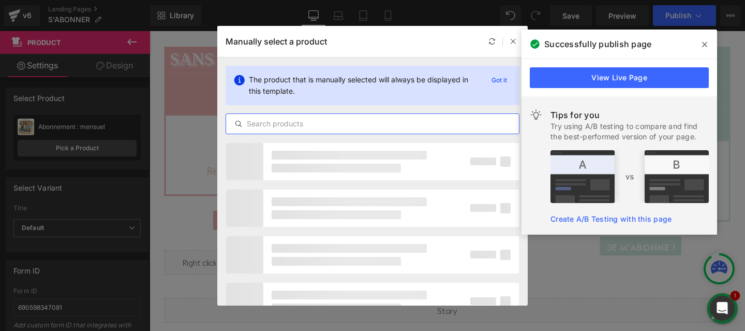
click at [264, 121] on input "text" at bounding box center [372, 123] width 293 height 12
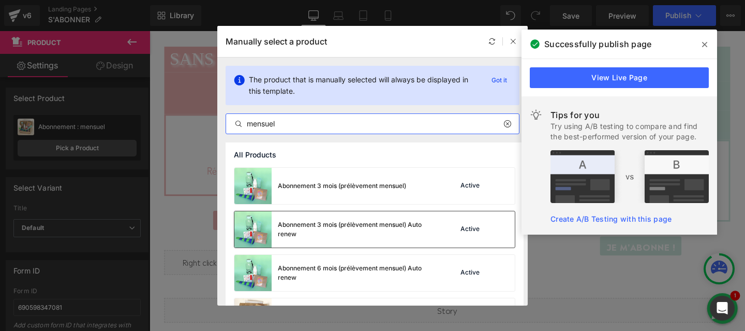
scroll to position [82, 0]
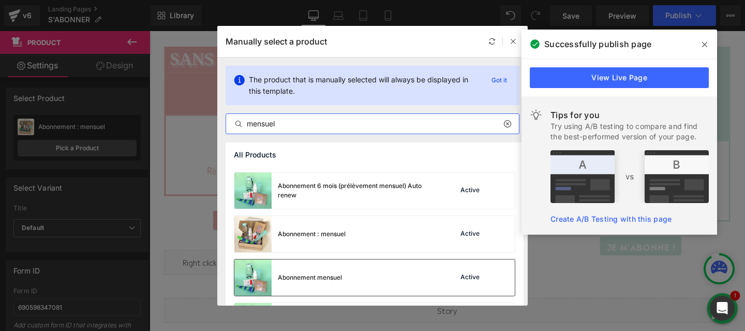
type input "mensuel"
click at [301, 281] on div "Abonnement mensuel" at bounding box center [310, 277] width 64 height 9
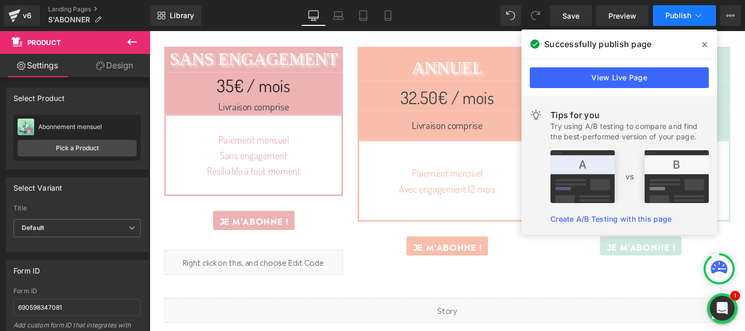
click at [677, 18] on span "Publish" at bounding box center [678, 15] width 26 height 8
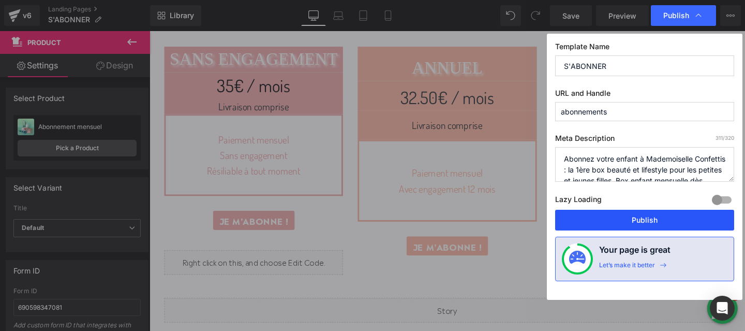
click at [632, 228] on button "Publish" at bounding box center [644, 219] width 179 height 21
